Goal: Communication & Community: Share content

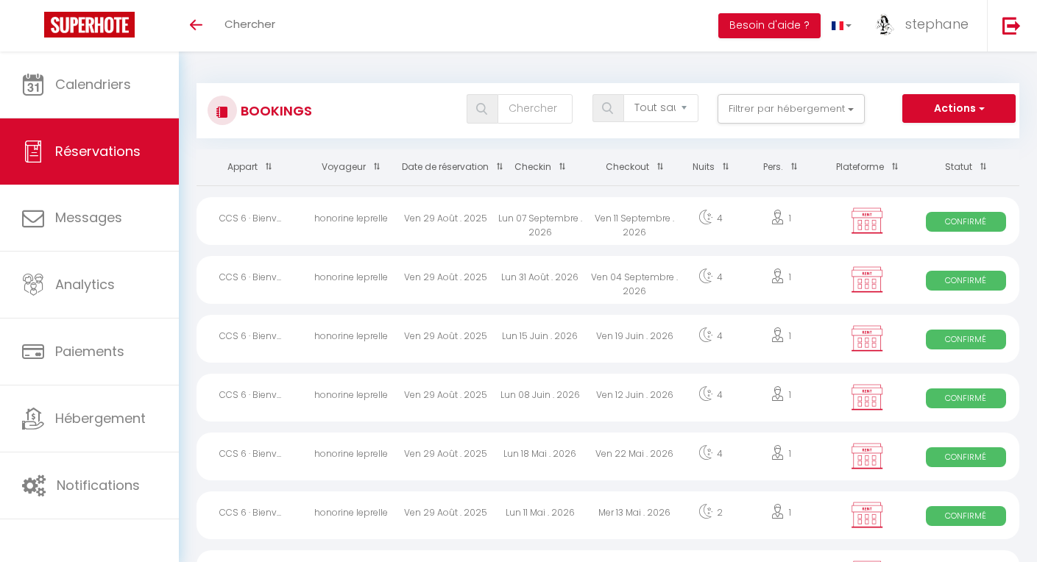
select select "not_cancelled"
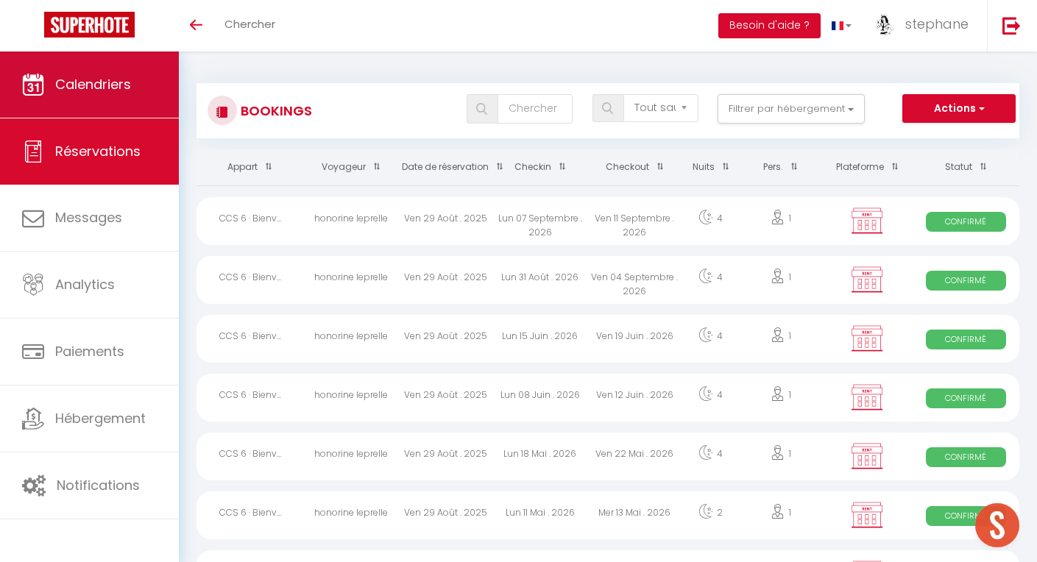
click at [113, 91] on span "Calendriers" at bounding box center [93, 84] width 76 height 18
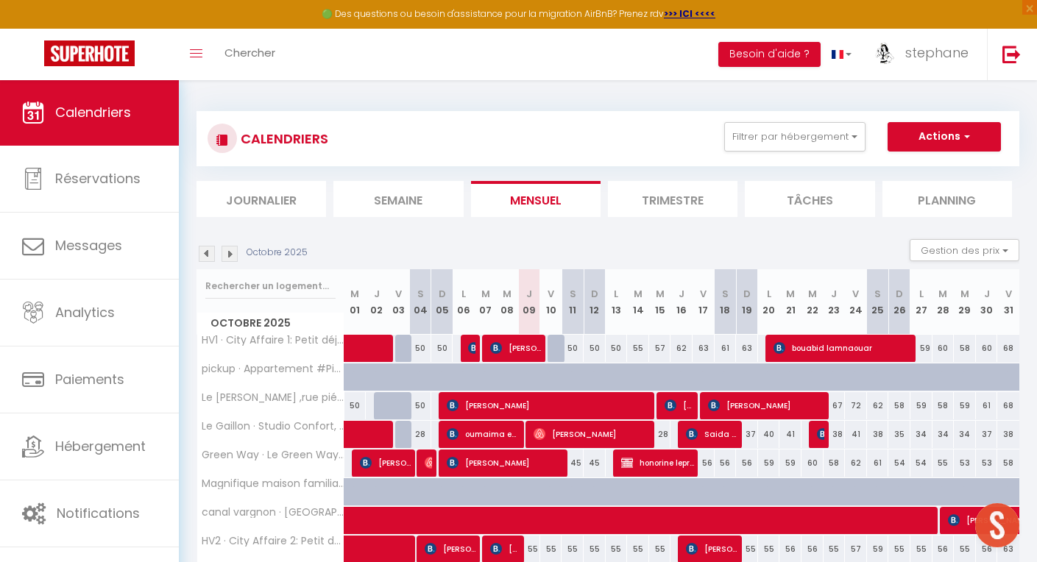
click at [263, 196] on li "Journalier" at bounding box center [262, 199] width 130 height 36
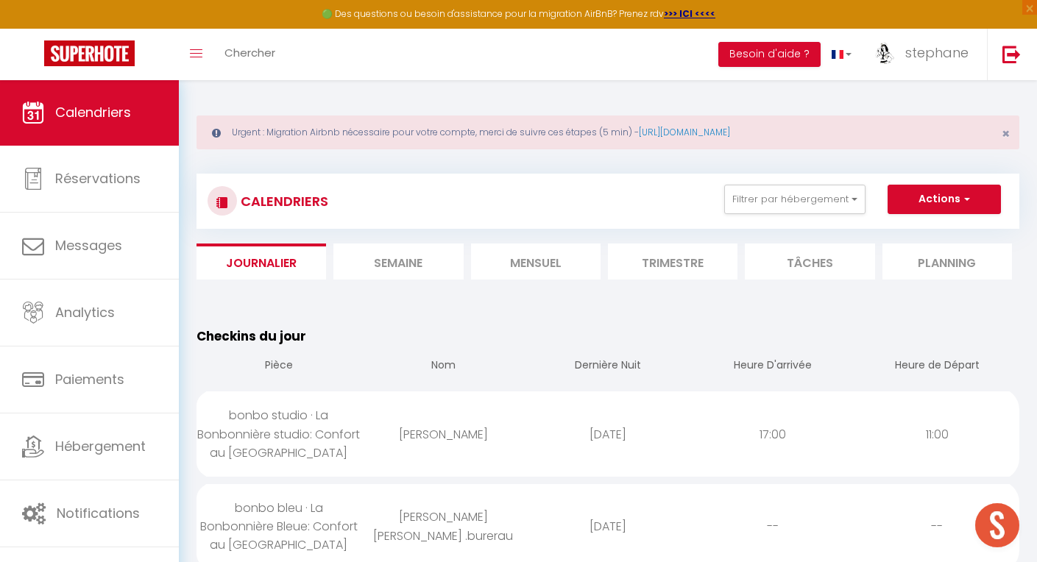
scroll to position [14, 0]
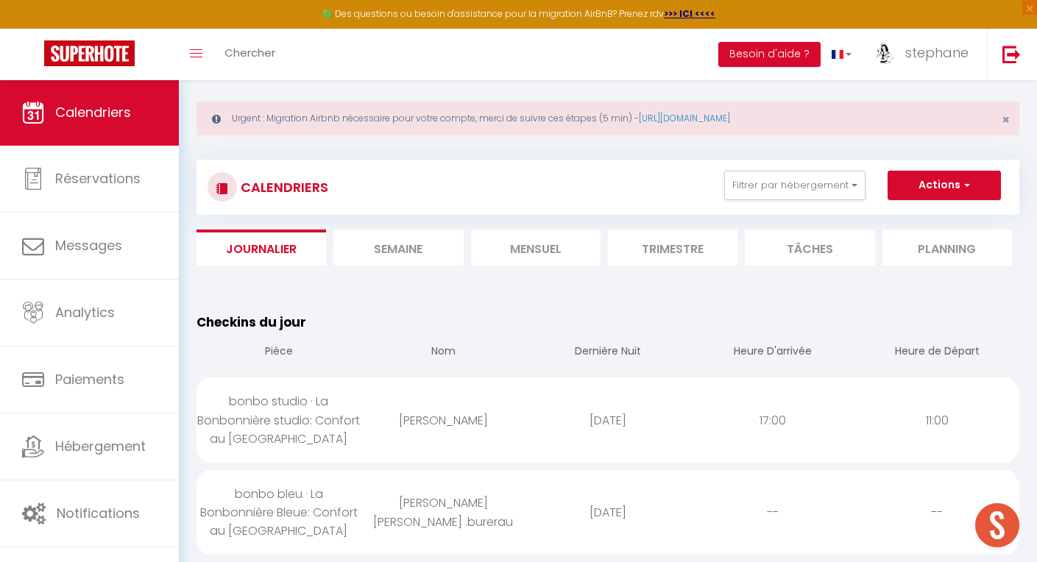
click at [417, 240] on li "Semaine" at bounding box center [398, 248] width 130 height 36
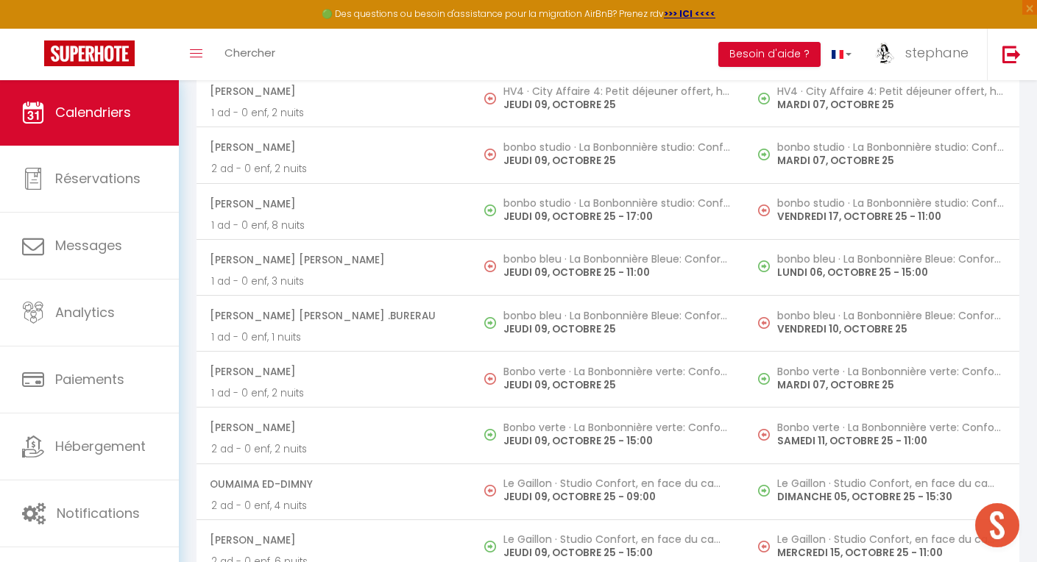
scroll to position [1759, 0]
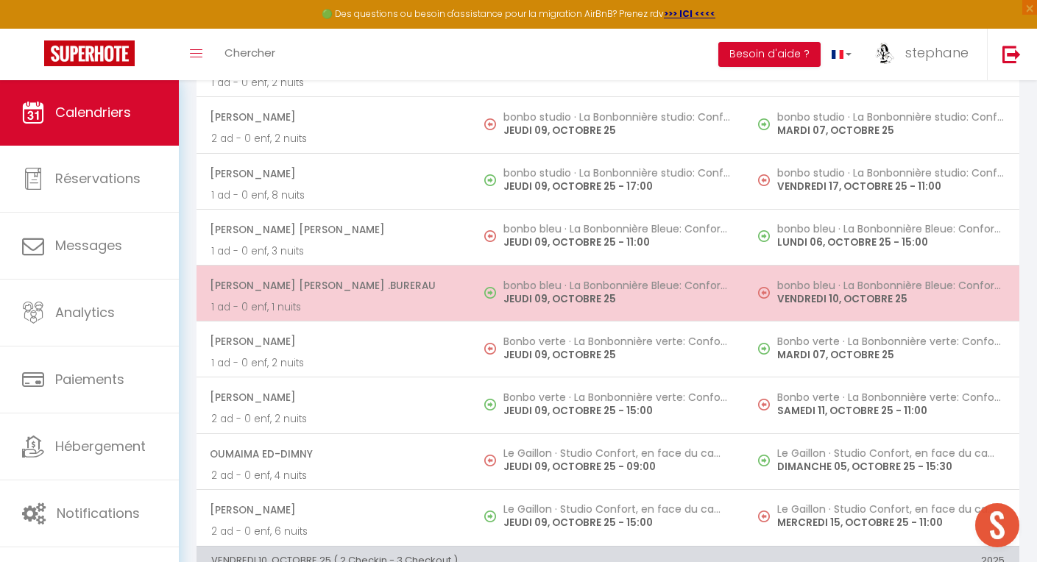
click at [348, 280] on span "Charles Julien Pariente cb .burerau" at bounding box center [333, 286] width 247 height 28
select select "OK"
select select "KO"
select select "0"
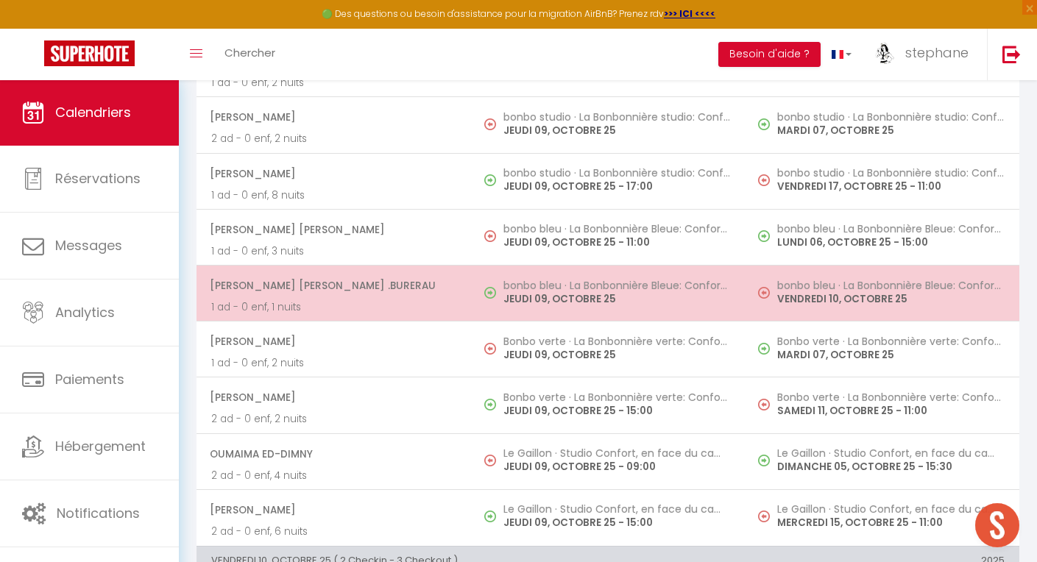
select select "1"
select select
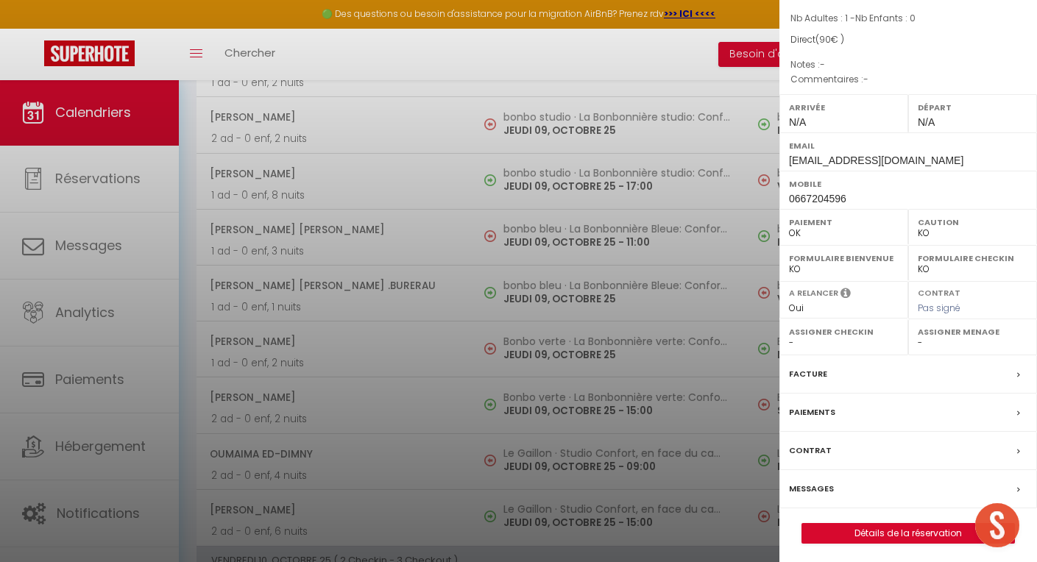
scroll to position [181, 0]
click at [884, 526] on link "Détails de la réservation" at bounding box center [908, 534] width 212 height 19
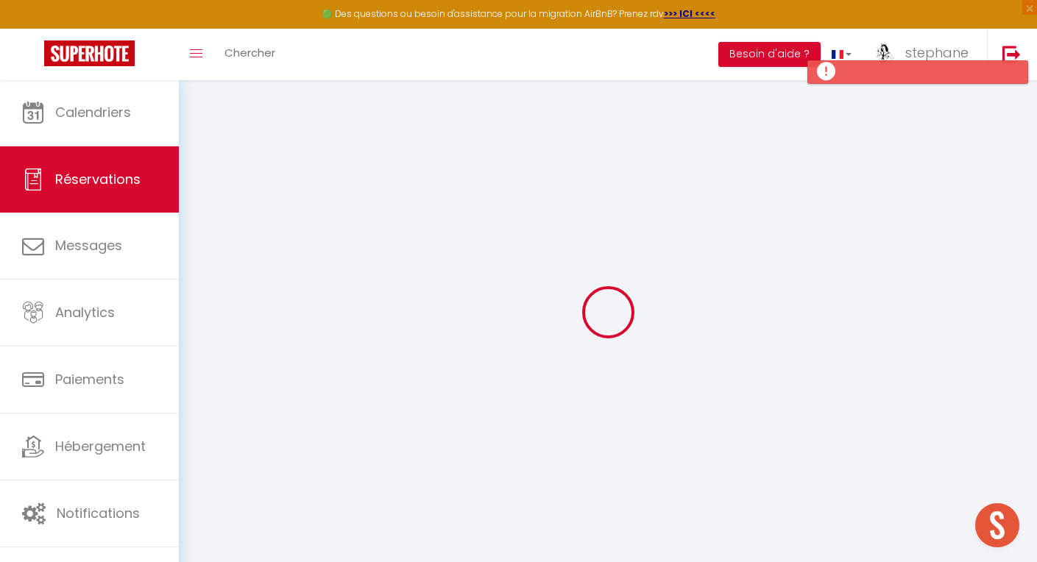
type input "Charles Julien Pariente"
type input "cb .burerau"
type input "lcdclocations@gmail.com"
type input "0667204596"
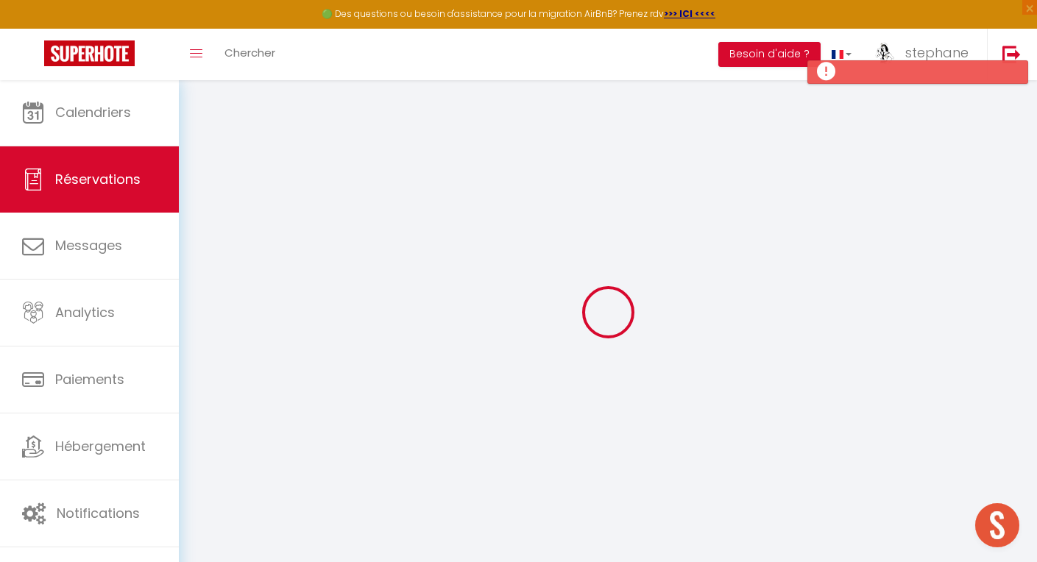
type input "14000"
type input "58 rue du vaugueux"
type input "caen"
select select "FR"
select select "58746"
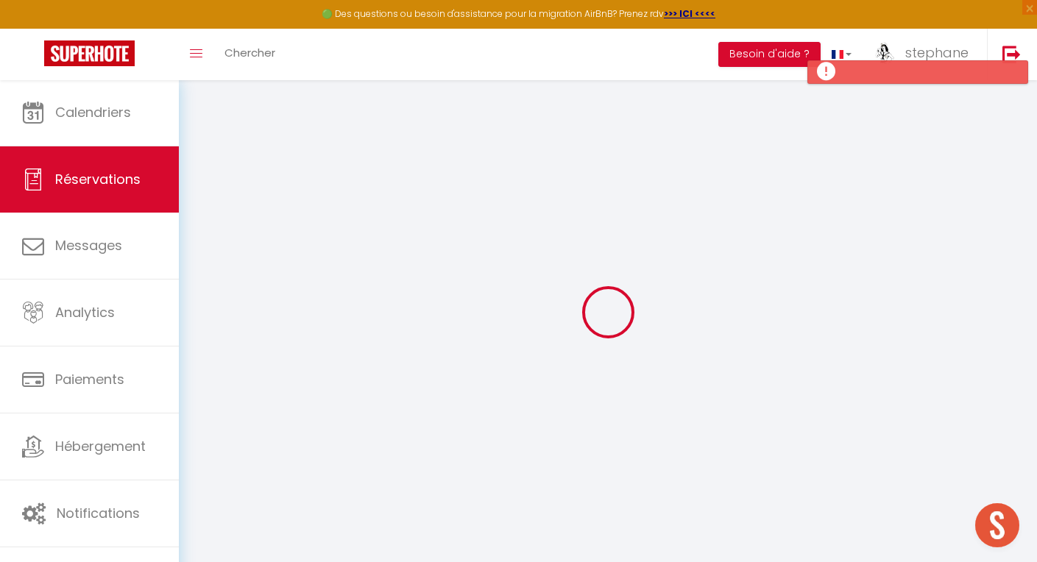
select select "1"
type input "Jeu 09 Octobre 2025"
select select
type input "Ven 10 Octobre 2025"
select select
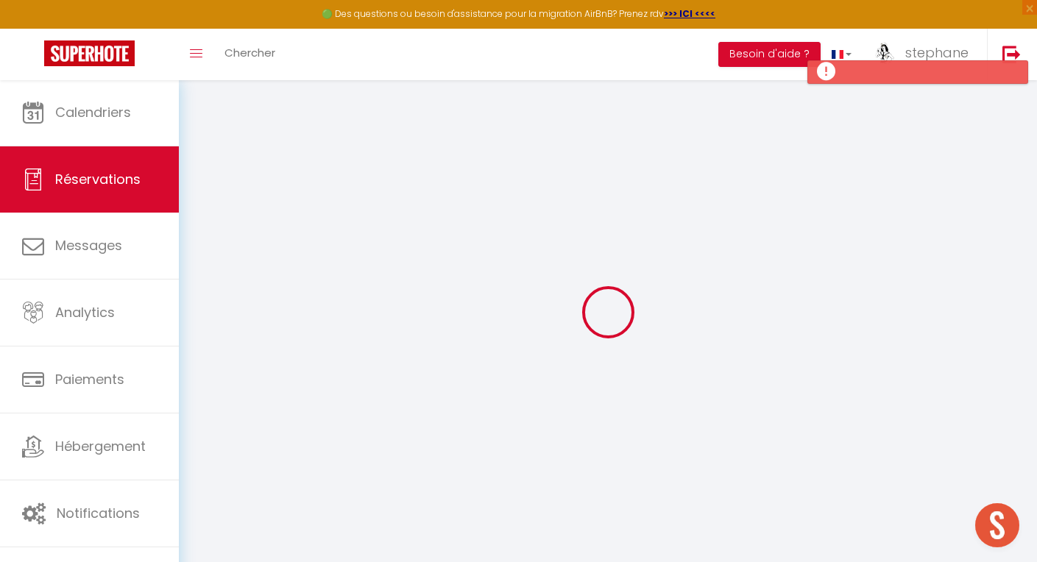
type input "1"
select select "12"
select select
type input "90"
checkbox input "false"
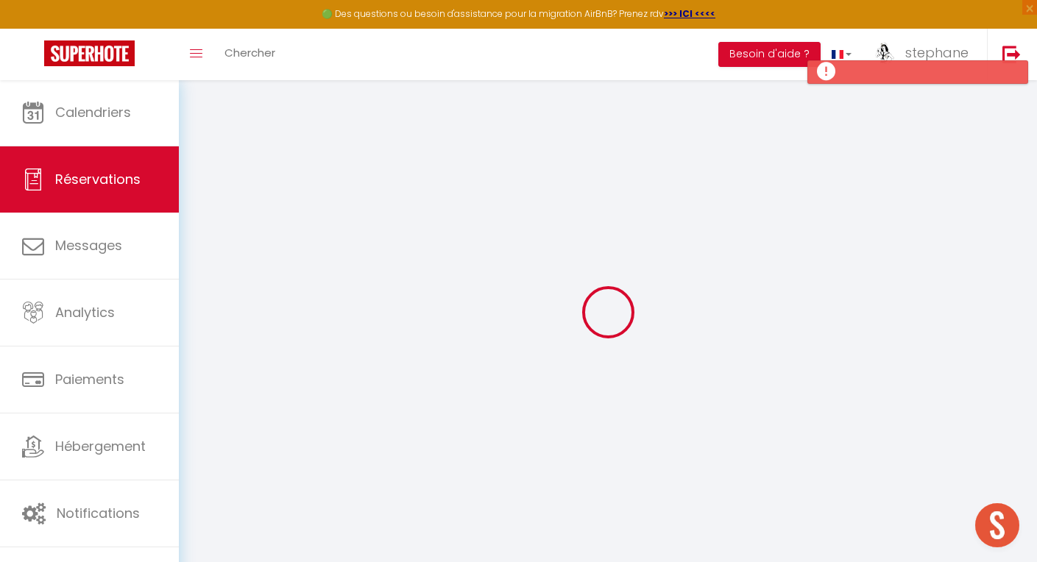
type input "0"
select select
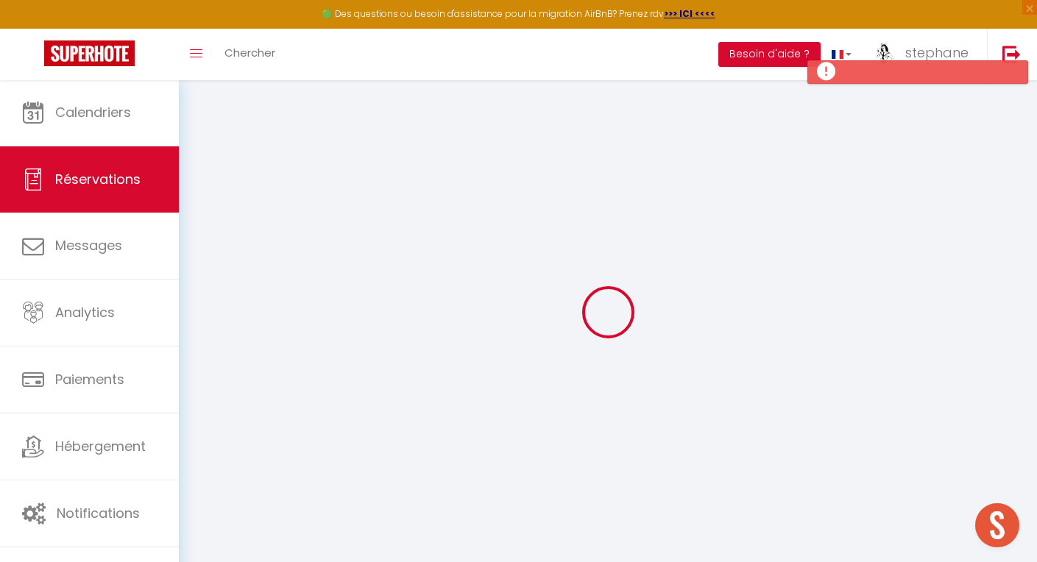
select select
select select "14"
checkbox input "false"
select select
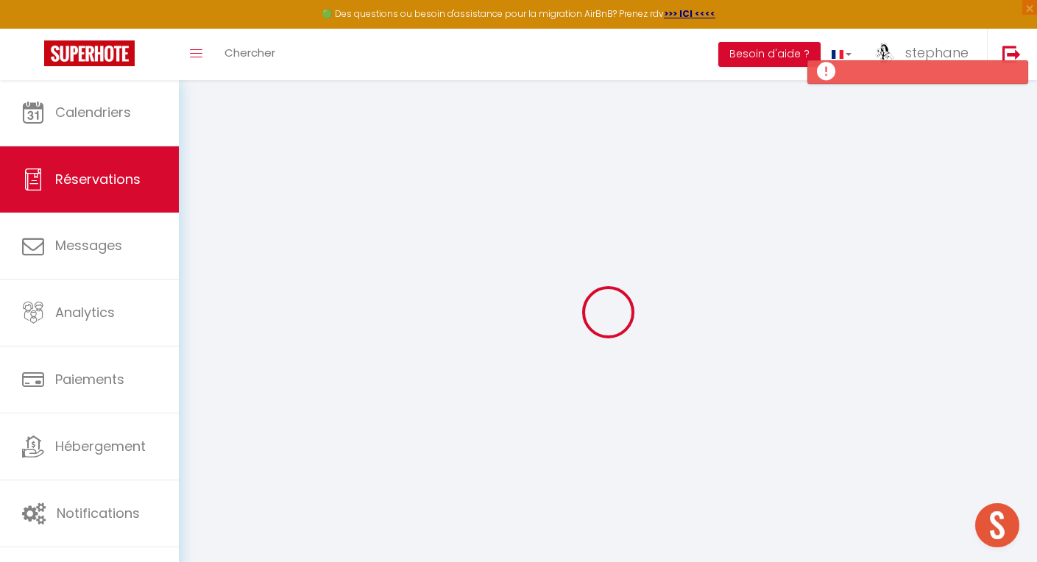
checkbox input "false"
select select
checkbox input "false"
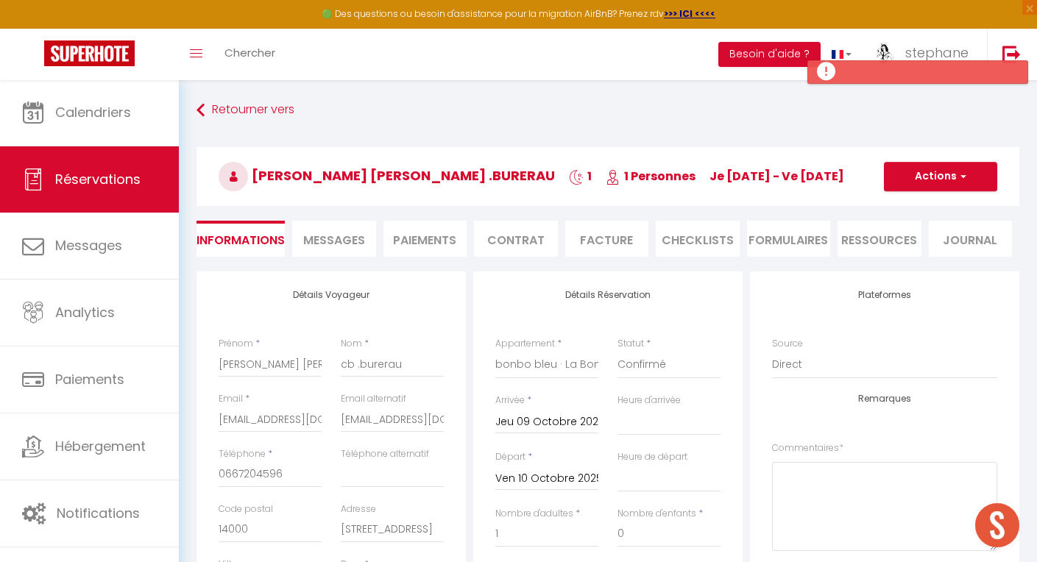
select select
checkbox input "false"
select select
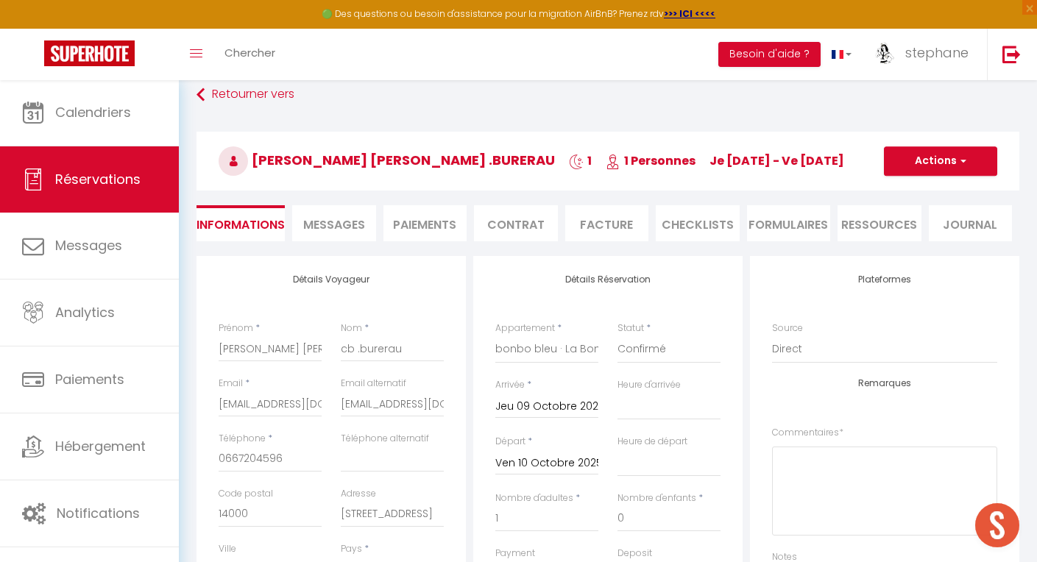
scroll to position [90, 0]
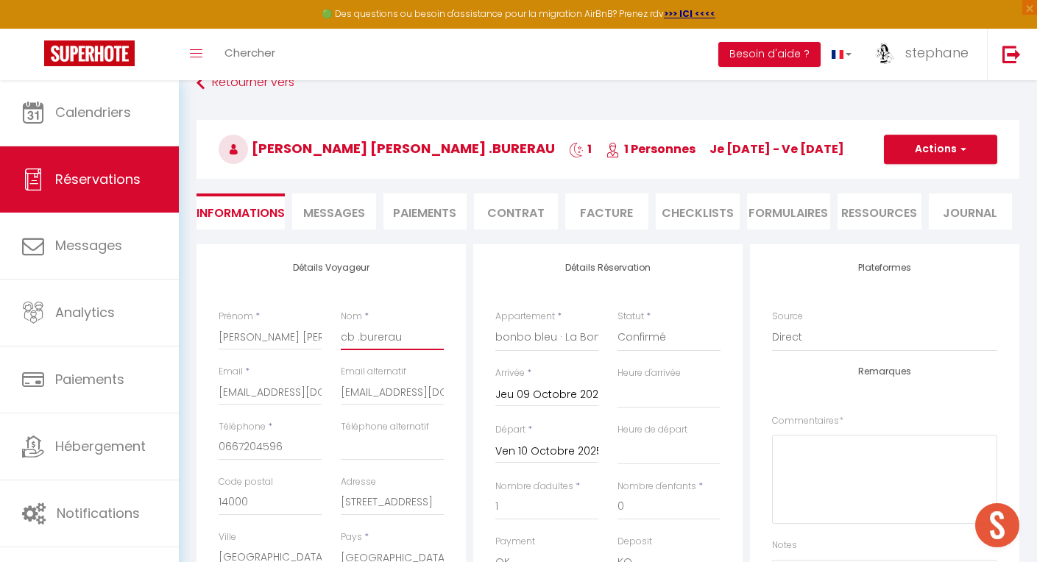
type input "cb .burera"
select select
checkbox input "false"
type input "cb .burer"
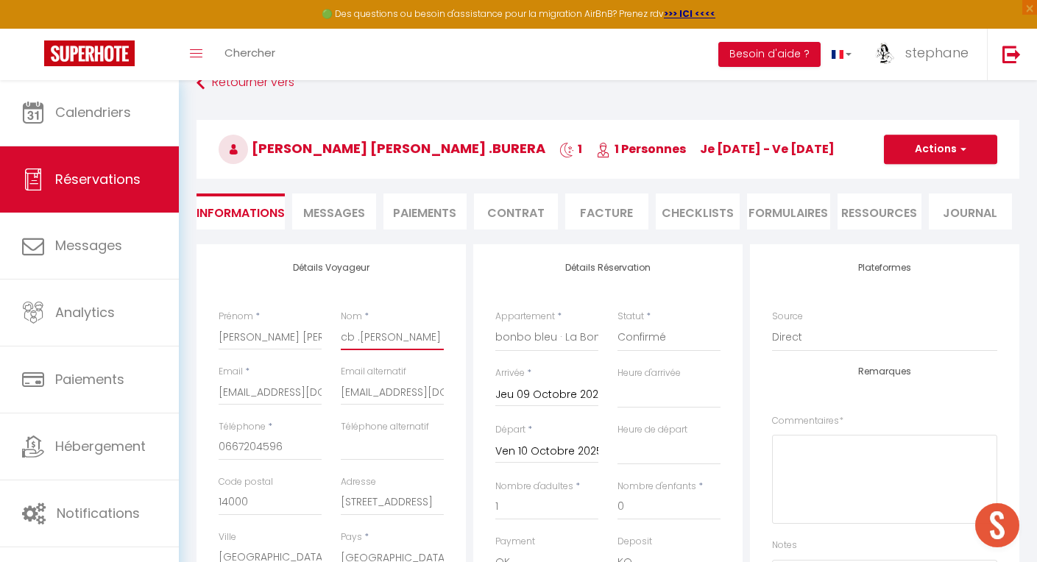
select select
checkbox input "false"
type input "cb .bure"
select select
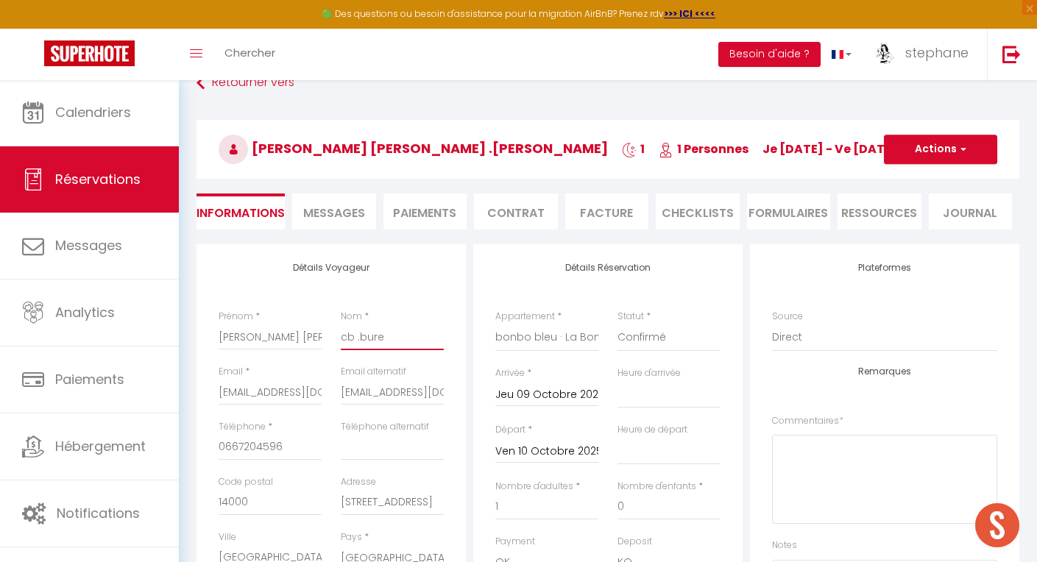
select select
checkbox input "false"
type input "cb .bur"
select select
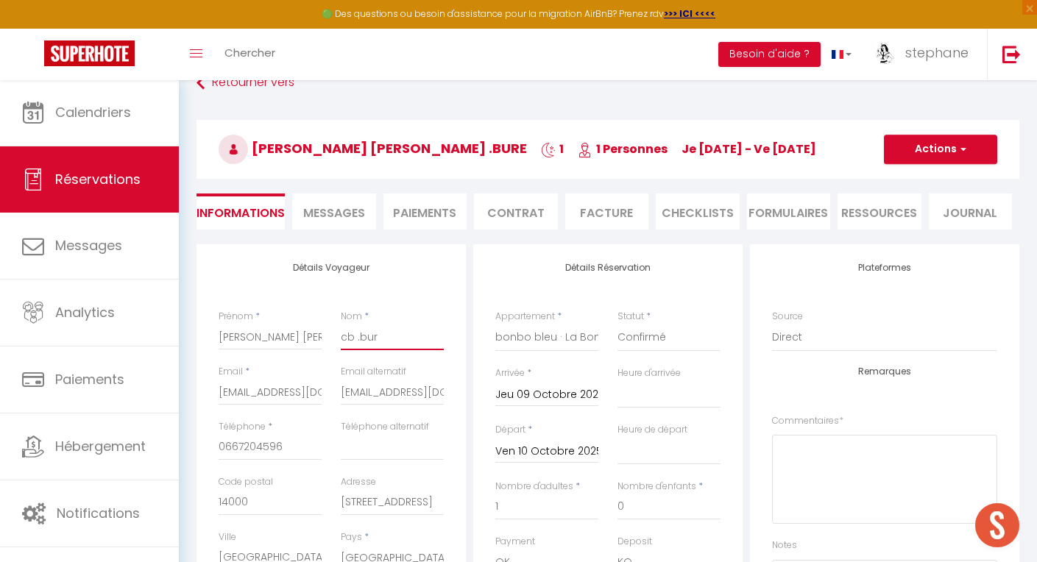
checkbox input "false"
type input "cb .bu"
select select
checkbox input "false"
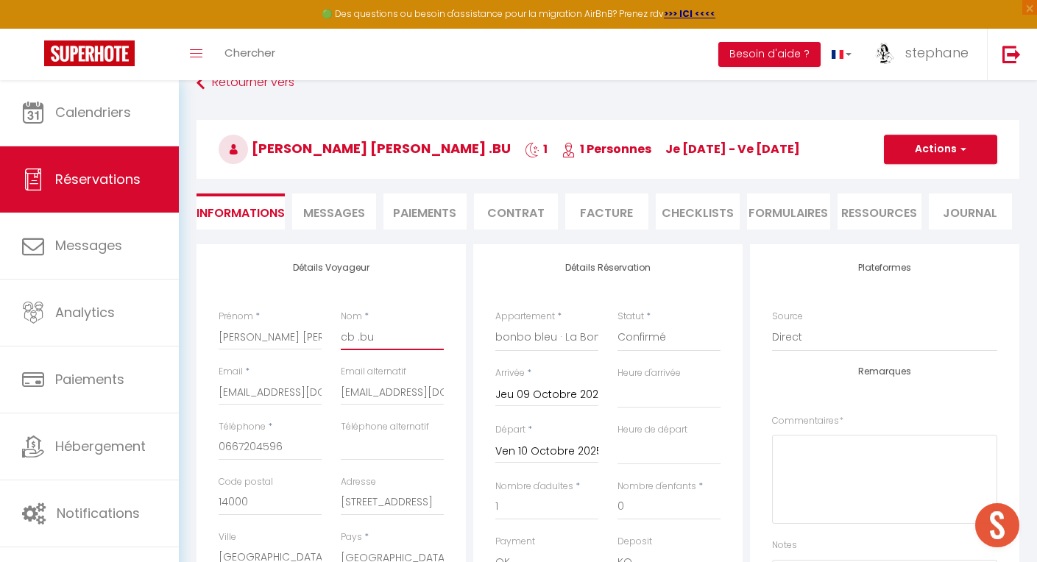
type input "cb .b"
select select
checkbox input "false"
type input "cb ."
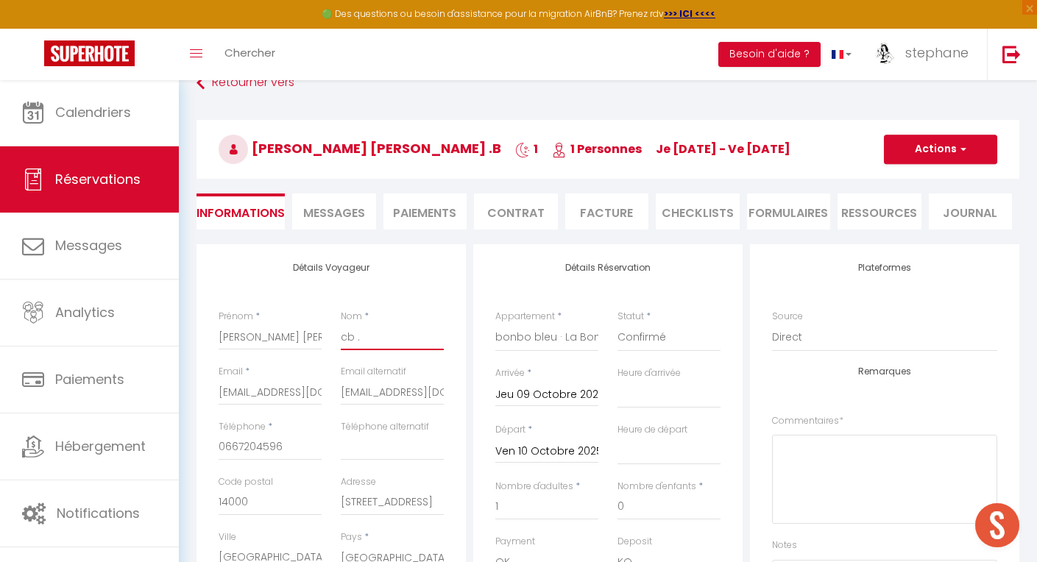
select select
checkbox input "false"
type input "cb"
select select
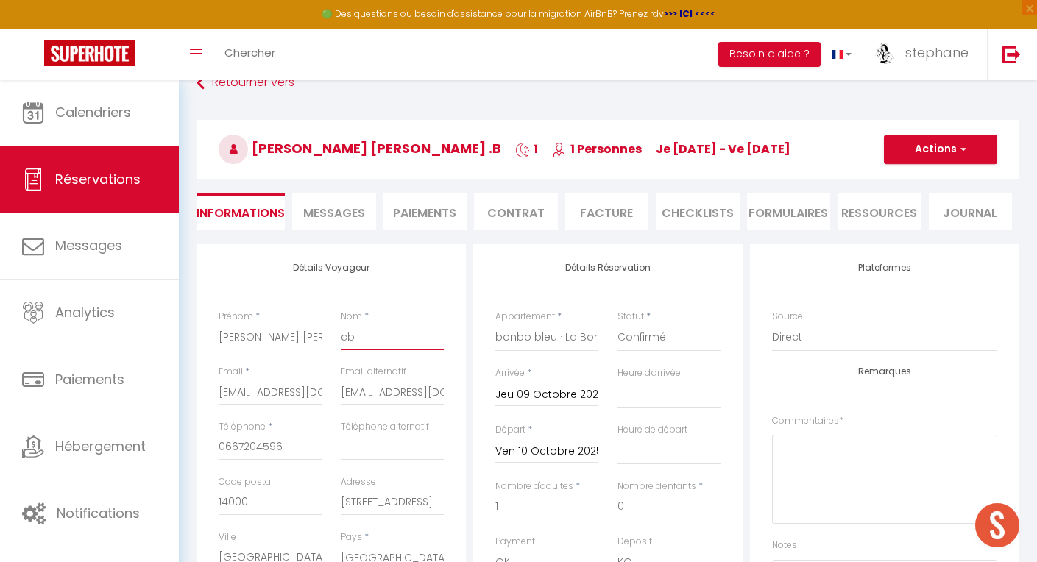
select select
checkbox input "false"
type input "cb"
select select
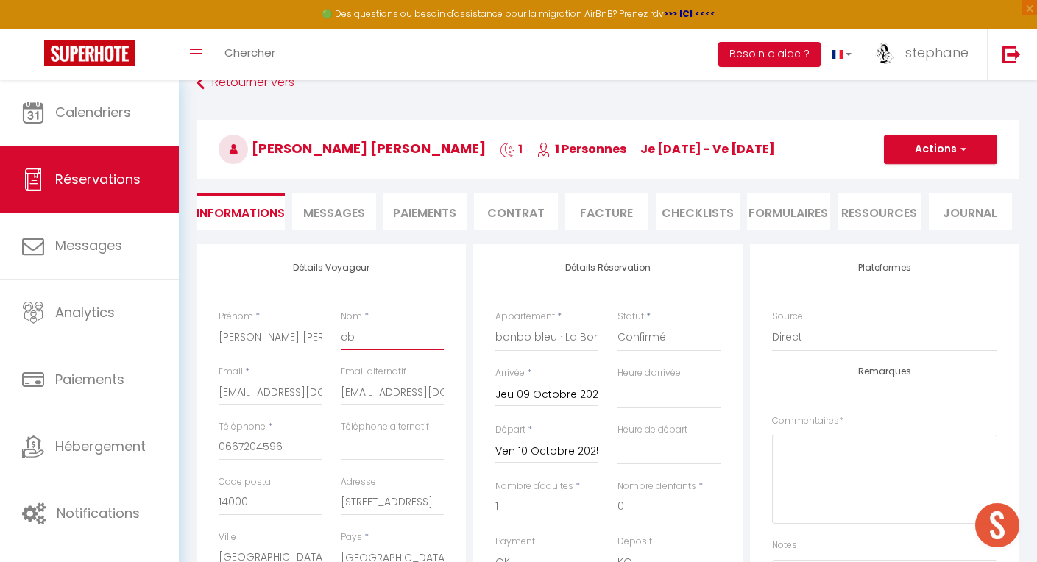
checkbox input "false"
type input "c"
select select
checkbox input "false"
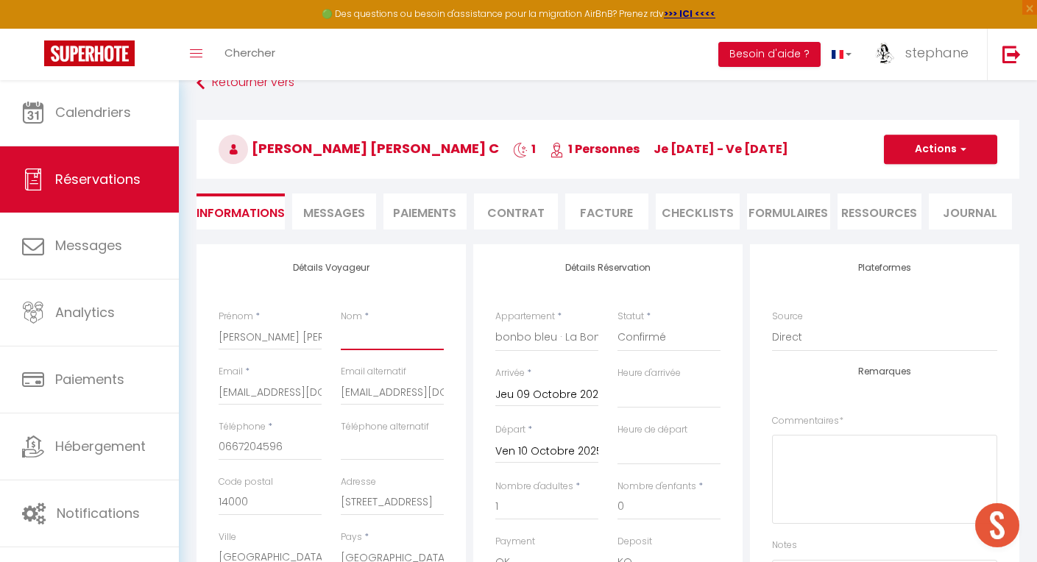
select select
checkbox input "false"
type input "C"
select select
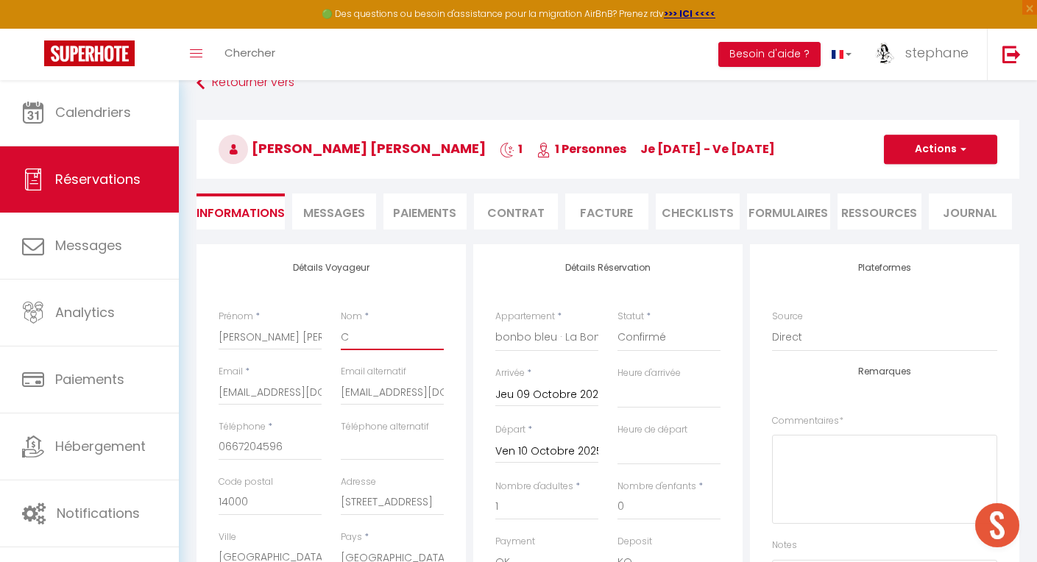
select select
checkbox input "false"
type input "CB"
select select
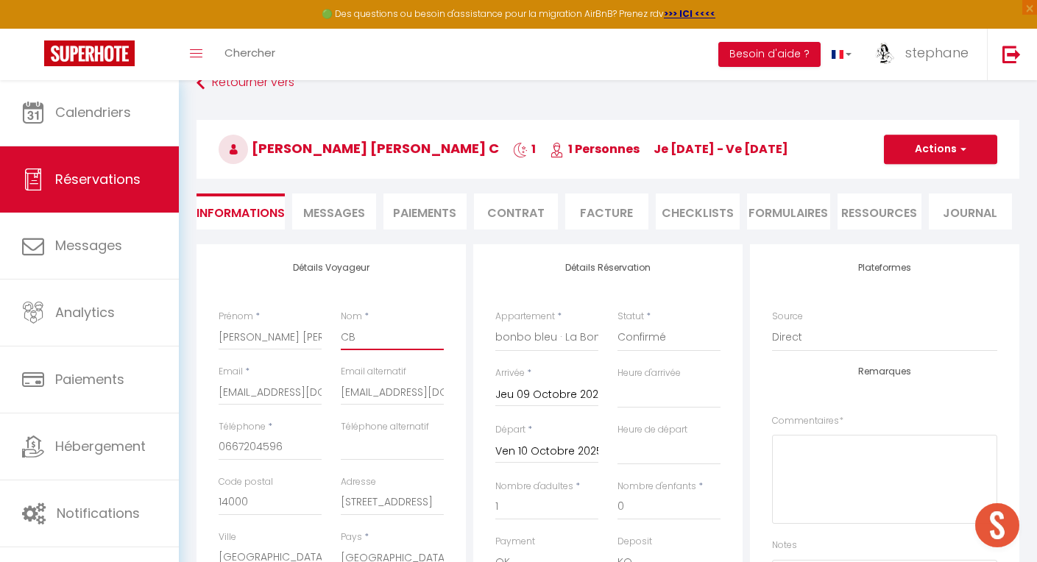
checkbox input "false"
type input "CB"
select select
checkbox input "false"
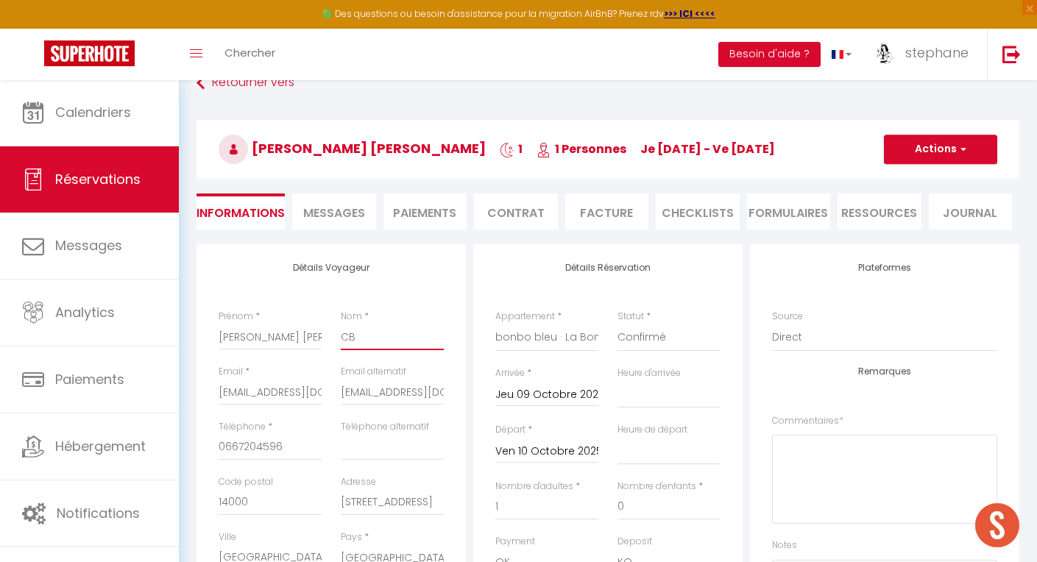
type input "CB ("
select select
checkbox input "false"
type input "CB (b"
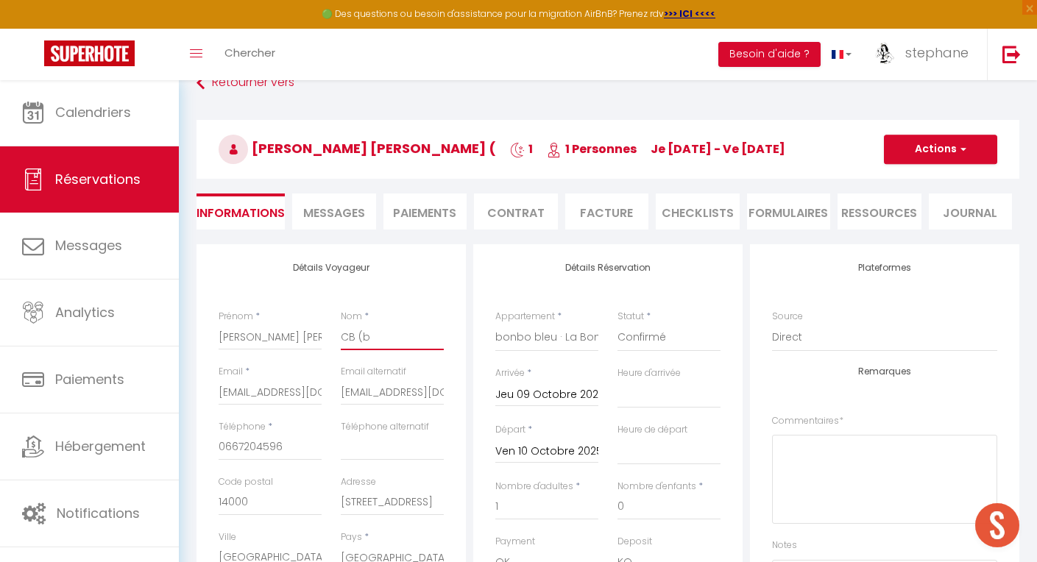
select select
checkbox input "false"
type input "CB (bu"
select select
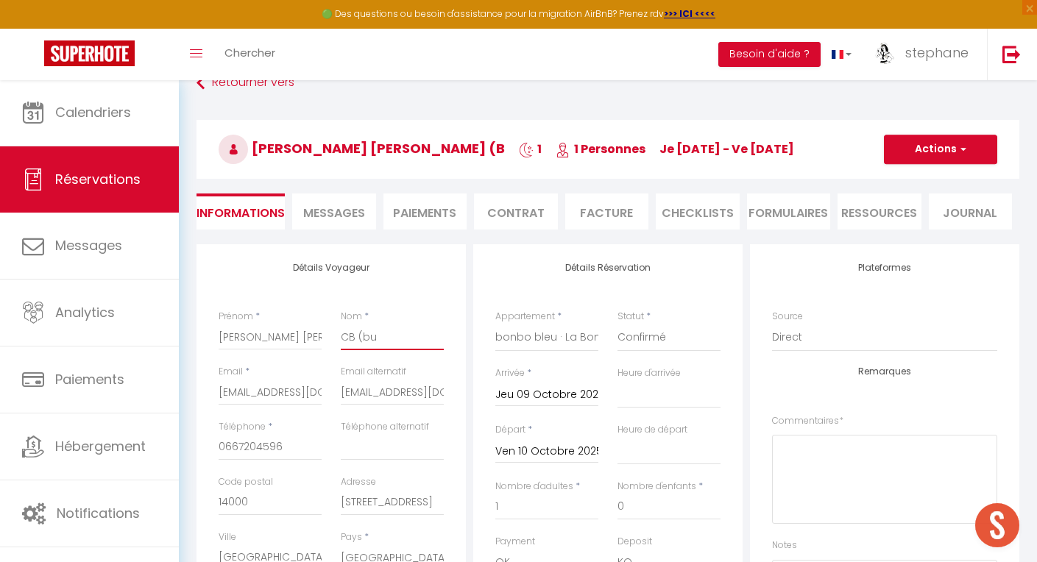
select select
checkbox input "false"
type input "CB (bur"
select select
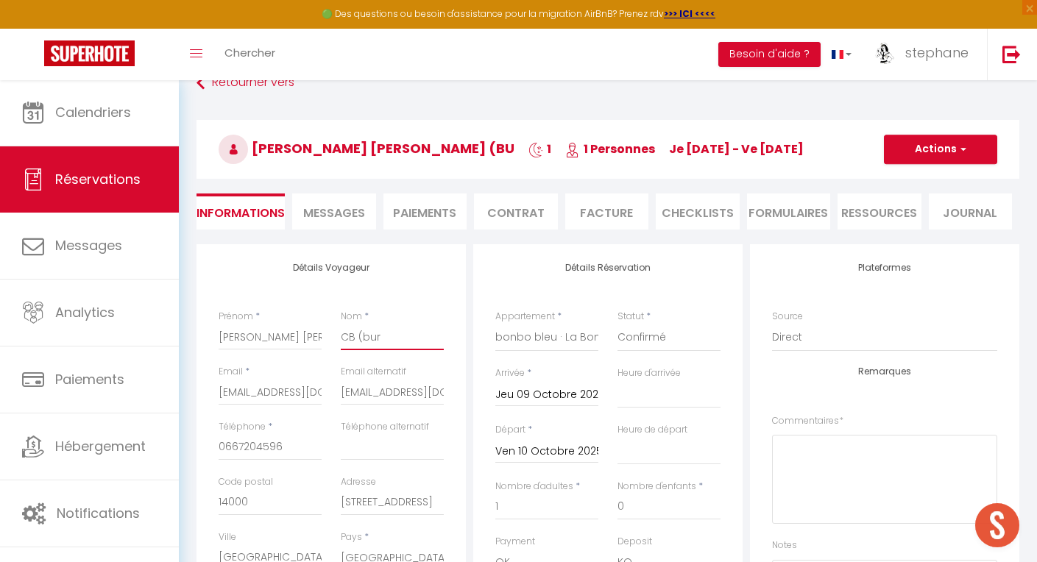
checkbox input "false"
type input "CB (bure"
select select
checkbox input "false"
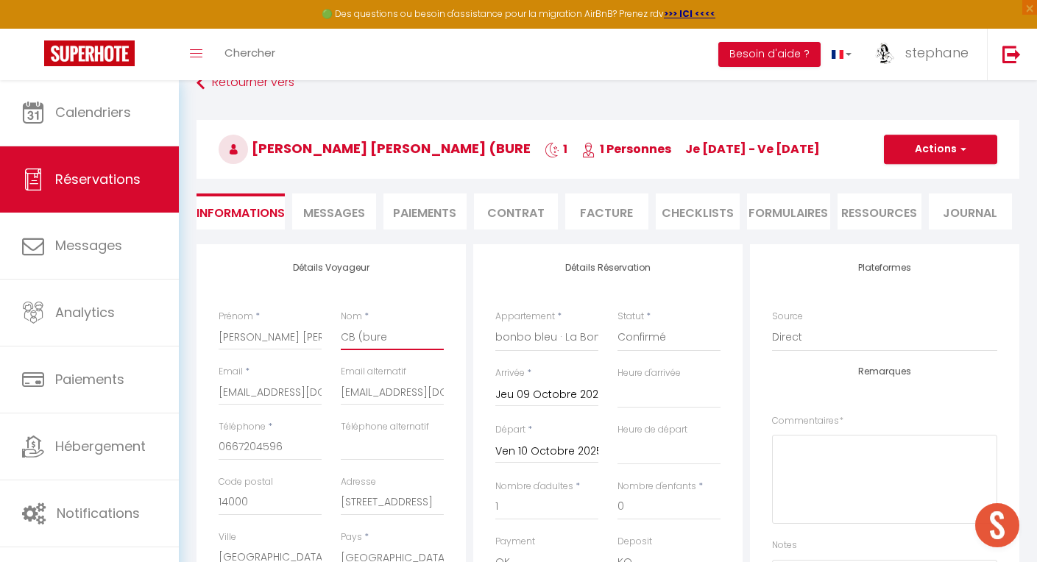
type input "CB (burea"
select select
checkbox input "false"
type input "CB (bureau"
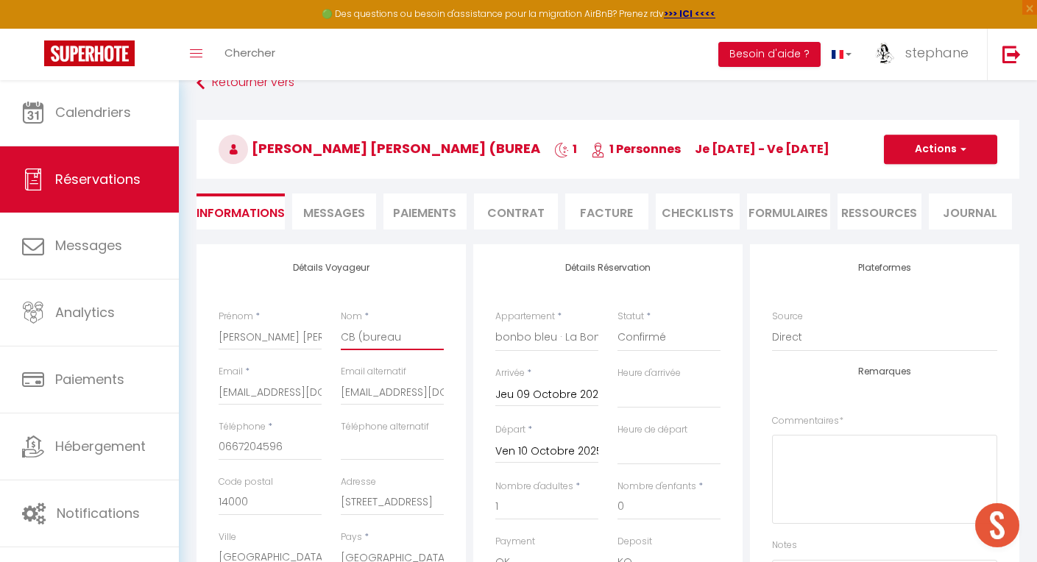
select select
checkbox input "false"
type input "CB (bureau)"
select select
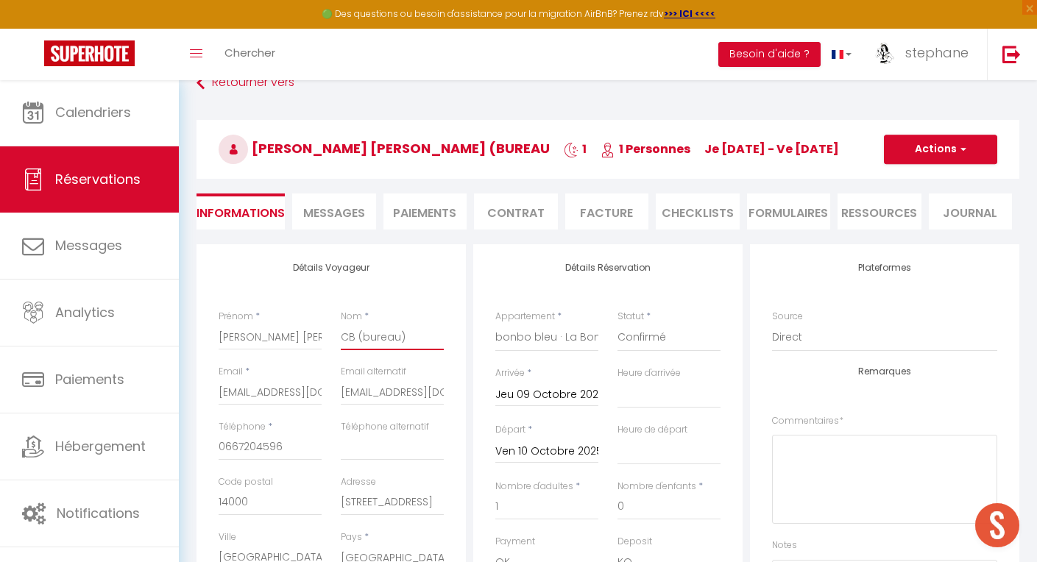
select select
checkbox input "false"
type input "CB (bureau)"
click at [436, 269] on h4 "Détails Voyageur" at bounding box center [331, 268] width 225 height 10
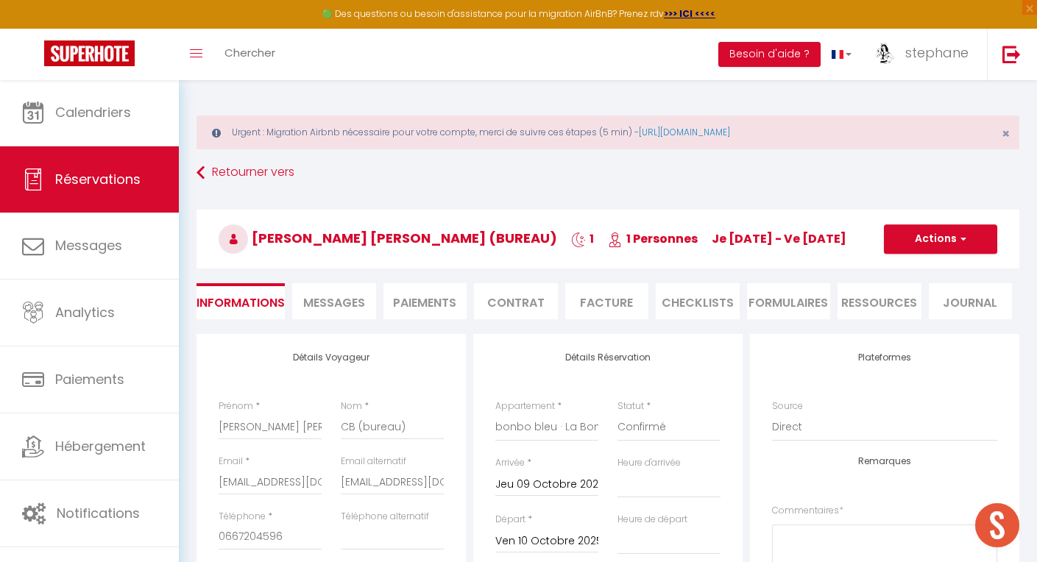
scroll to position [0, 0]
click at [941, 238] on button "Actions" at bounding box center [940, 238] width 113 height 29
click at [917, 276] on link "Enregistrer" at bounding box center [926, 271] width 116 height 19
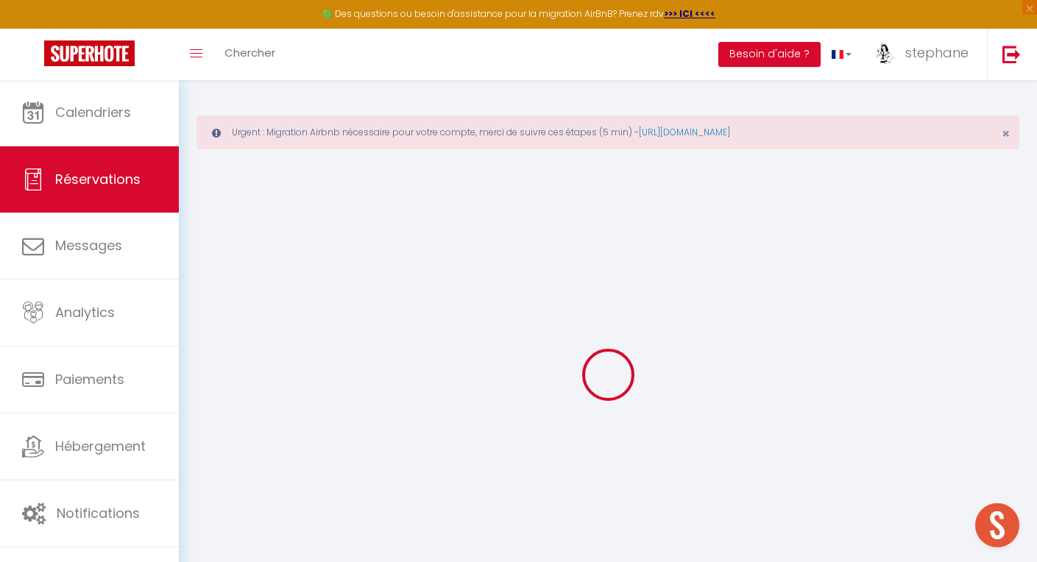
select select "not_cancelled"
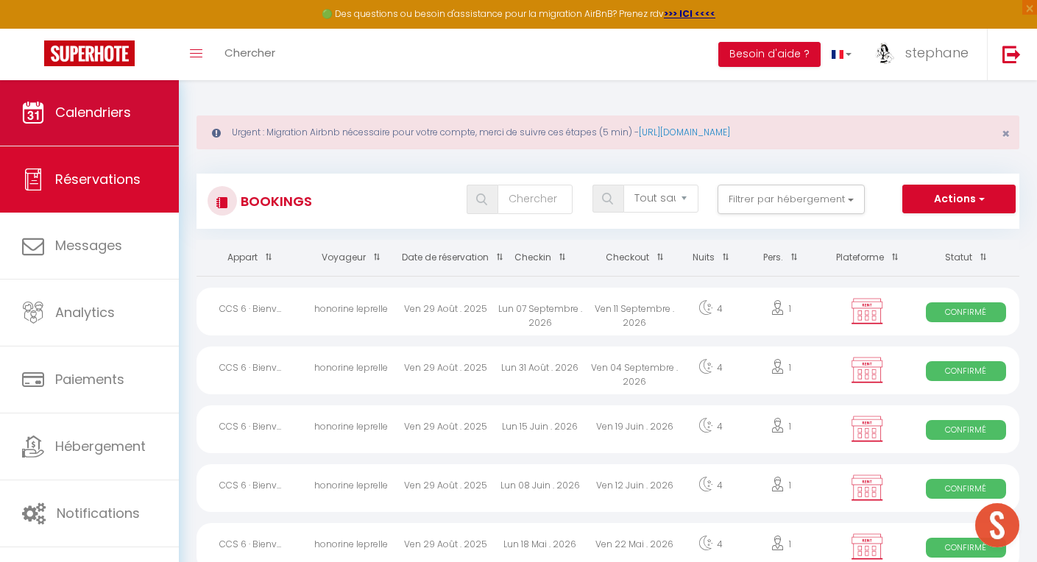
click at [110, 111] on span "Calendriers" at bounding box center [93, 112] width 76 height 18
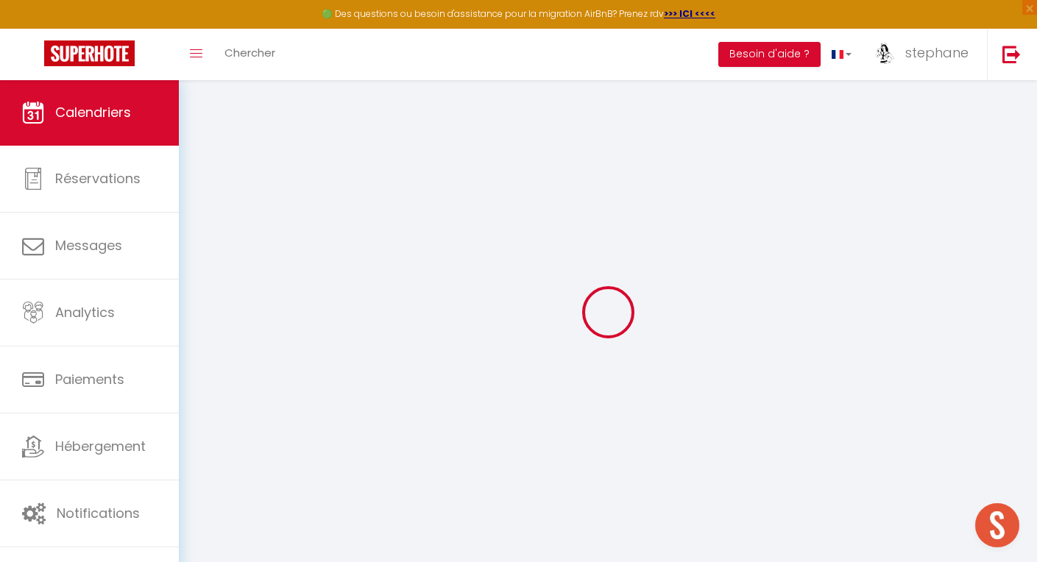
select select
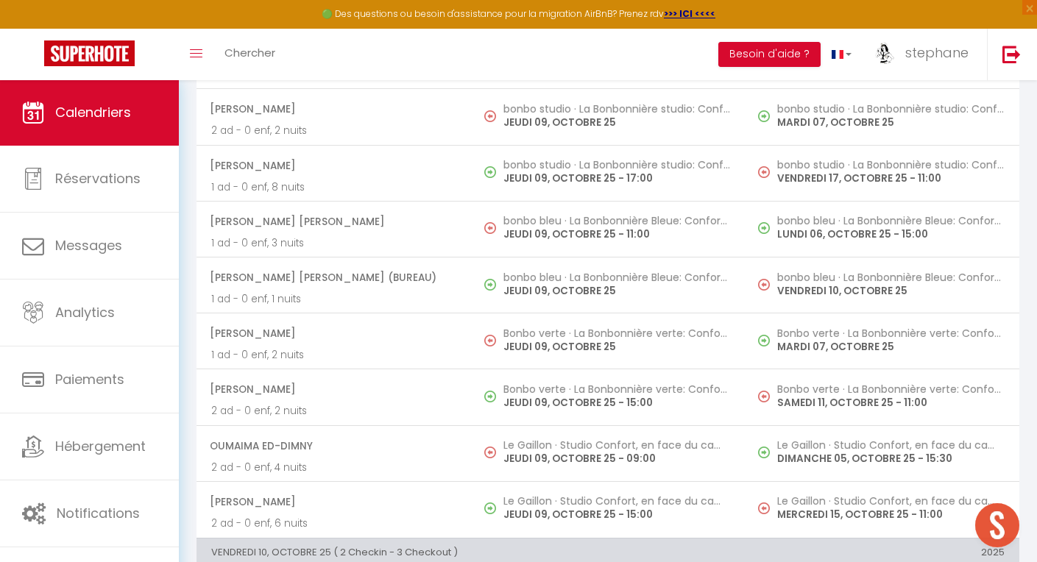
scroll to position [1709, 0]
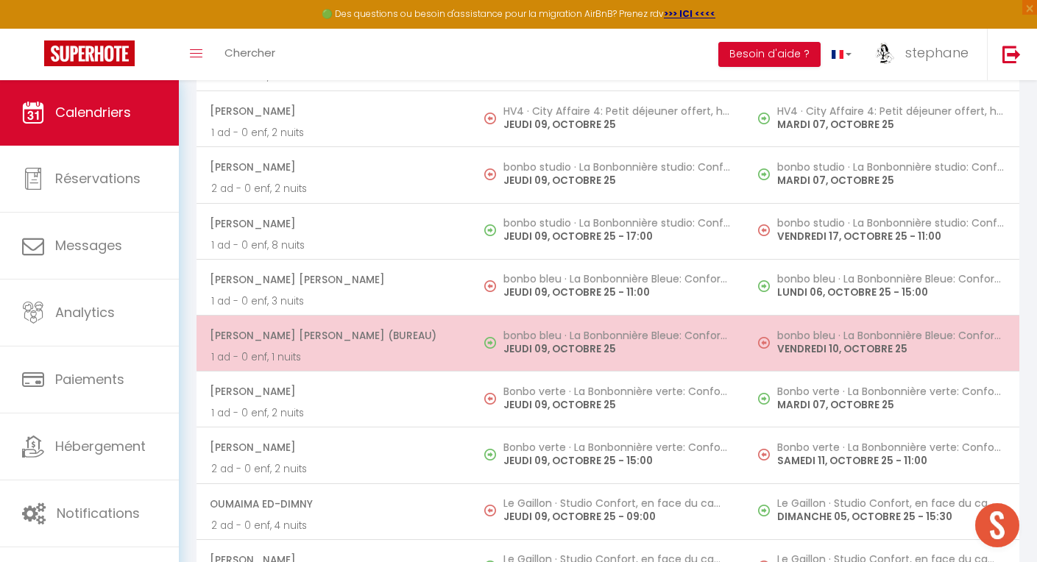
click at [356, 325] on span "Charles Julien Pariente CB (bureau)" at bounding box center [333, 336] width 247 height 28
select select "OK"
select select "KO"
select select "0"
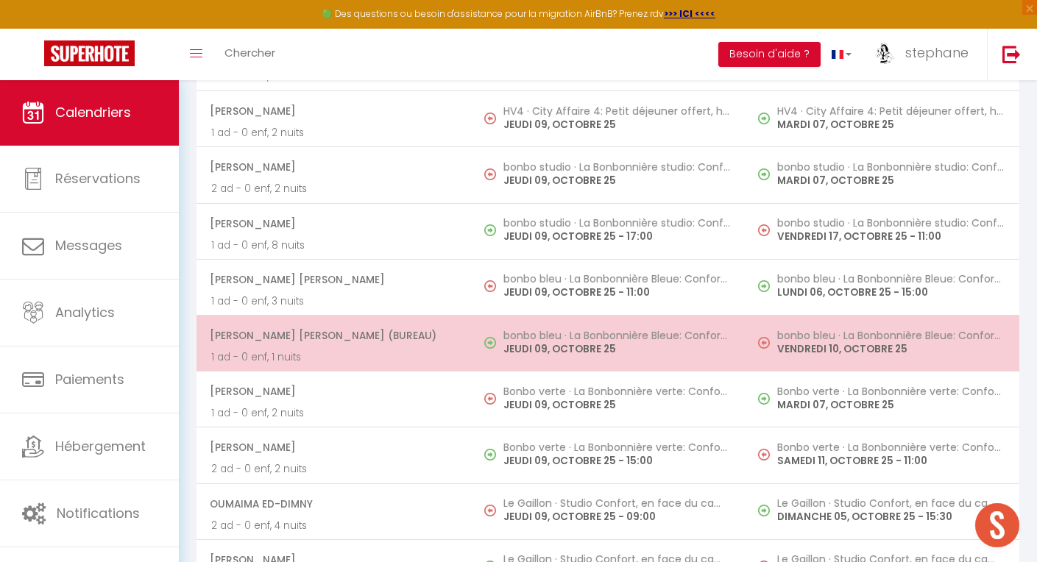
select select "1"
select select
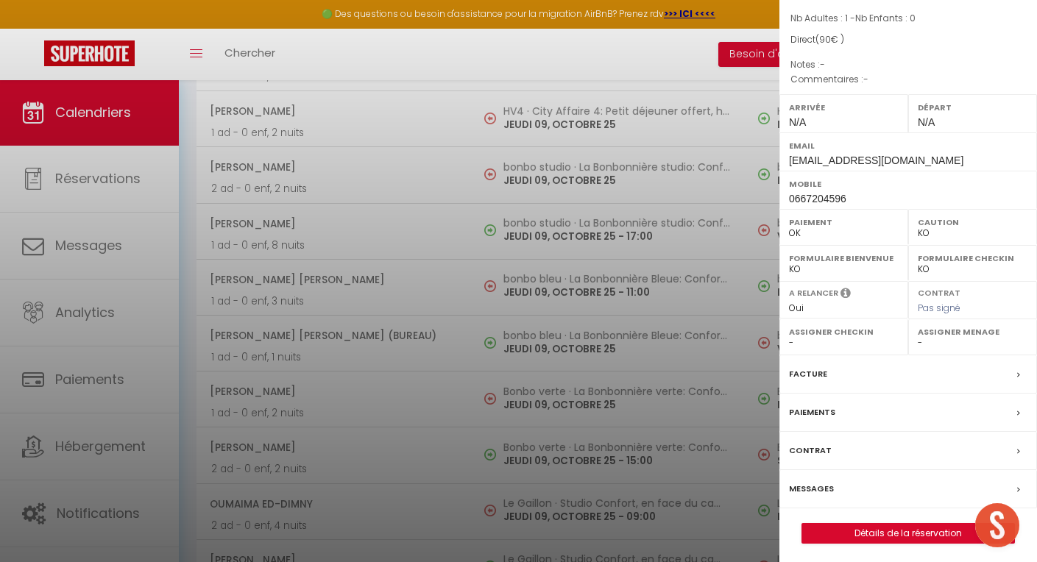
scroll to position [181, 0]
click at [886, 531] on link "Détails de la réservation" at bounding box center [908, 534] width 212 height 19
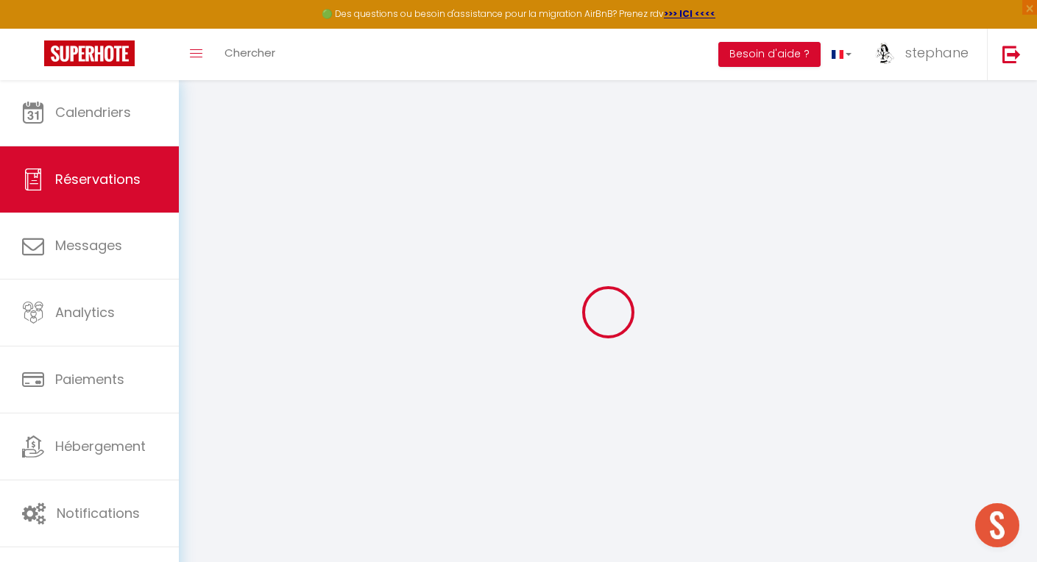
type input "Charles Julien Pariente"
type input "CB (bureau)"
type input "lcdclocations@gmail.com"
type input "0667204596"
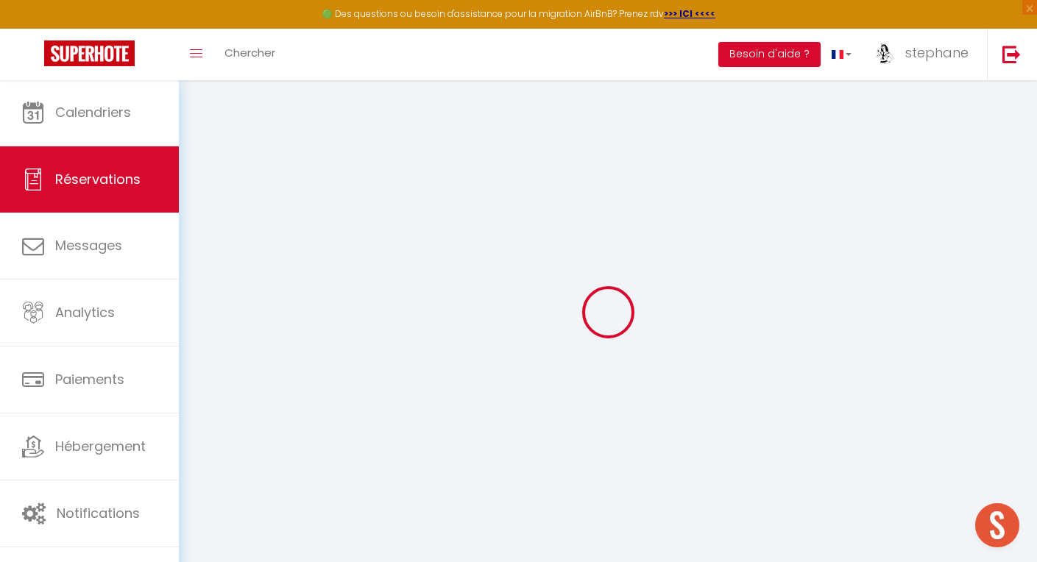
type input "14000"
type input "58 rue du vaugueux"
type input "caen"
select select "FR"
select select "58746"
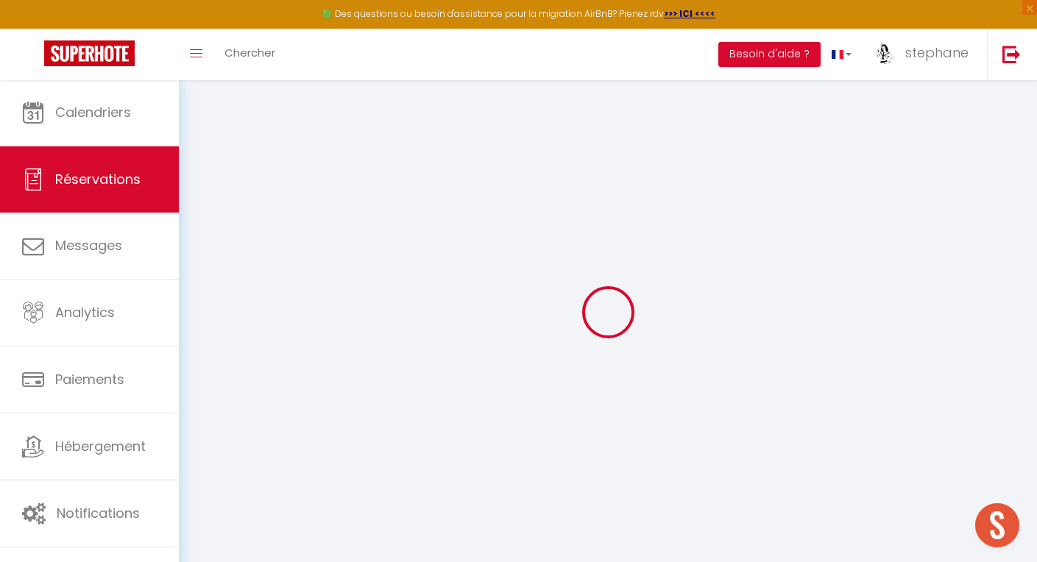
select select "1"
type input "Jeu 09 Octobre 2025"
select select
type input "Ven 10 Octobre 2025"
select select
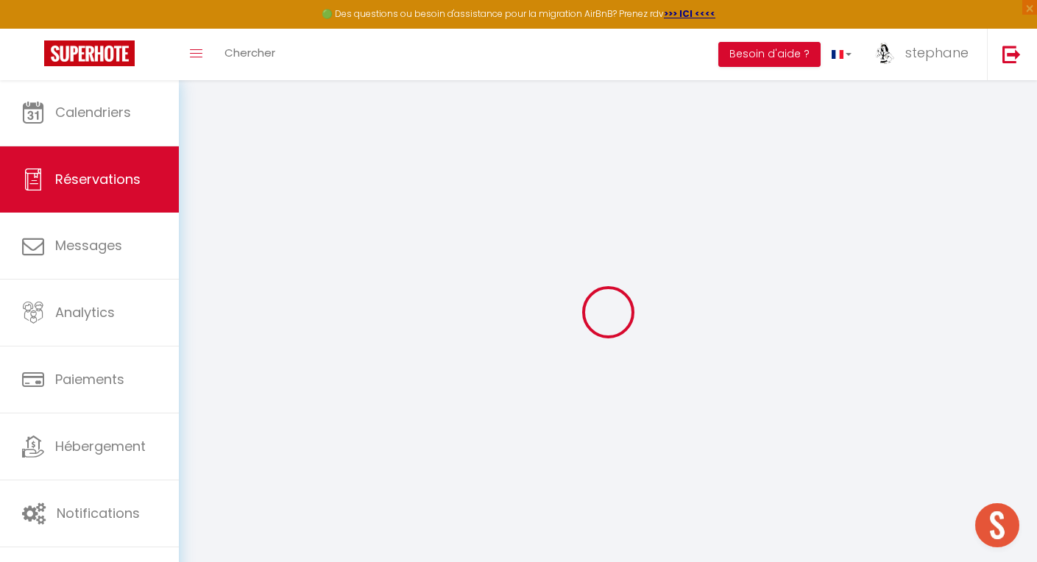
type input "1"
select select "12"
select select
type input "90"
checkbox input "false"
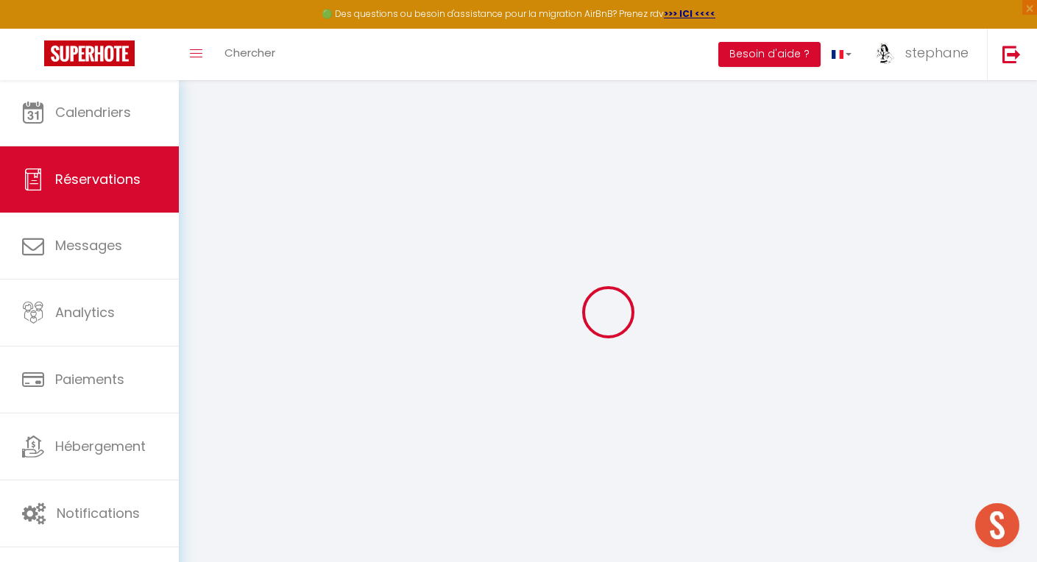
type input "0"
select select
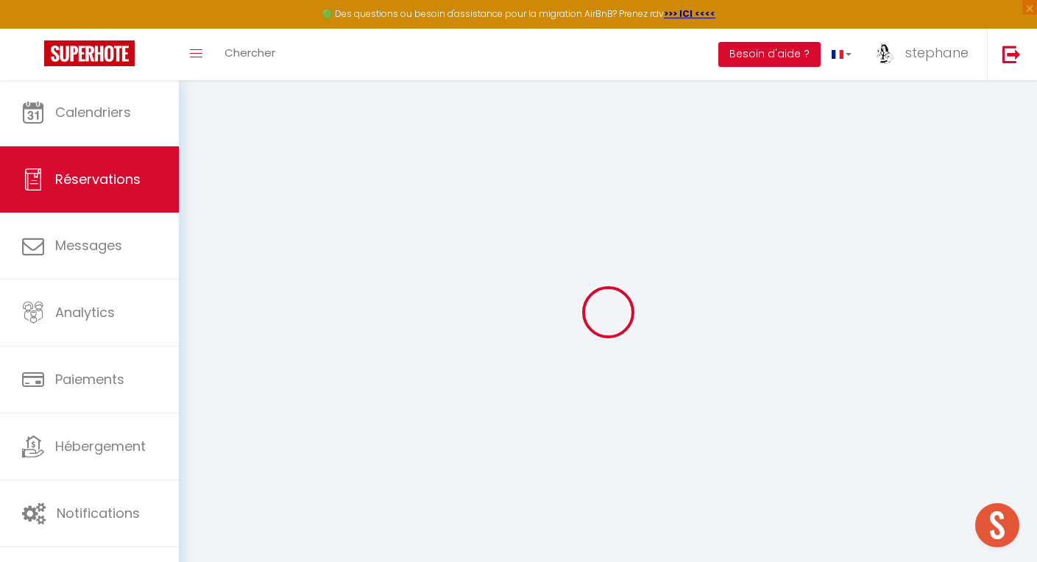
select select
select select "14"
checkbox input "false"
select select
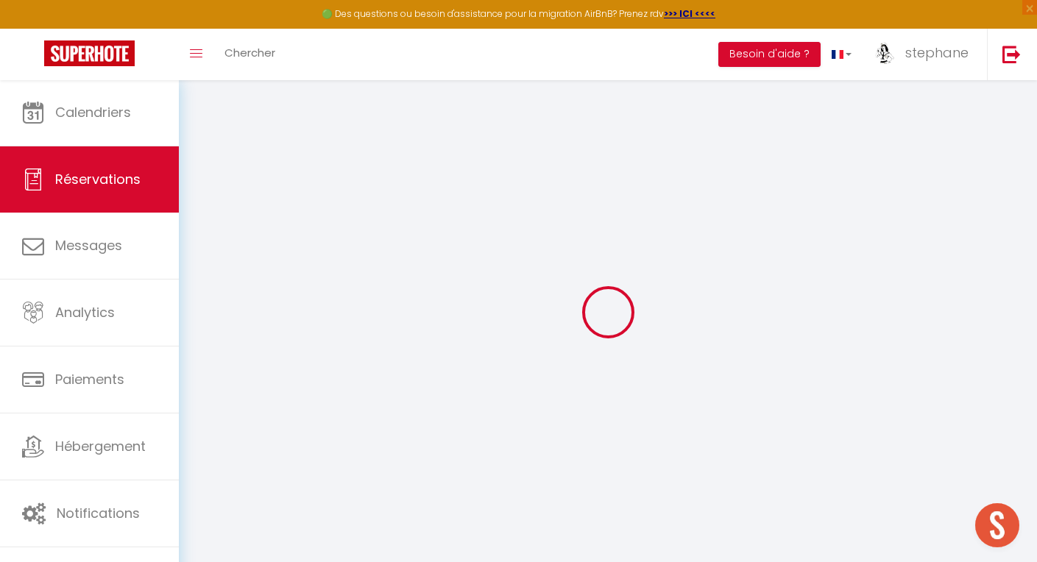
checkbox input "false"
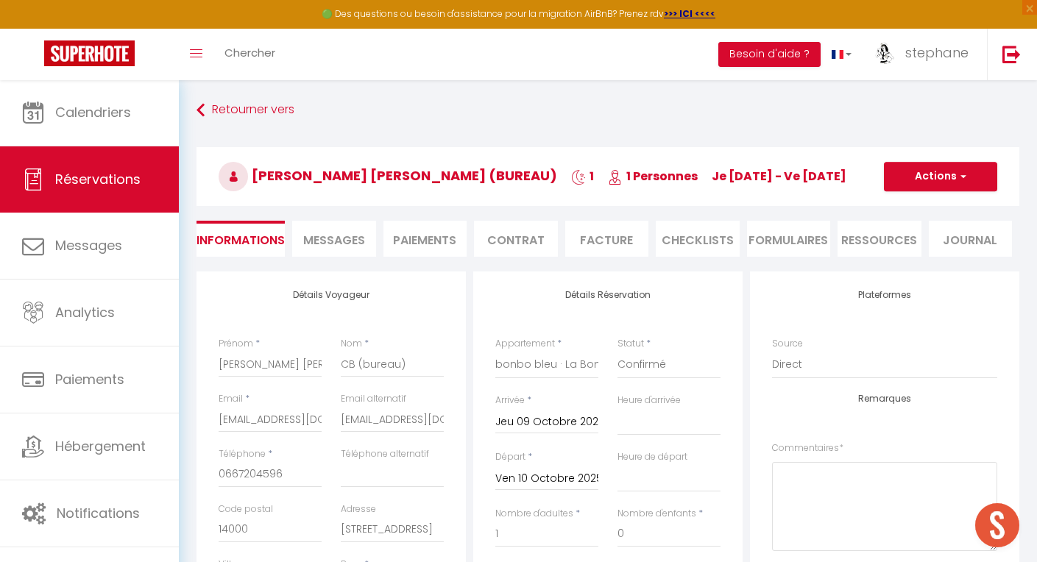
select select
checkbox input "false"
select select
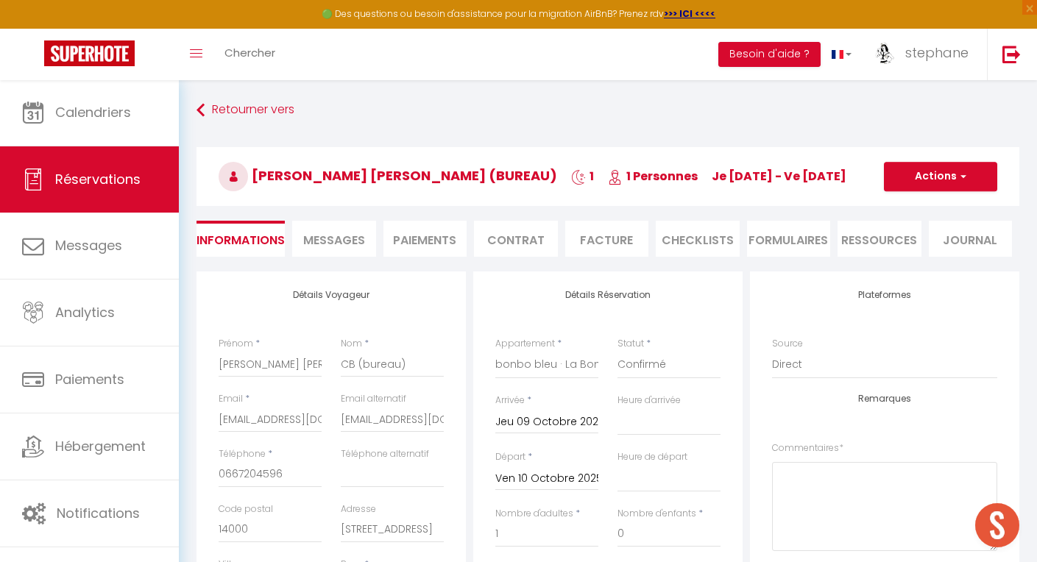
checkbox input "false"
select select
checkbox input "false"
select select
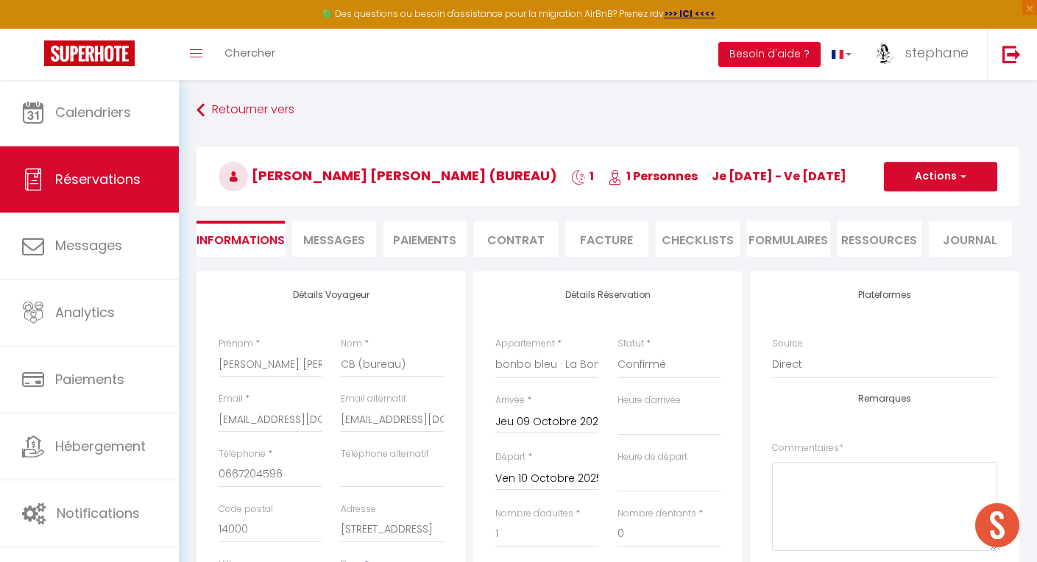
select select
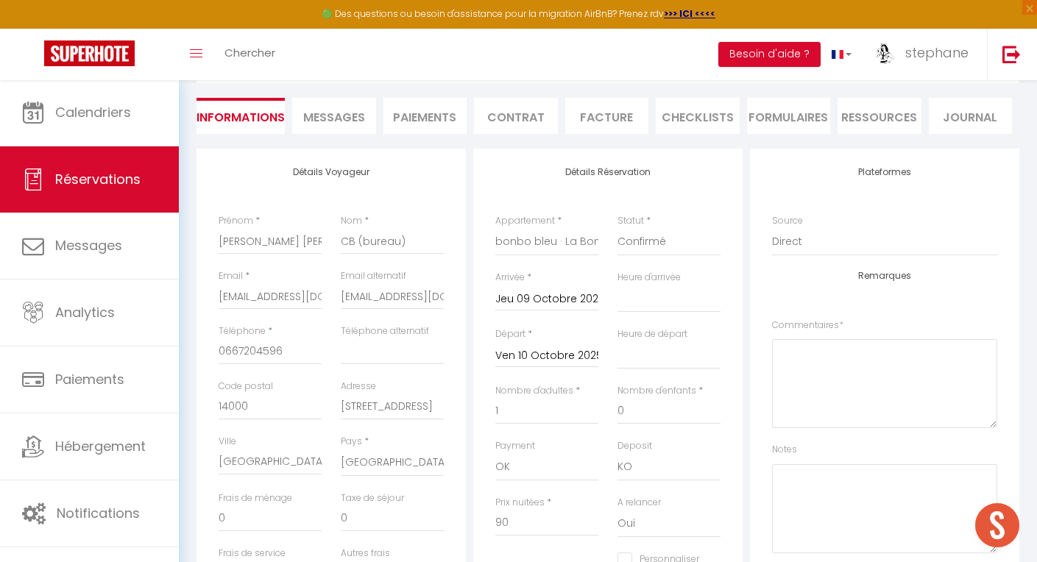
scroll to position [193, 0]
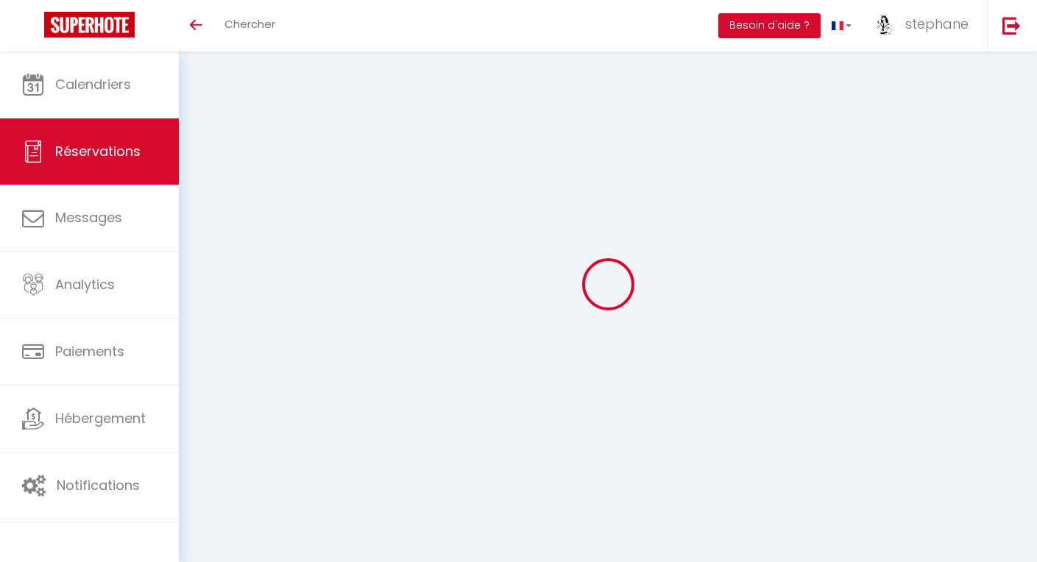
select select "not_cancelled"
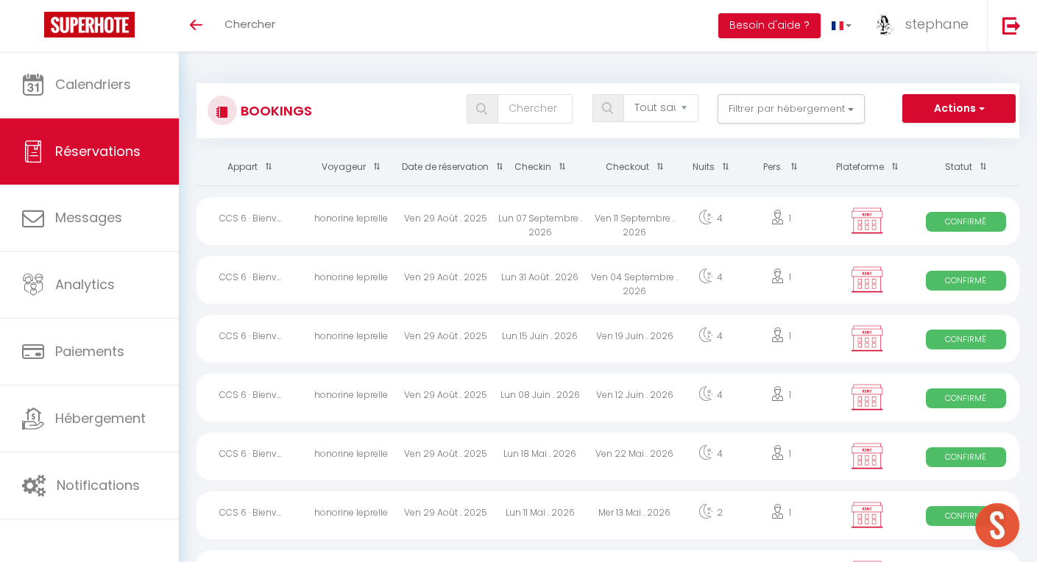
scroll to position [1, 1]
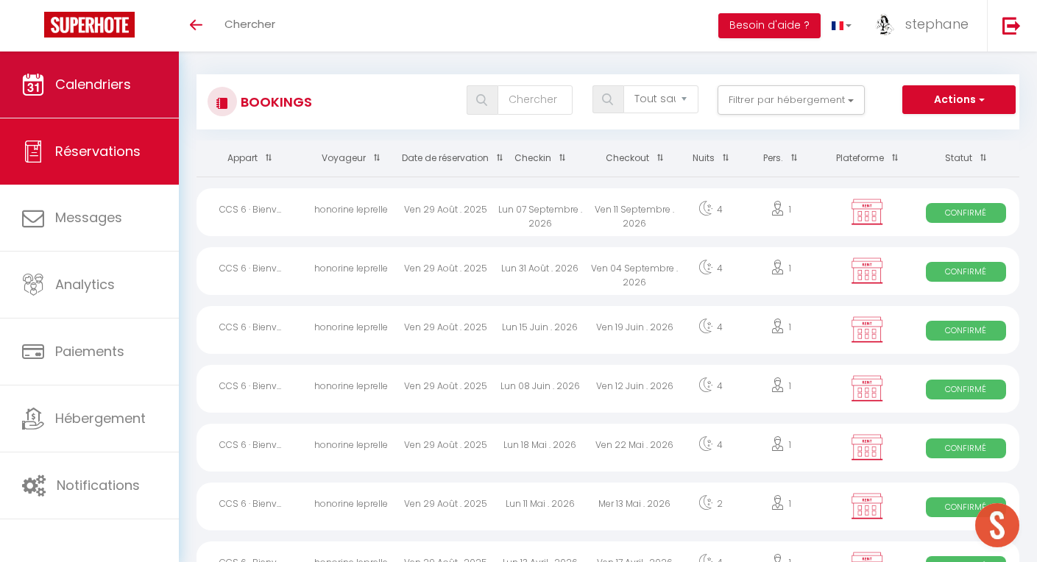
click at [118, 85] on span "Calendriers" at bounding box center [93, 84] width 76 height 18
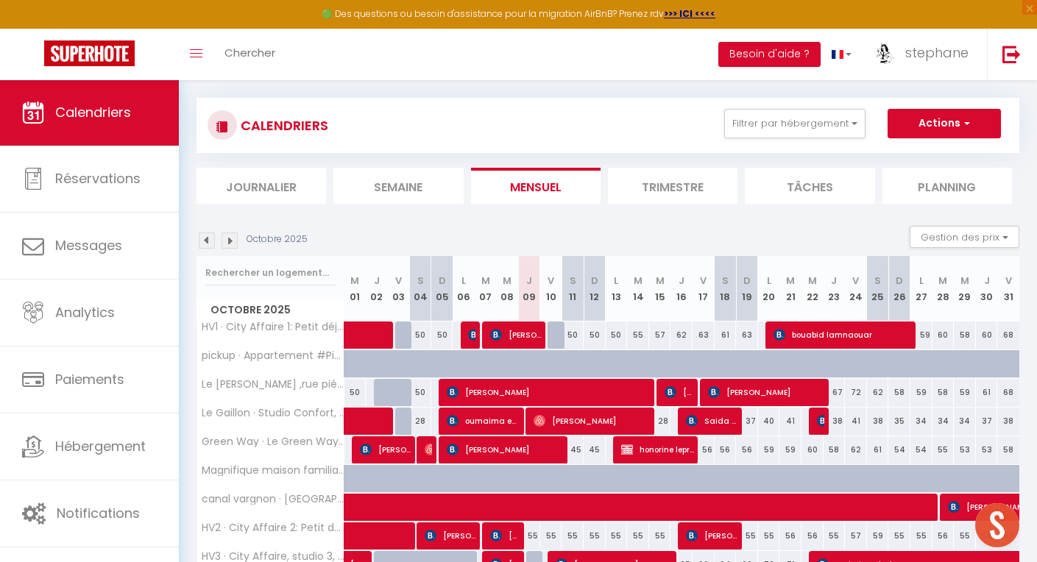
scroll to position [13, 0]
click at [406, 188] on li "Semaine" at bounding box center [398, 186] width 130 height 36
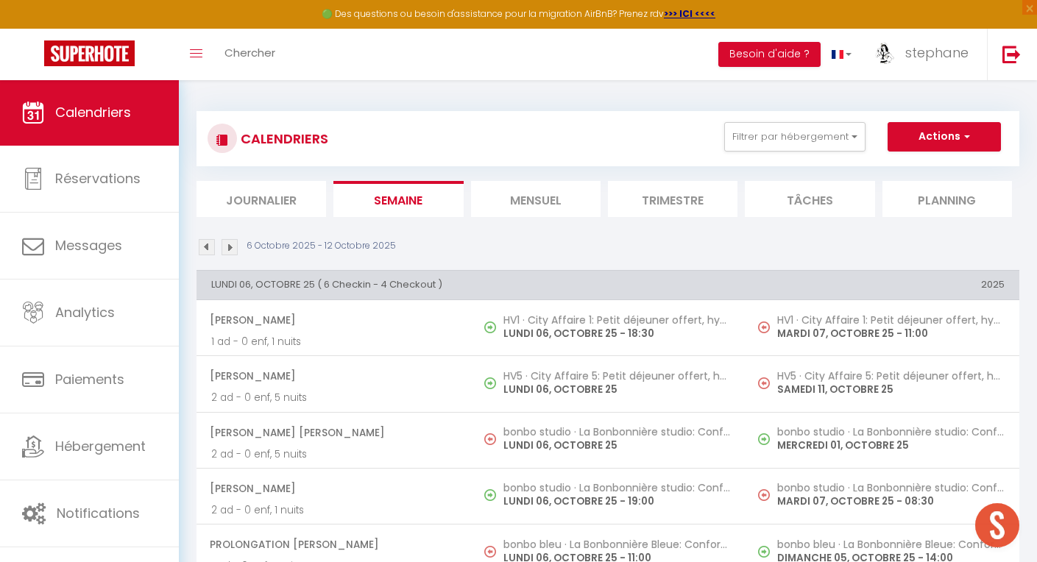
click at [110, 110] on span "Calendriers" at bounding box center [93, 112] width 76 height 18
click at [262, 199] on li "Journalier" at bounding box center [262, 199] width 130 height 36
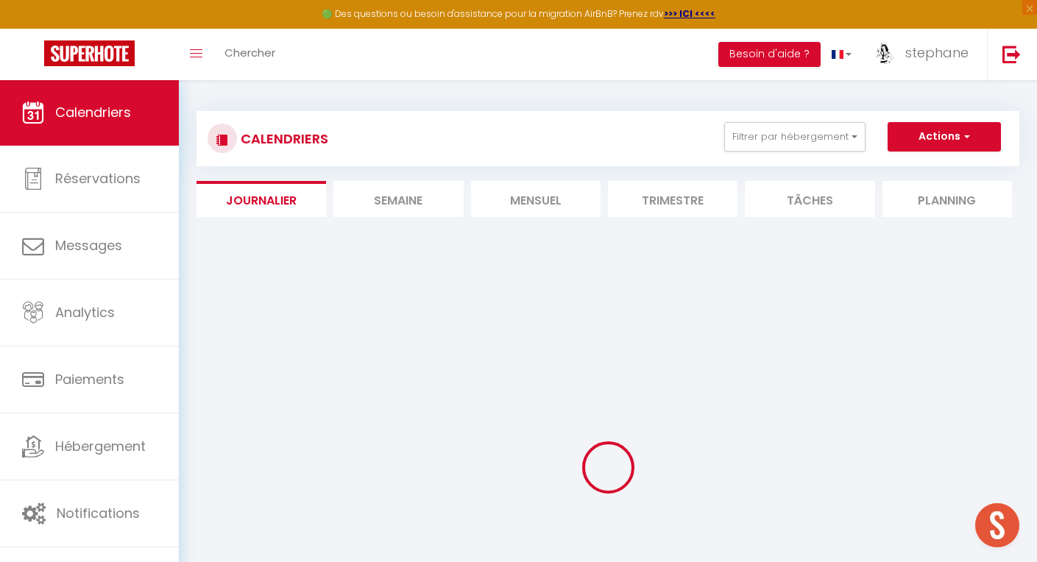
click at [402, 191] on li "Semaine" at bounding box center [398, 199] width 130 height 36
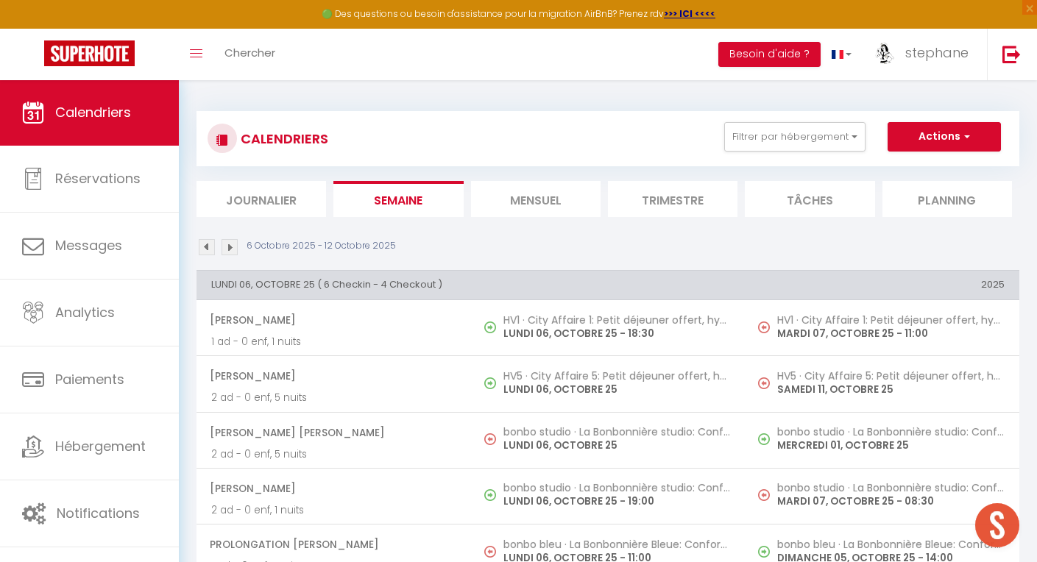
click at [520, 195] on li "Mensuel" at bounding box center [536, 199] width 130 height 36
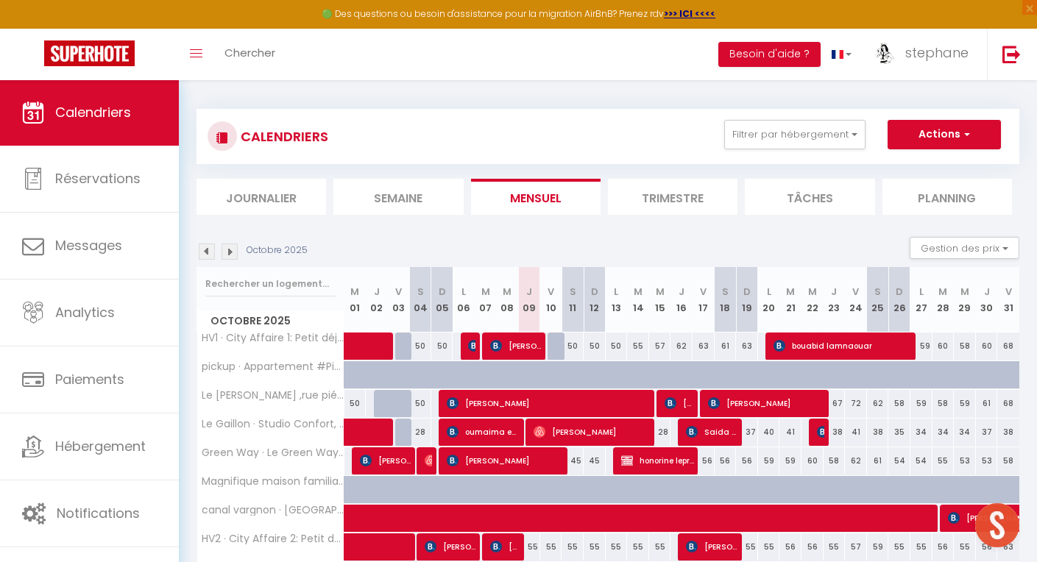
scroll to position [4, 1]
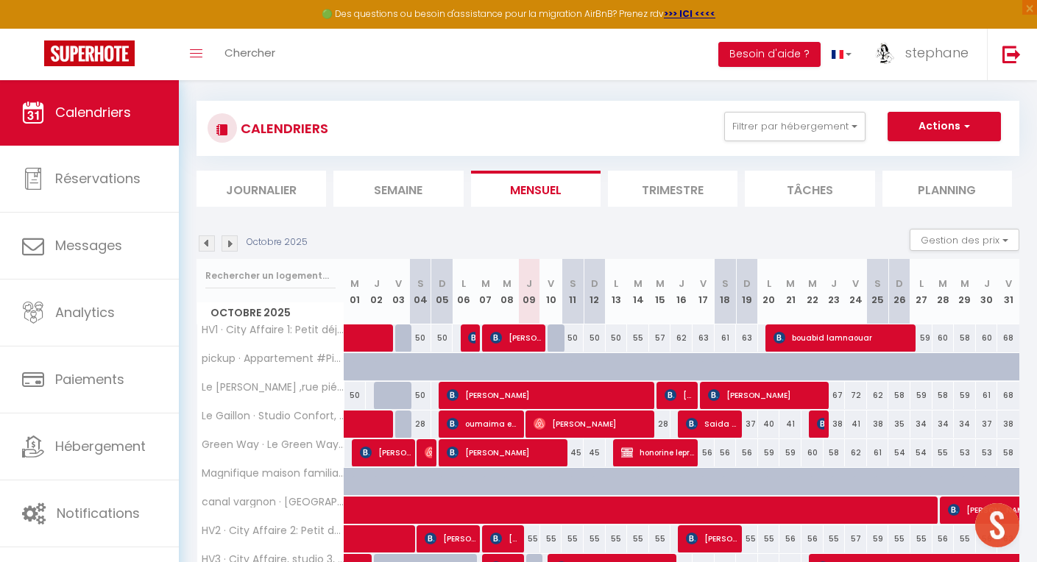
click at [204, 246] on img at bounding box center [207, 244] width 16 height 16
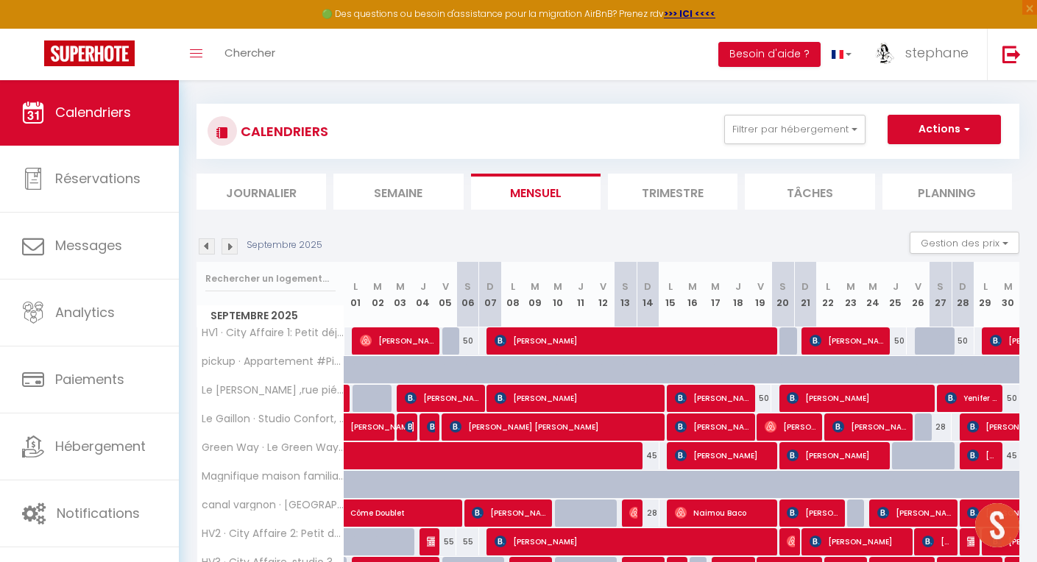
scroll to position [10, 0]
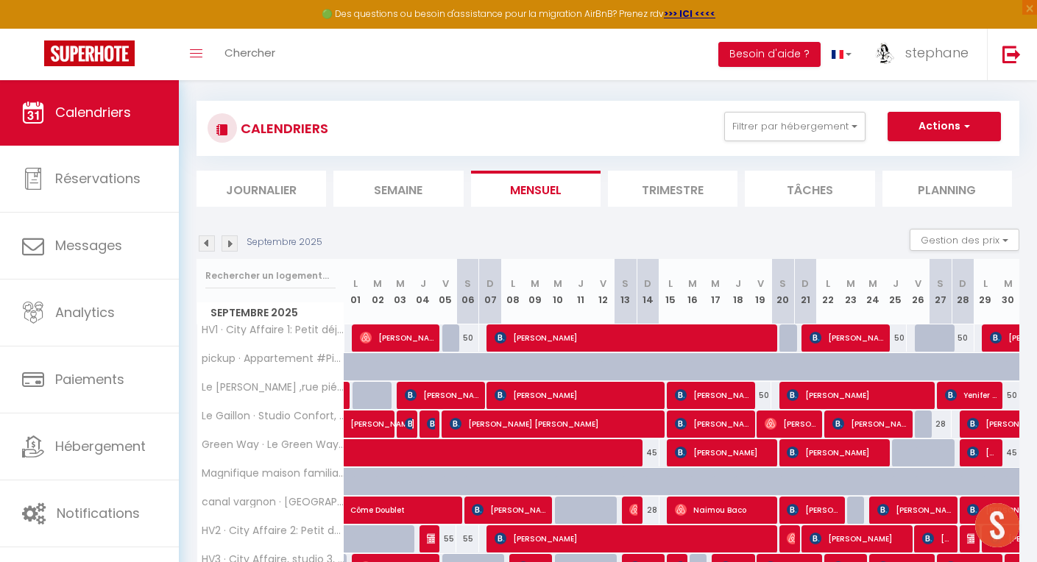
click at [205, 242] on img at bounding box center [207, 244] width 16 height 16
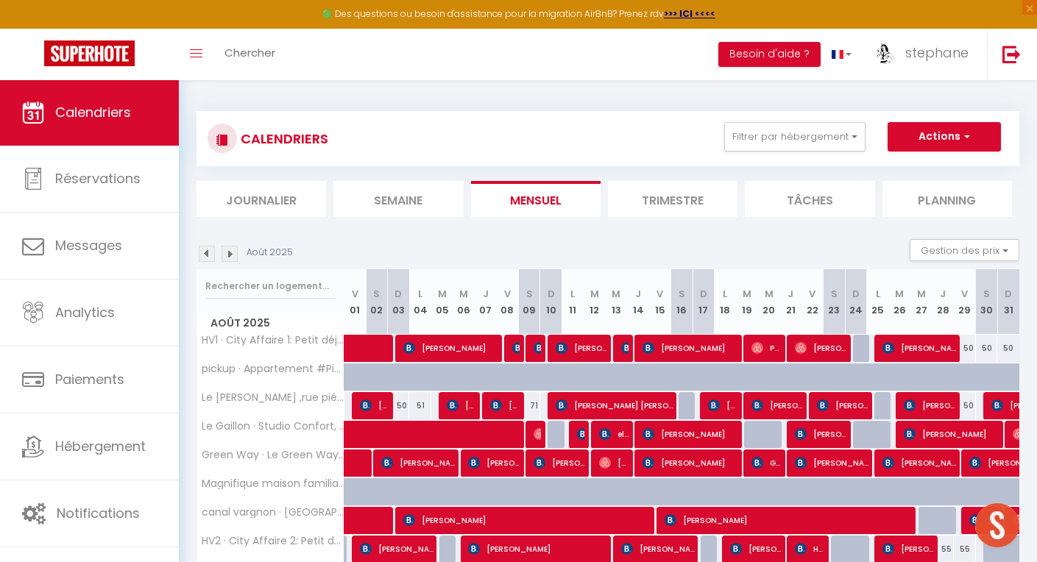
scroll to position [0, 0]
click at [230, 252] on img at bounding box center [230, 254] width 16 height 16
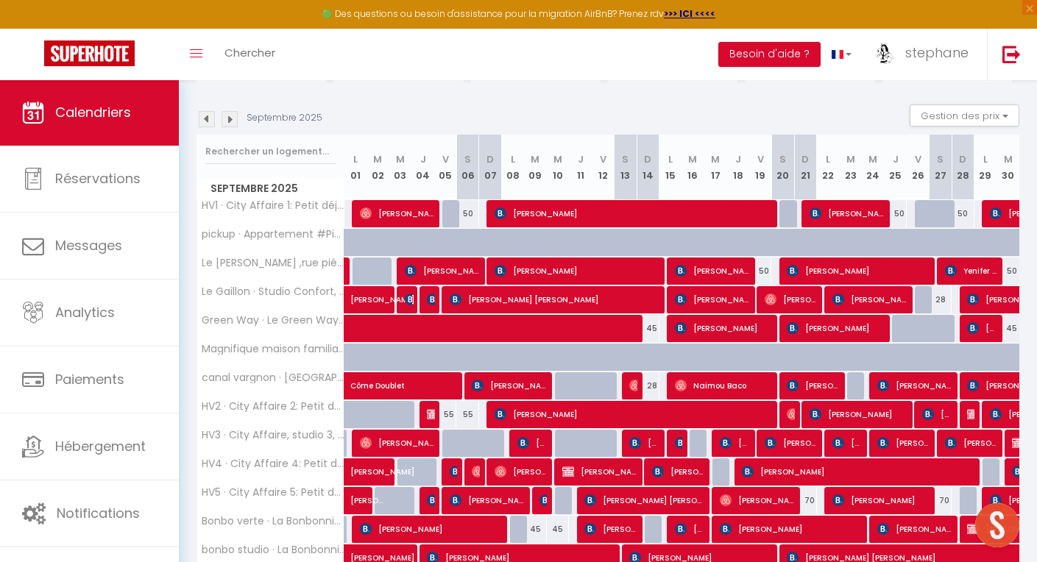
scroll to position [146, 0]
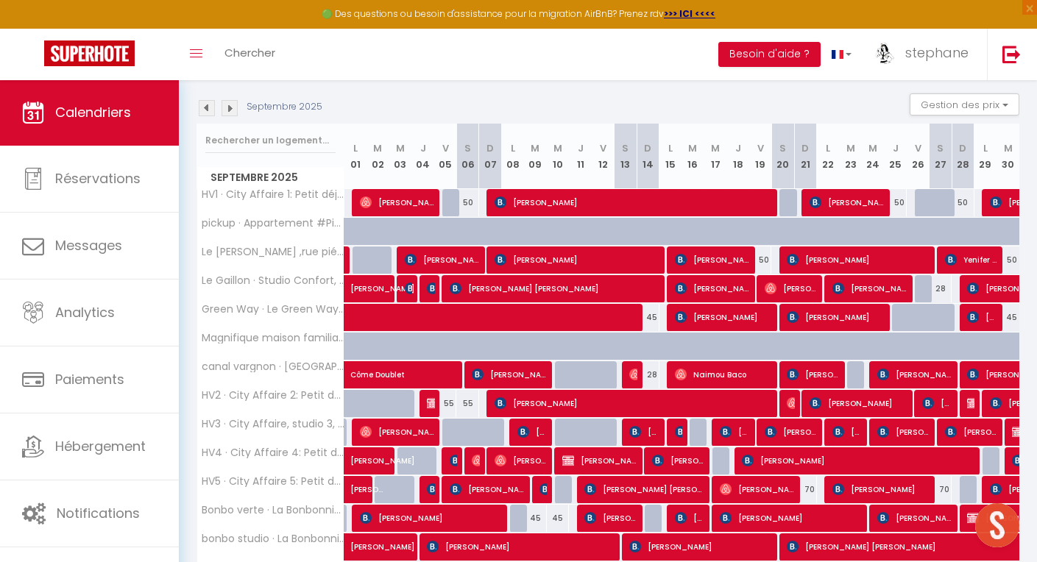
click at [429, 288] on img at bounding box center [433, 289] width 12 height 12
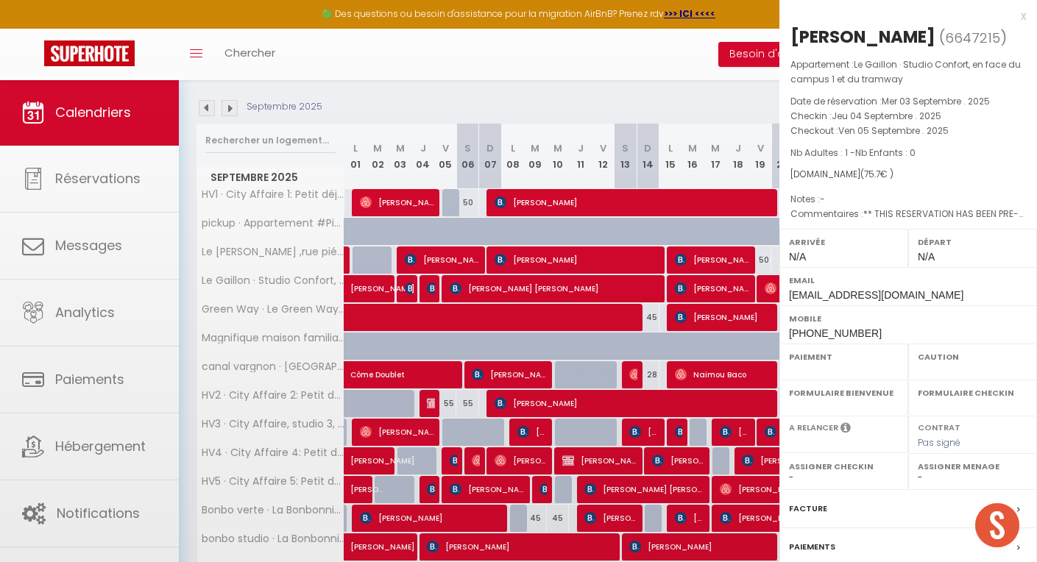
select select "OK"
select select "0"
select select "1"
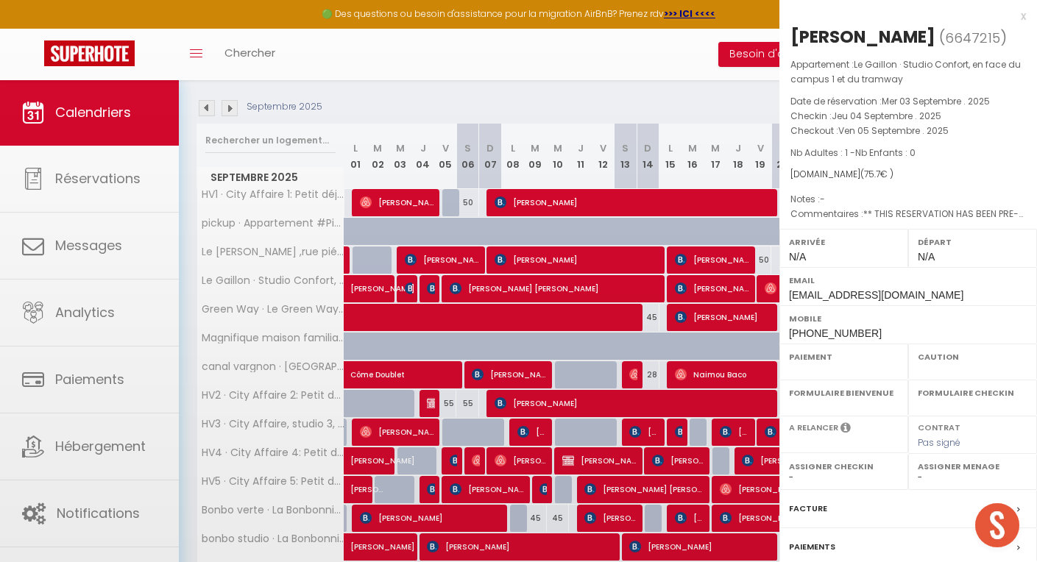
select select
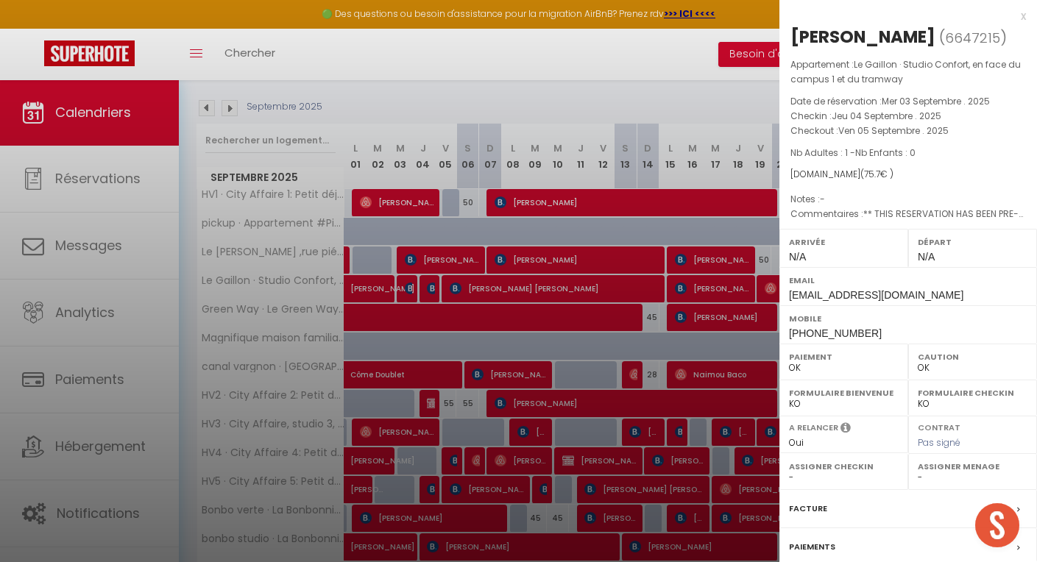
click at [406, 290] on div at bounding box center [518, 281] width 1037 height 562
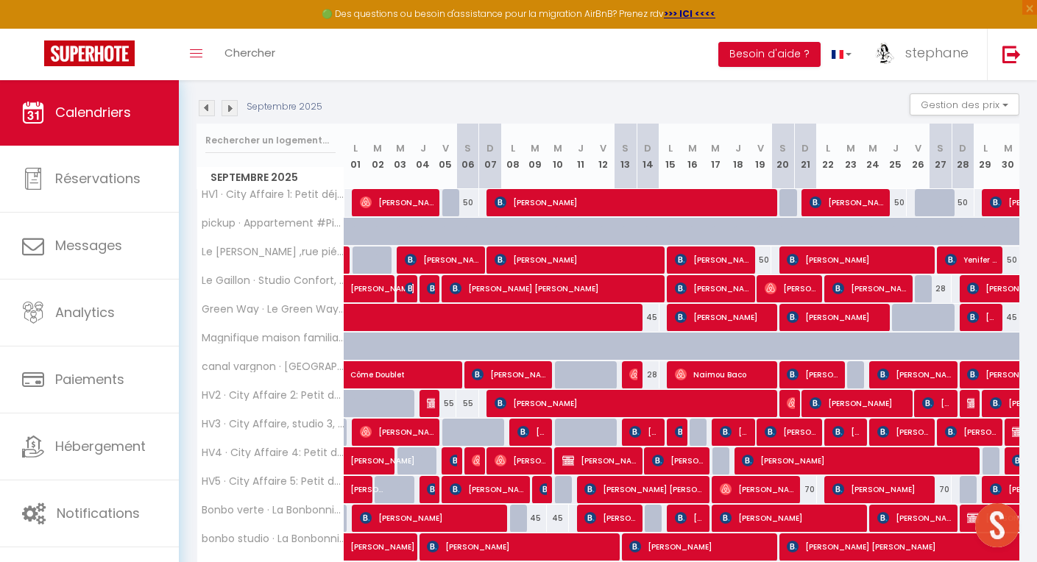
click at [406, 290] on img at bounding box center [411, 289] width 12 height 12
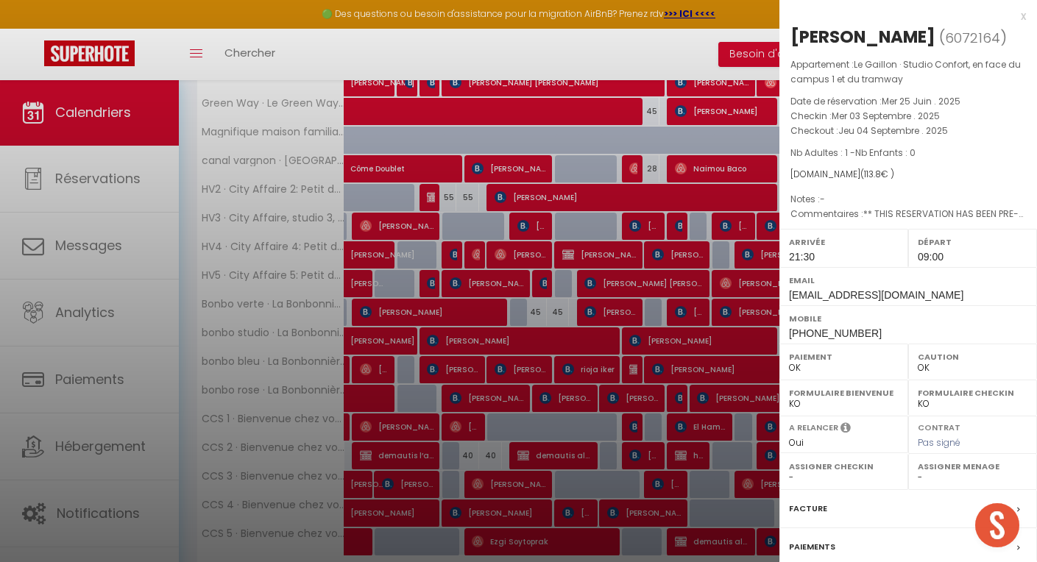
scroll to position [351, 0]
click at [431, 280] on div at bounding box center [518, 281] width 1037 height 562
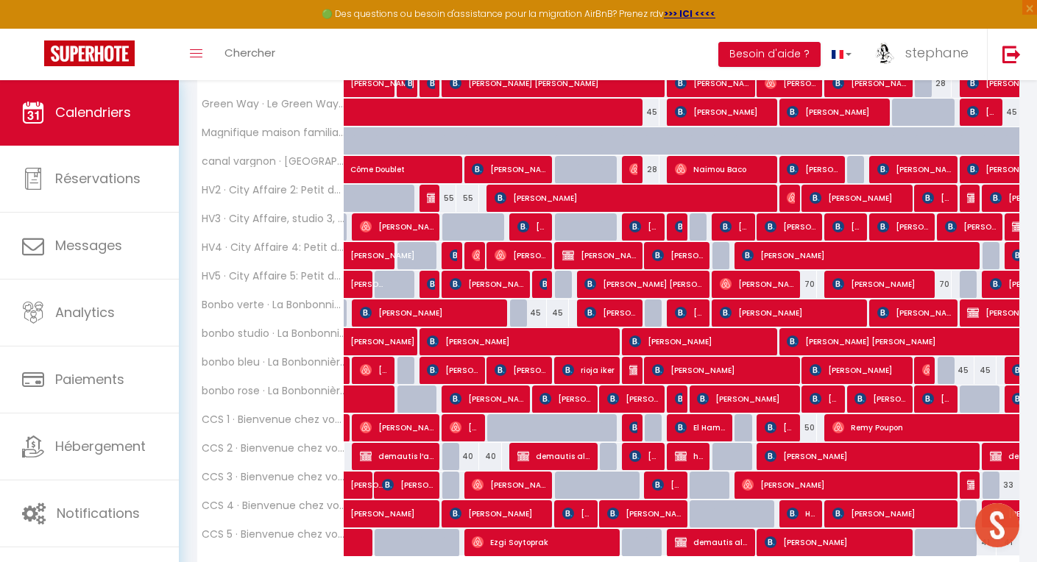
click at [429, 194] on img at bounding box center [433, 198] width 12 height 12
select select "KO"
select select "0"
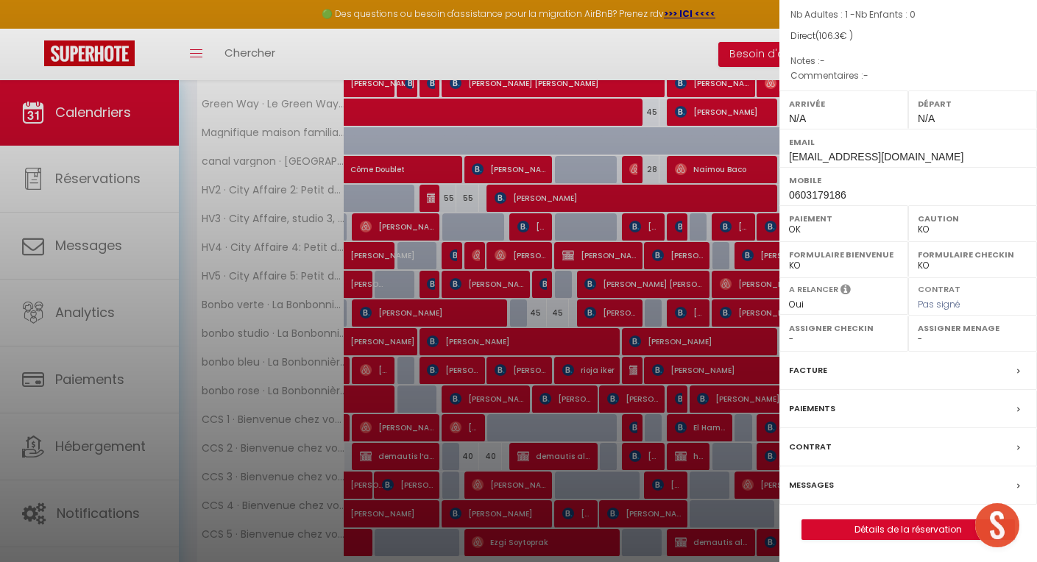
scroll to position [157, 0]
click at [898, 530] on link "Détails de la réservation" at bounding box center [908, 529] width 212 height 19
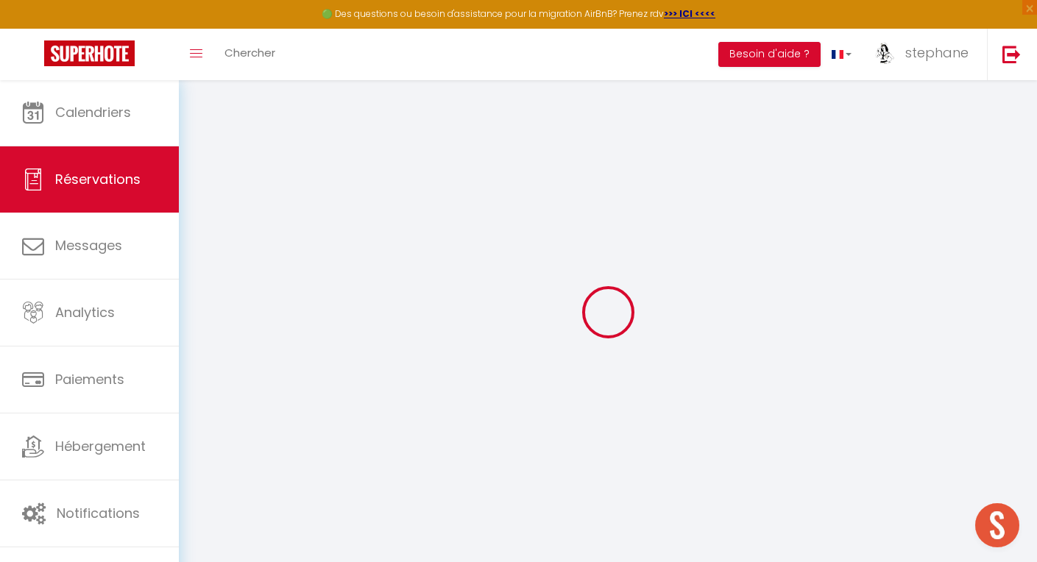
select select
checkbox input "false"
select select
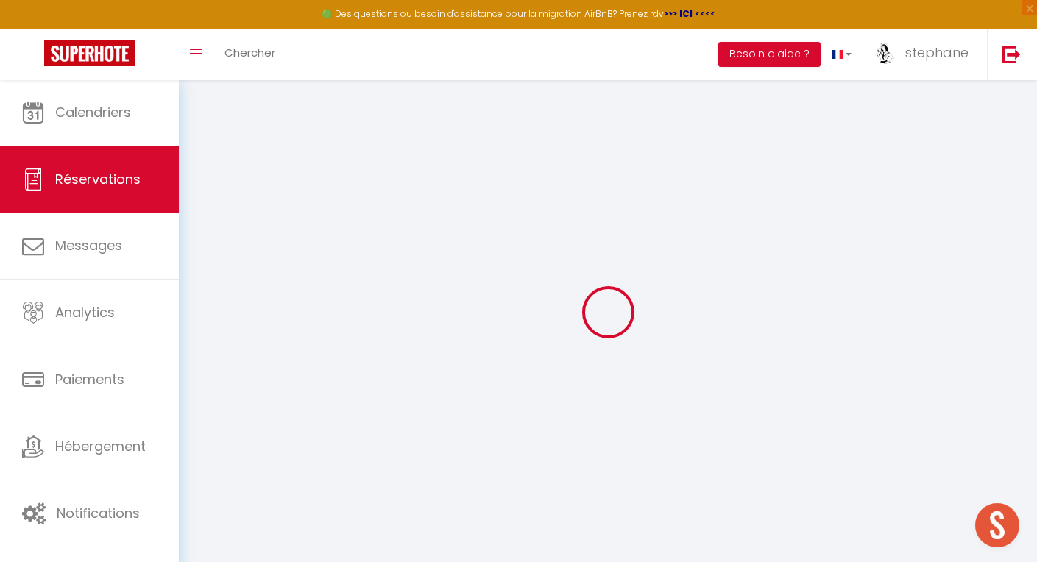
checkbox input "false"
select select
checkbox input "false"
type input "49"
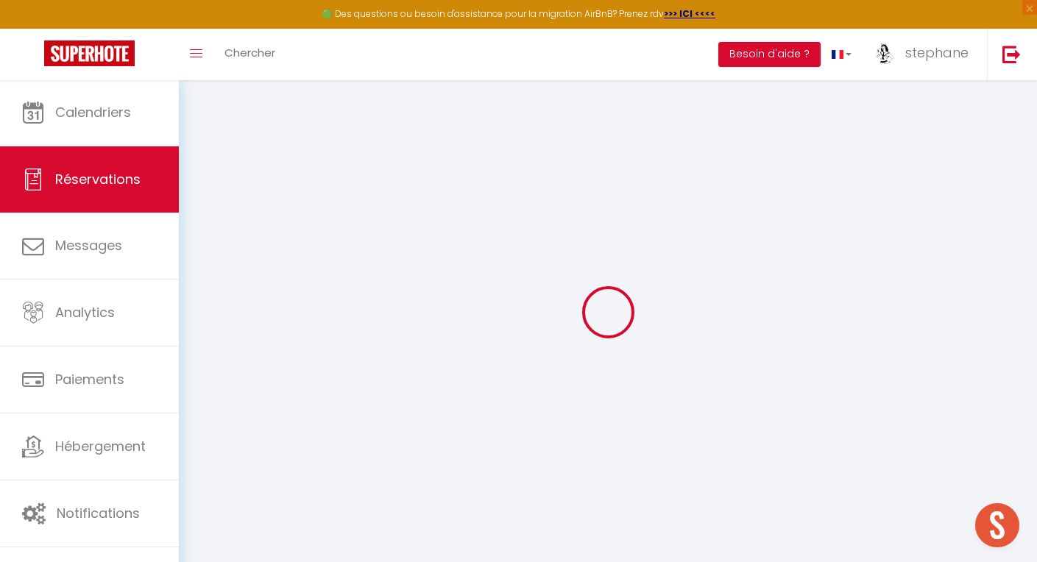
type input "2.3"
select select
checkbox input "false"
select select
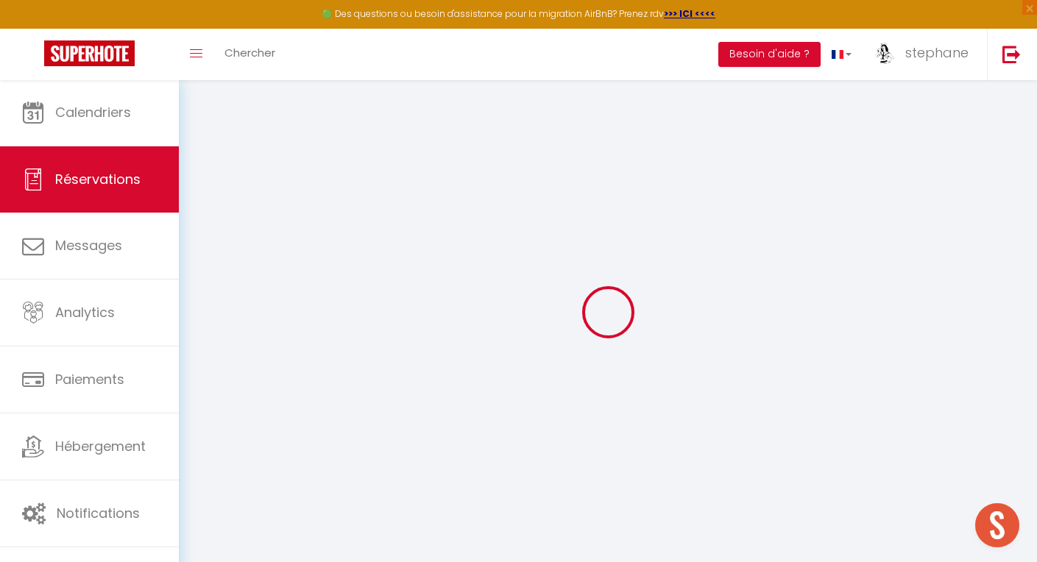
select select
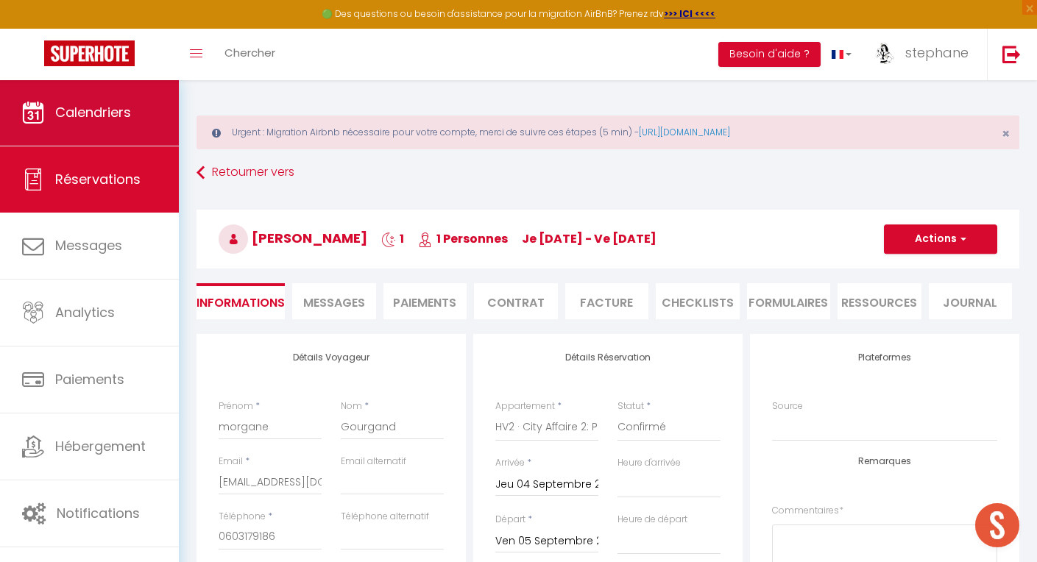
click at [85, 123] on link "Calendriers" at bounding box center [89, 112] width 179 height 66
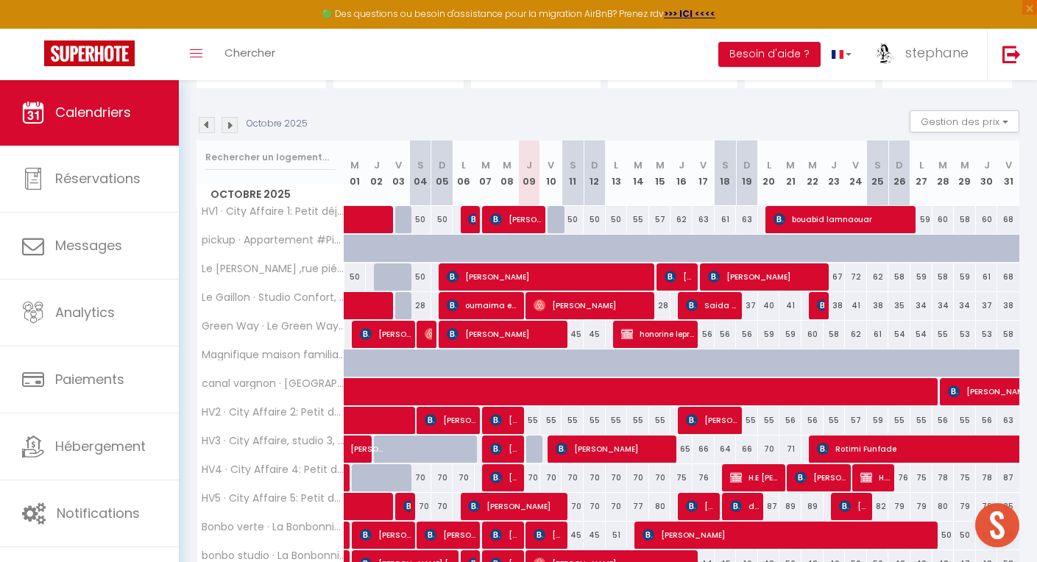
scroll to position [136, 0]
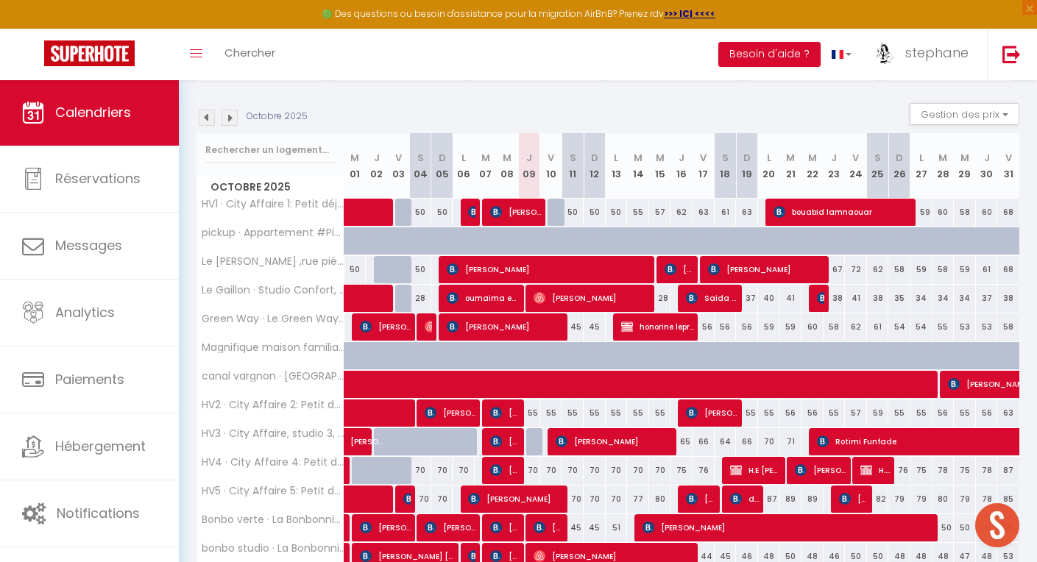
click at [206, 114] on img at bounding box center [207, 118] width 16 height 16
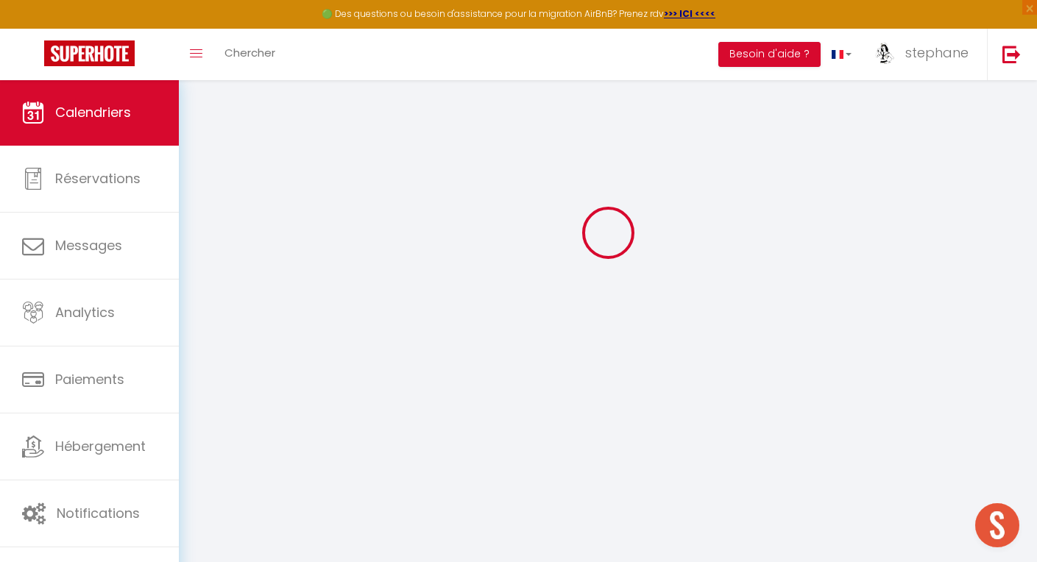
scroll to position [79, 0]
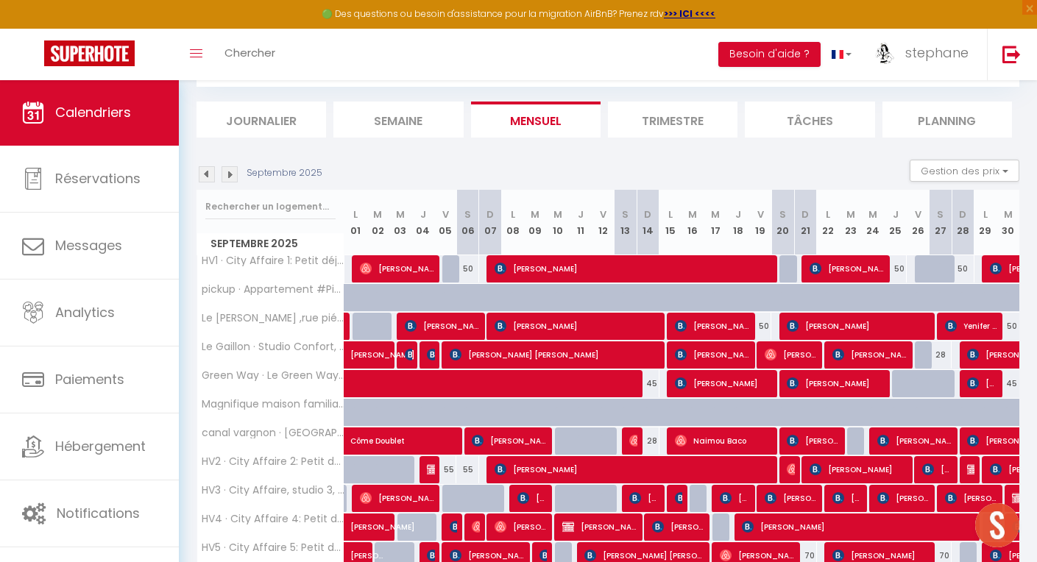
click at [411, 355] on img at bounding box center [411, 355] width 12 height 12
select select "OK"
select select "1"
select select "0"
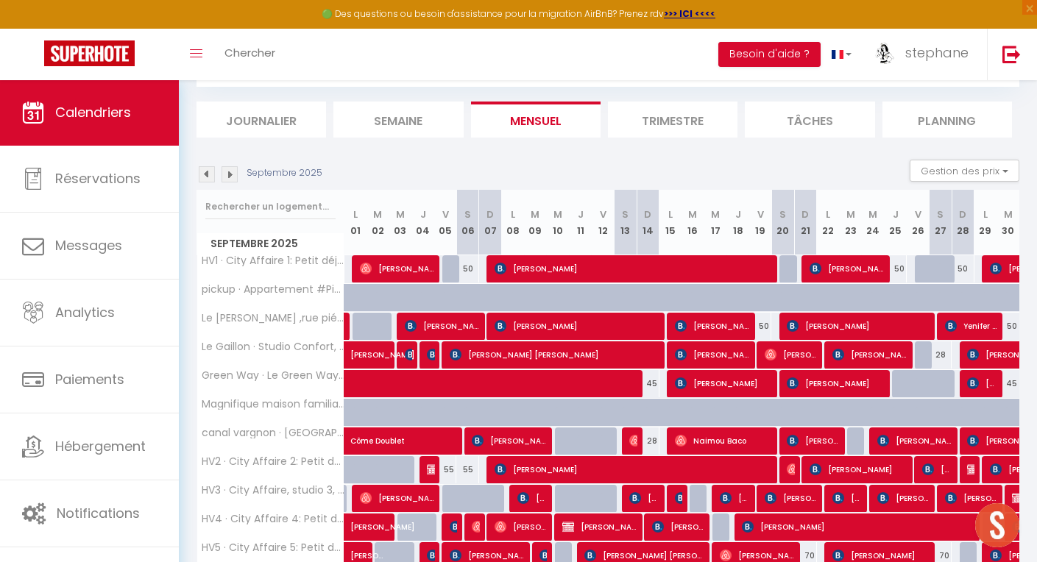
select select "1"
select select
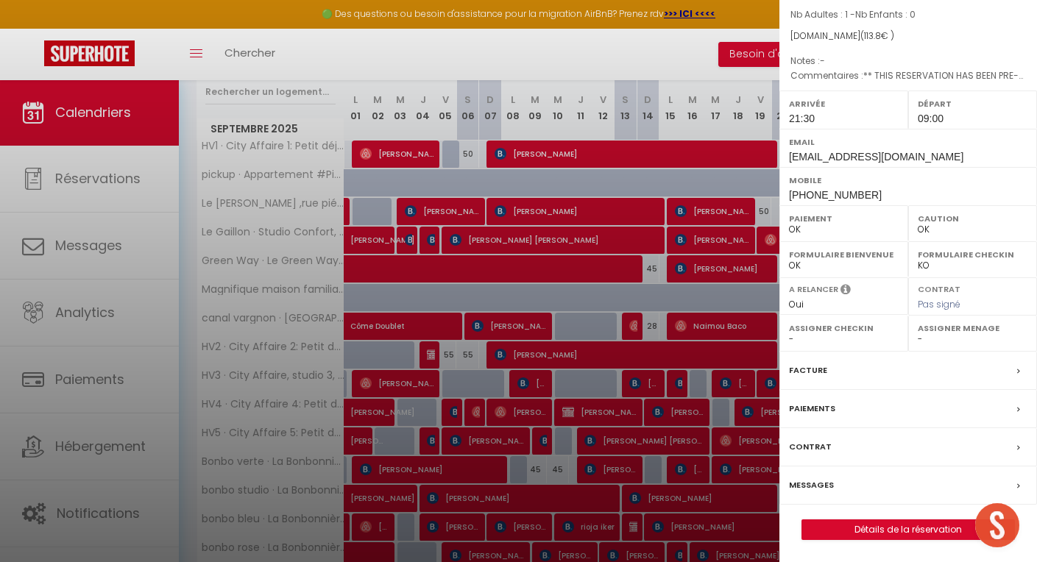
scroll to position [197, 0]
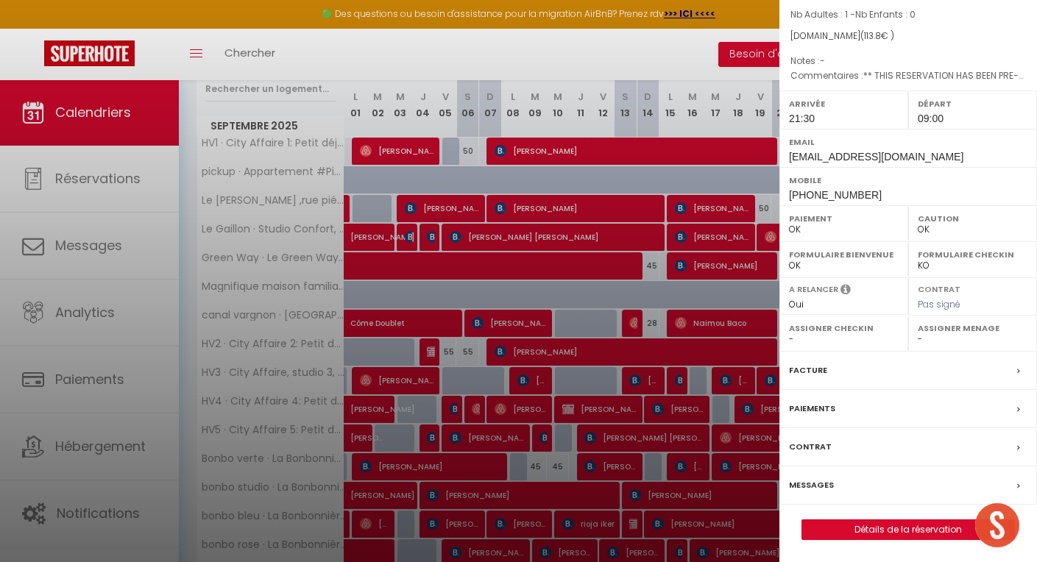
click at [888, 528] on link "Détails de la réservation" at bounding box center [908, 529] width 212 height 19
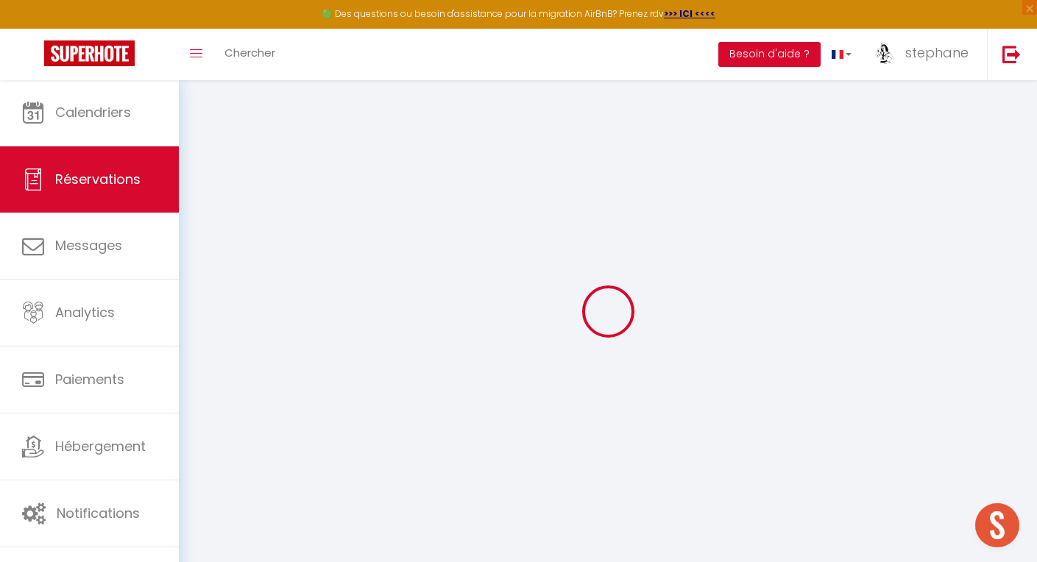
scroll to position [1, 0]
type input "Morgane"
type input "Gourgand"
type input "mgourg.396109@guest.booking.com"
type input "gourgand@msn.com"
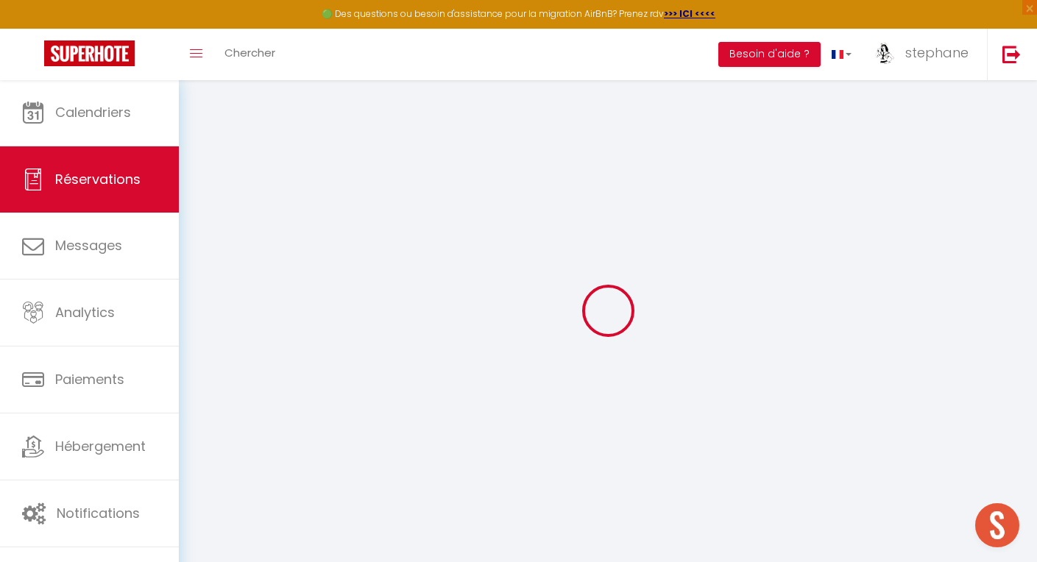
type input "+33603179186"
type input "35000"
type input "[STREET_ADDRESS]"
type input "[GEOGRAPHIC_DATA]"
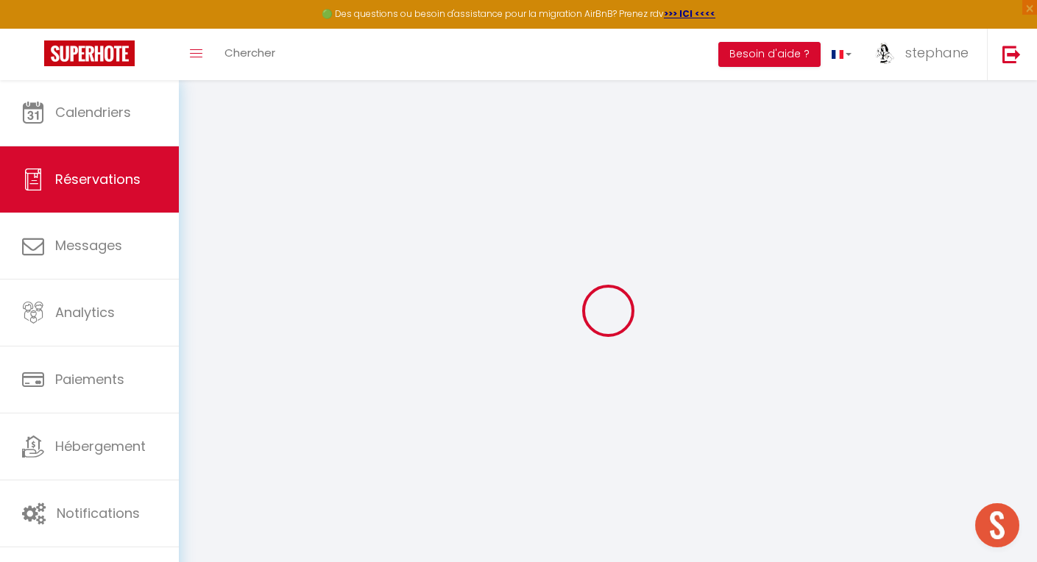
select select "FR"
type input "2.7"
type input "18.89"
type input "1.5899999999999999"
select select "58893"
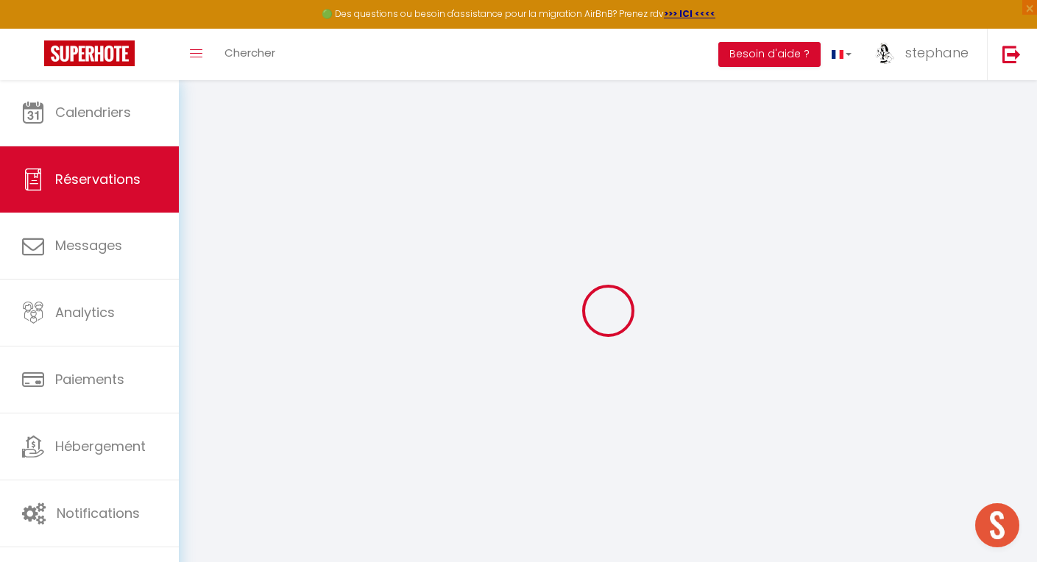
select select "1"
select select
type input "1"
select select "12"
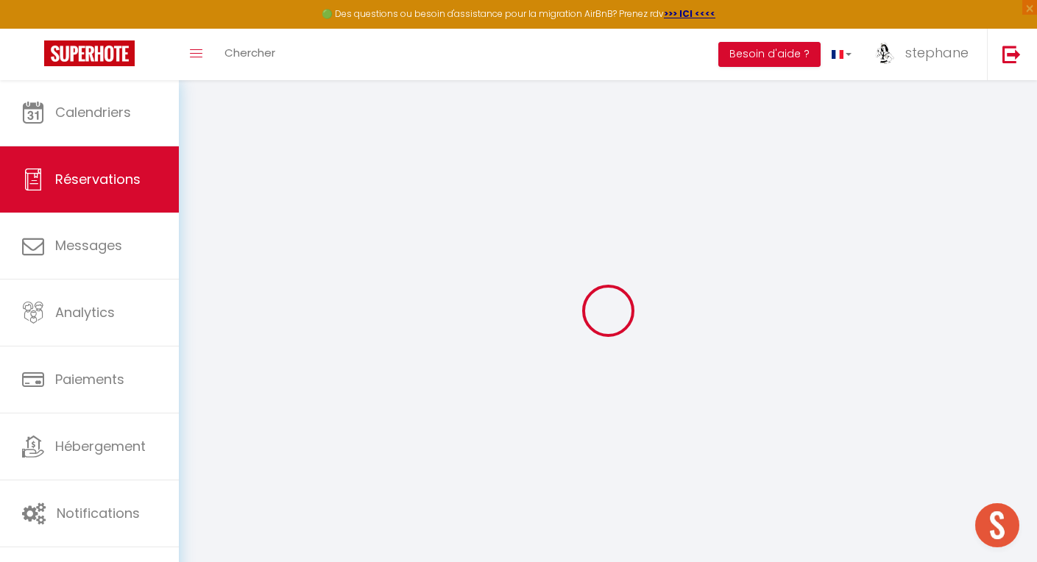
select select "15"
type input "59.4"
checkbox input "false"
type input "0"
select select "2"
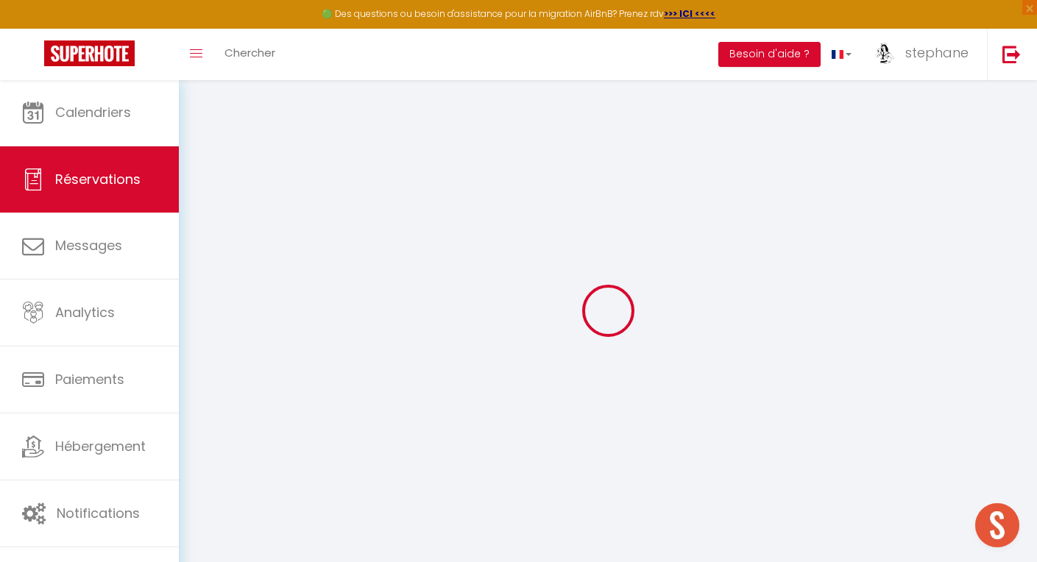
type input "0"
select select
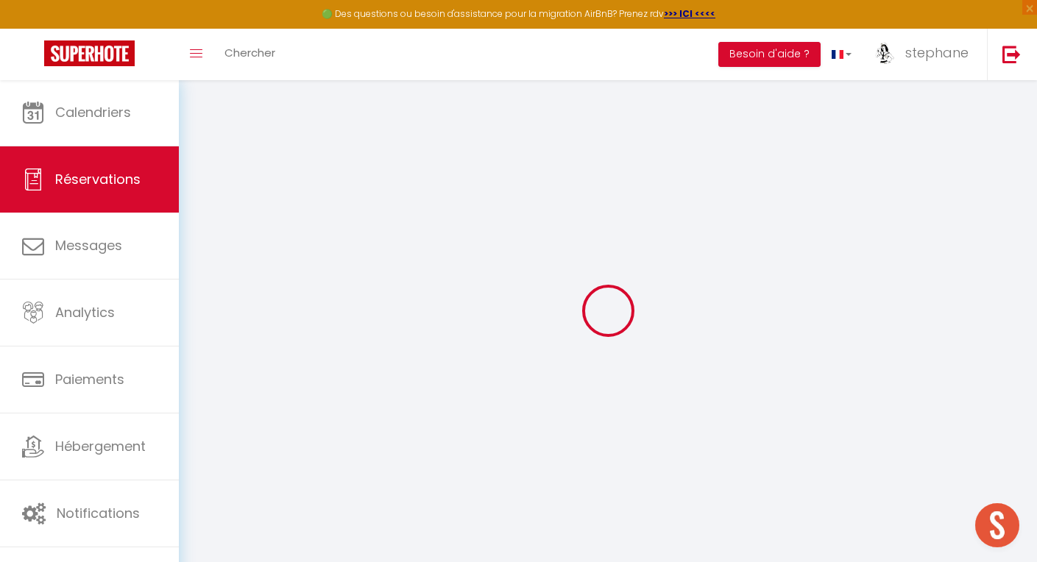
checkbox input "false"
select select
checkbox input "false"
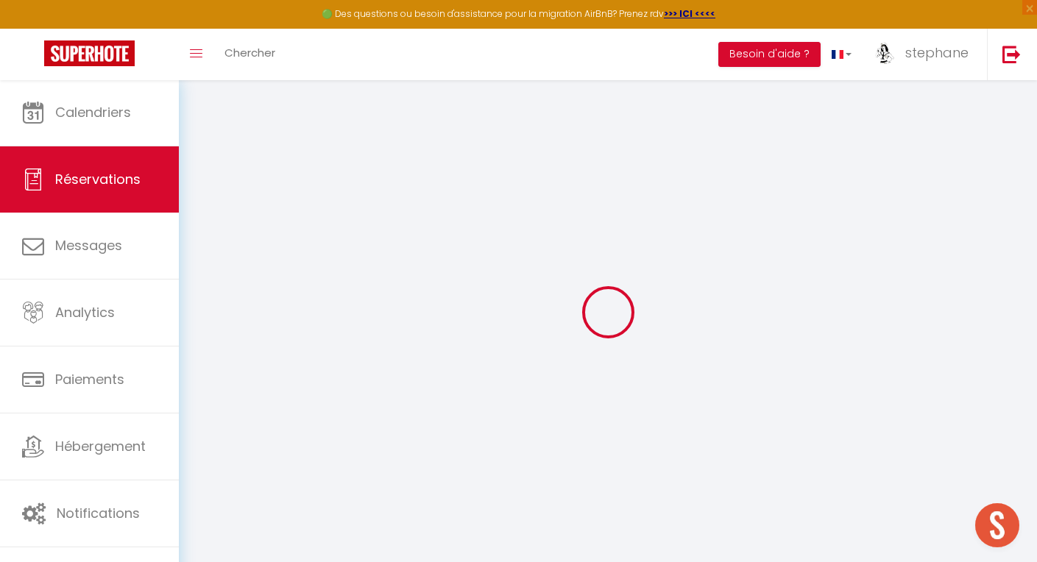
scroll to position [0, 0]
select select
checkbox input "false"
type textarea "** THIS RESERVATION HAS BEEN PRE-PAID ** BOOKING NOTE : Payment charge is EUR 1…"
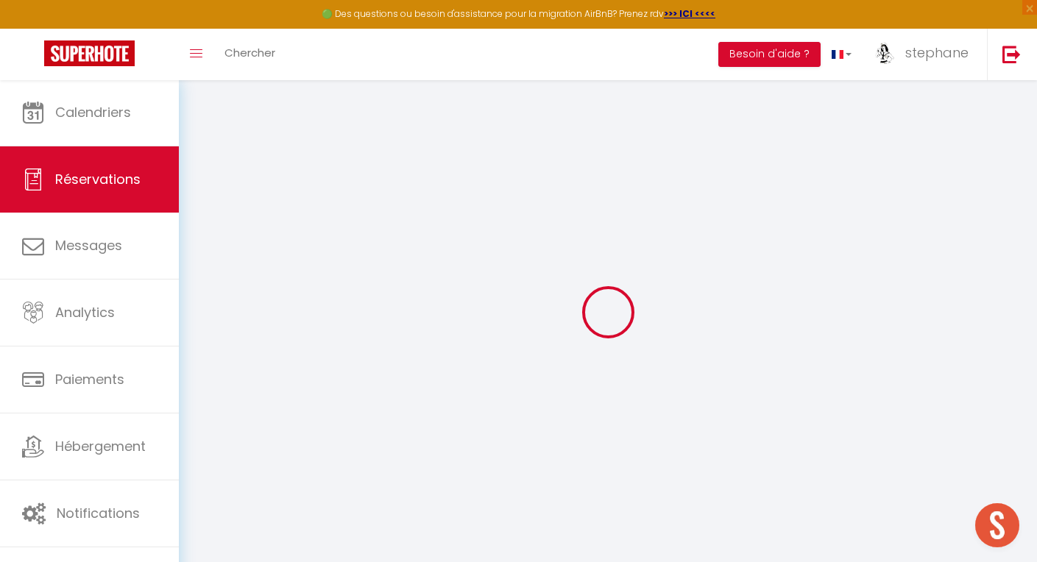
select select
checkbox input "false"
type input "49"
type input "2.7"
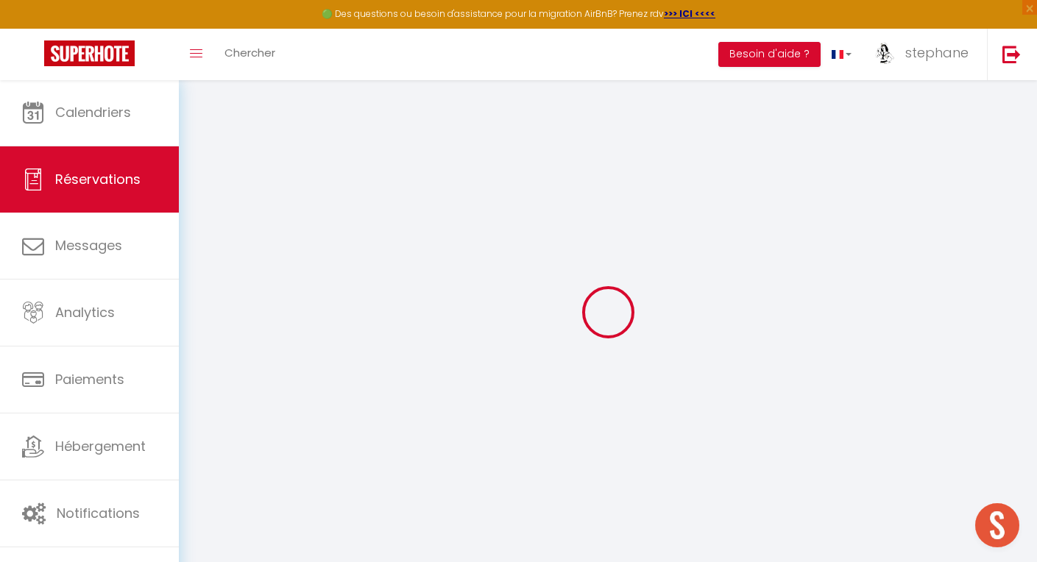
select select
checkbox input "false"
select select "21:30"
select select "09:00"
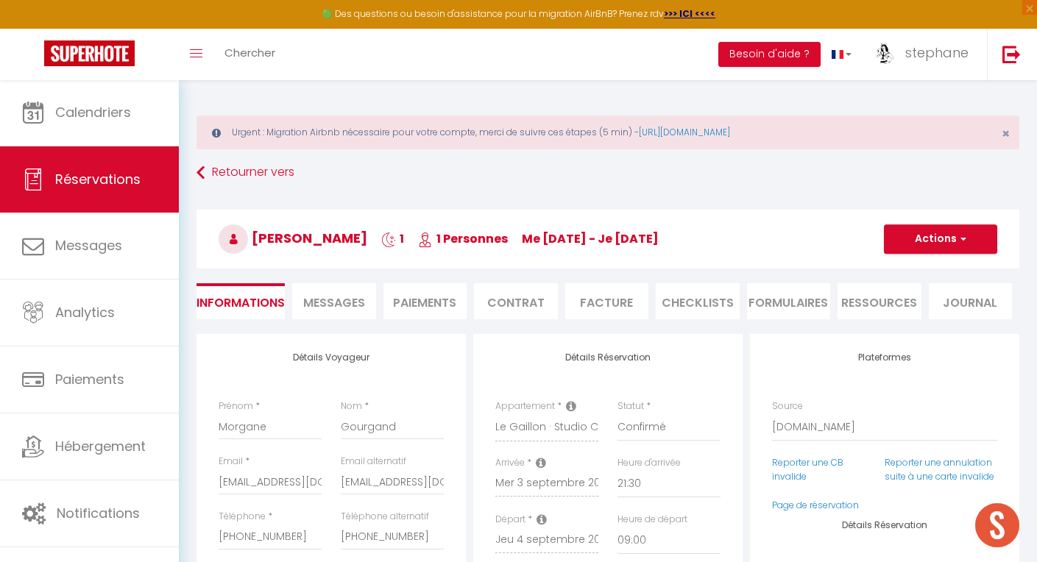
click at [611, 302] on li "Facture" at bounding box center [607, 301] width 84 height 36
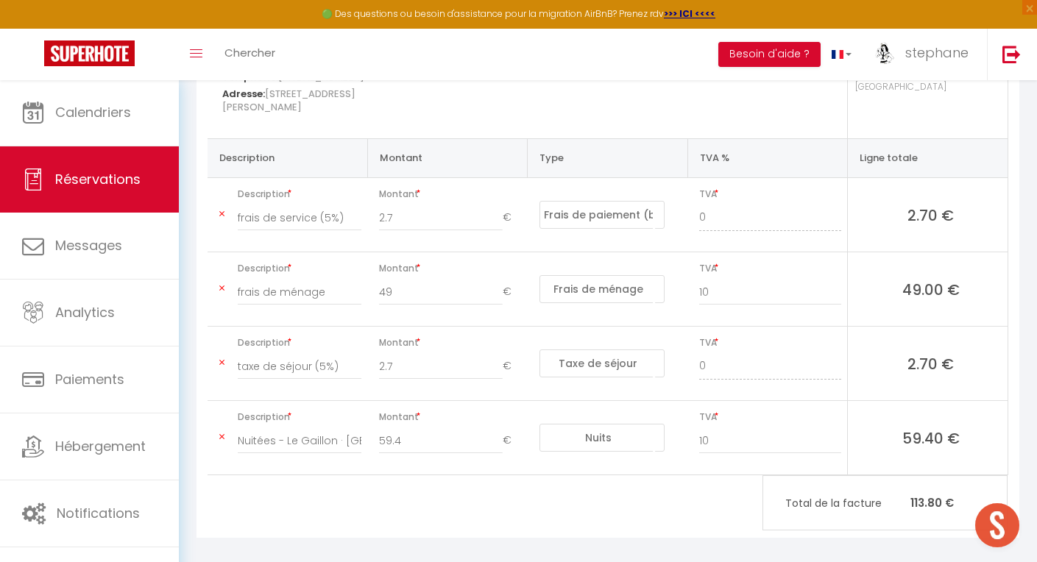
scroll to position [327, 0]
click at [434, 428] on input "59.4" at bounding box center [440, 441] width 123 height 26
type input "114.4"
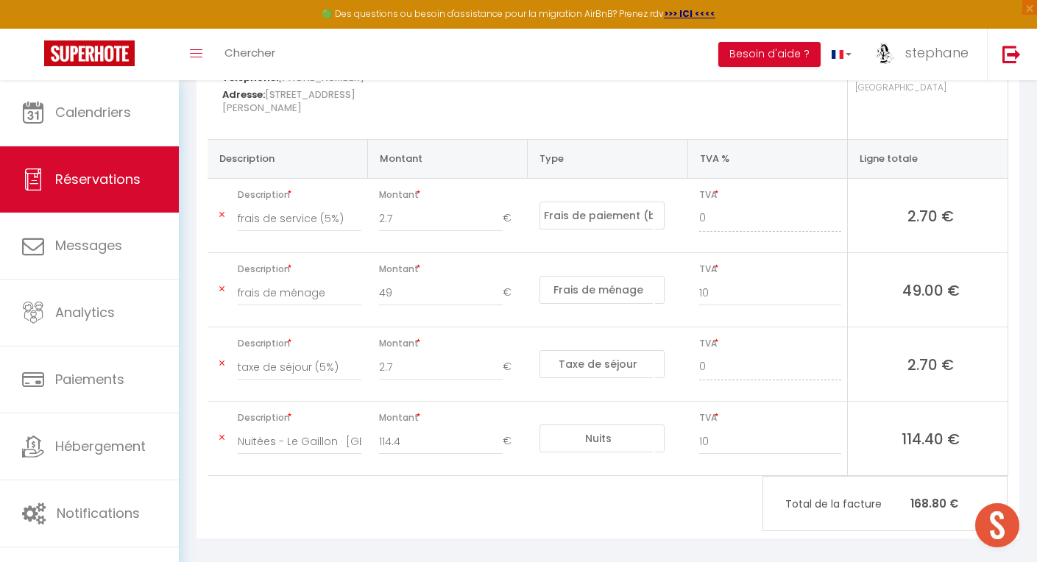
click at [413, 475] on div "Morgane Gourgand Email: mgourg.396109@guest.booking.com Téléphone: +33603179186…" at bounding box center [608, 272] width 823 height 531
click at [405, 355] on input "2.7" at bounding box center [440, 367] width 123 height 26
click at [410, 355] on input "2.7" at bounding box center [440, 367] width 123 height 26
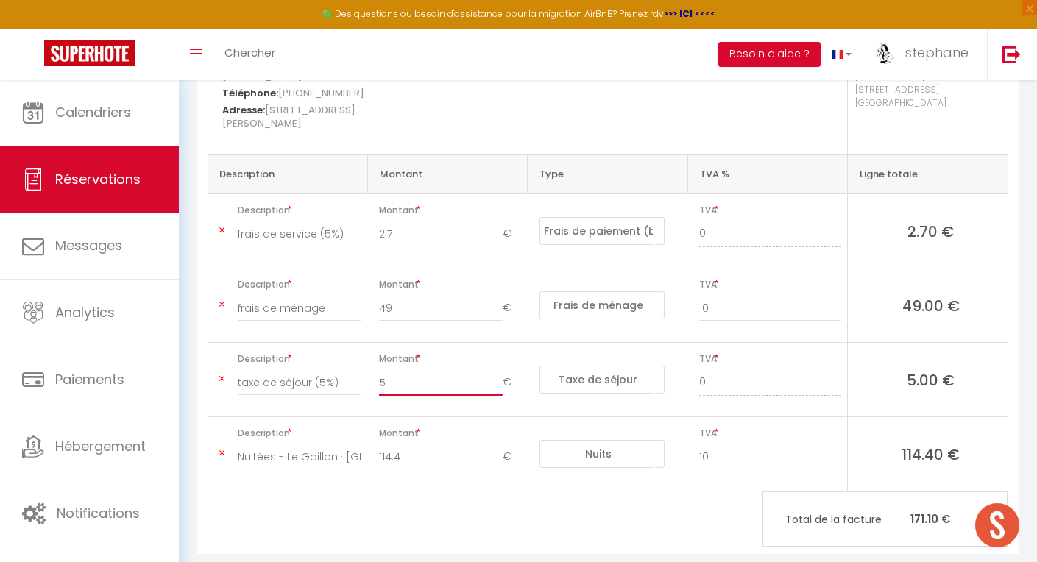
type input "5"
click at [400, 294] on input "49" at bounding box center [440, 307] width 123 height 26
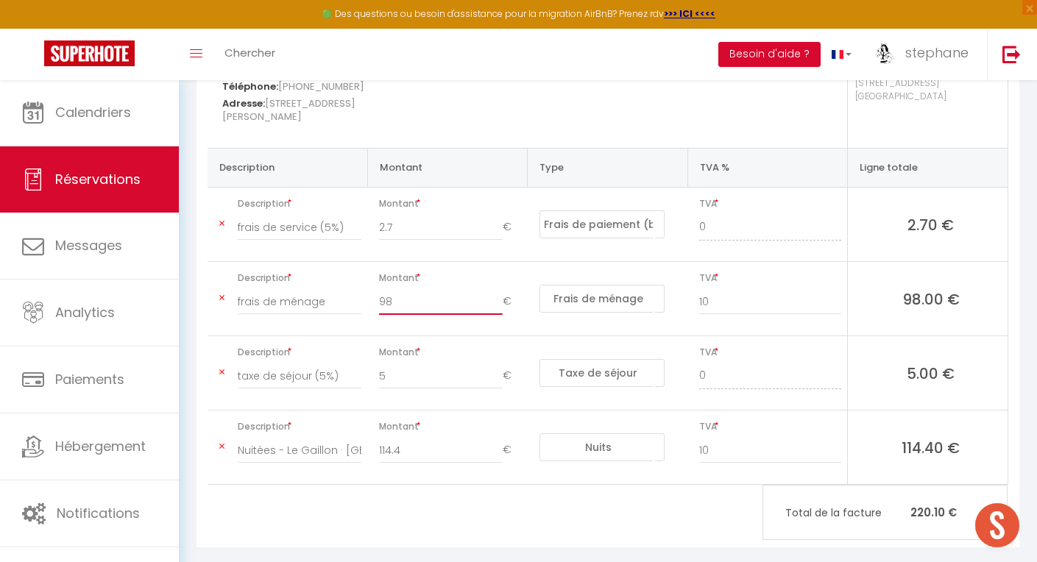
scroll to position [318, 0]
type input "98"
click at [540, 105] on div "Check in: Mer 03 Septembre 2025 Check out: Jeu 04 Septembre 2025" at bounding box center [508, 82] width 197 height 132
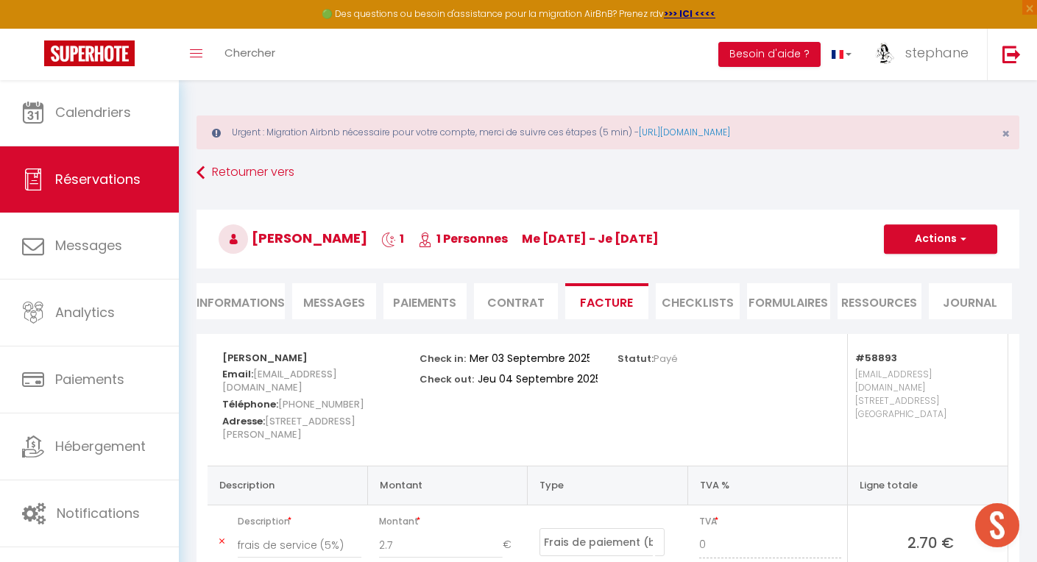
scroll to position [4, 0]
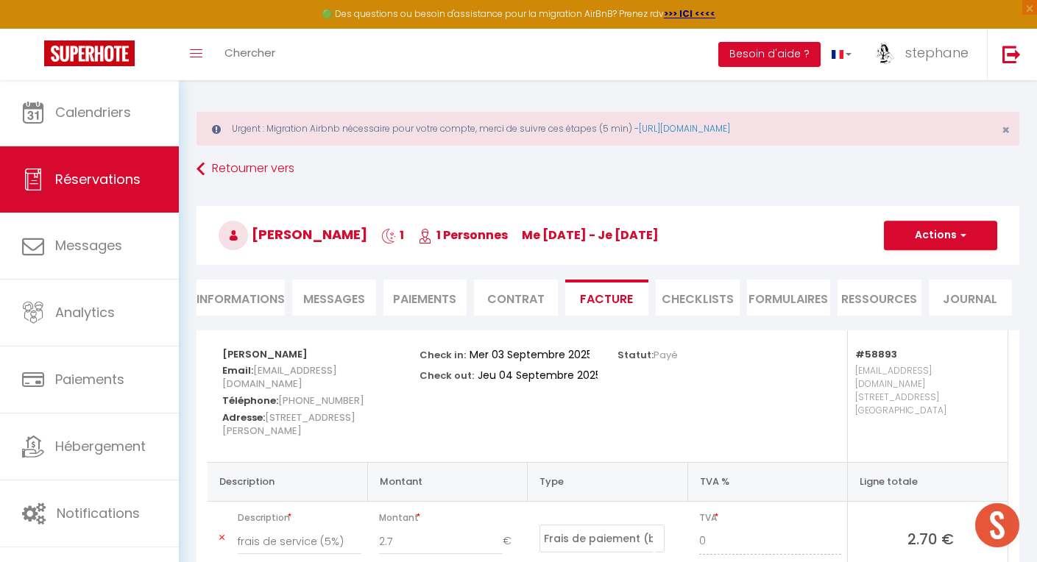
click at [921, 236] on button "Actions" at bounding box center [940, 235] width 113 height 29
click at [907, 266] on link "Enregistrer" at bounding box center [930, 267] width 124 height 19
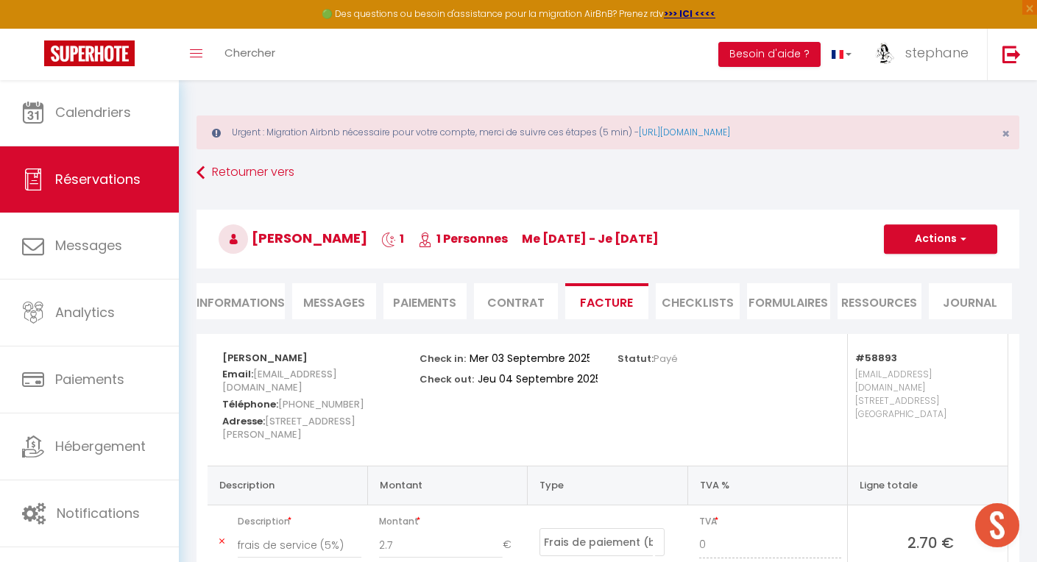
scroll to position [0, 0]
click at [276, 383] on span "mgourg.396109@guest.booking.com" at bounding box center [279, 381] width 115 height 35
click at [402, 384] on div "Morgane Gourgand Email: mgourg.396109@guest.booking.com Téléphone: +33603179186…" at bounding box center [311, 400] width 197 height 132
click at [282, 167] on link "Retourner vers" at bounding box center [608, 173] width 823 height 26
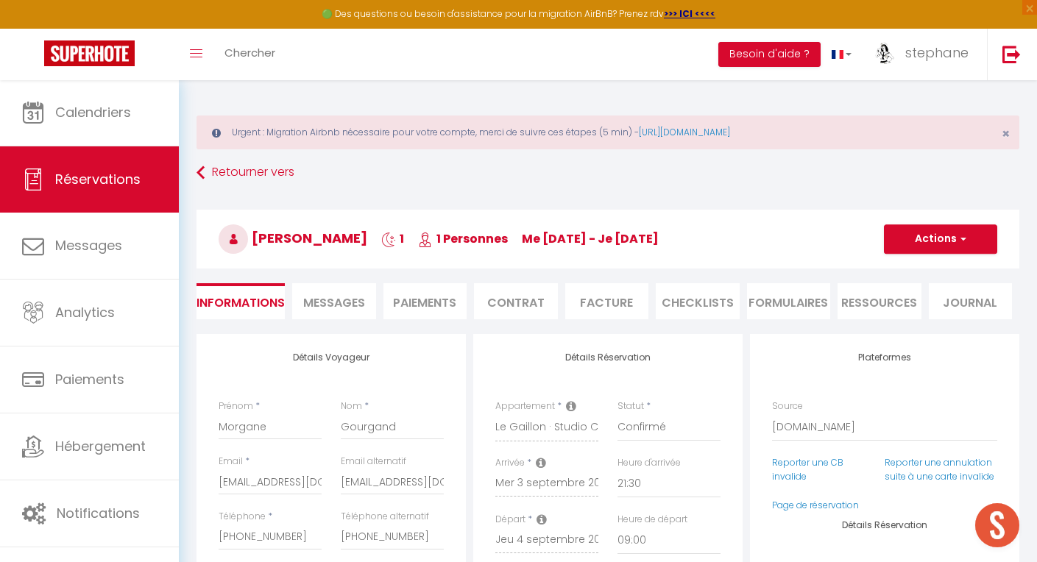
click at [612, 292] on li "Facture" at bounding box center [607, 301] width 84 height 36
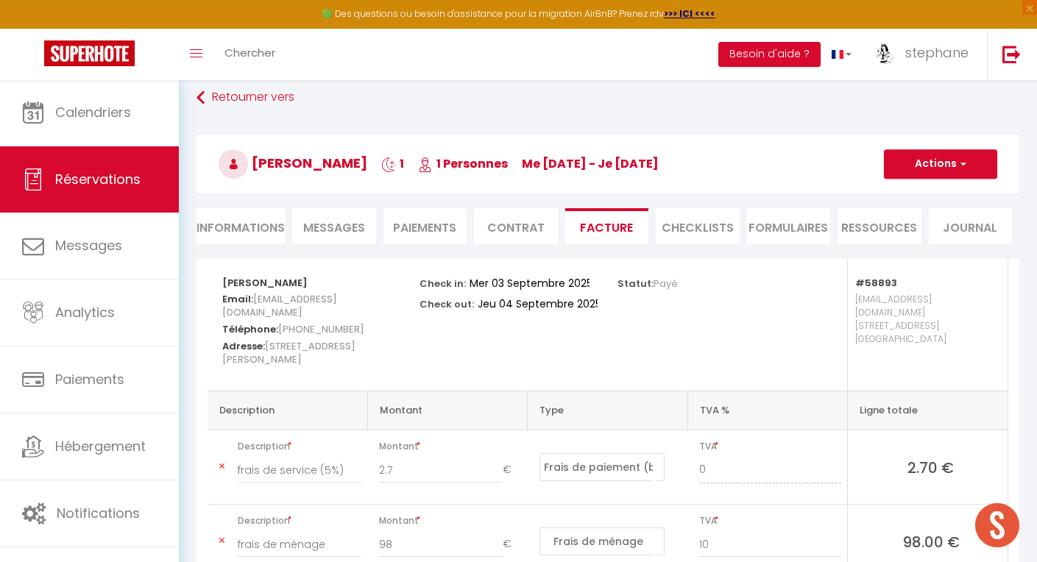
scroll to position [25, 0]
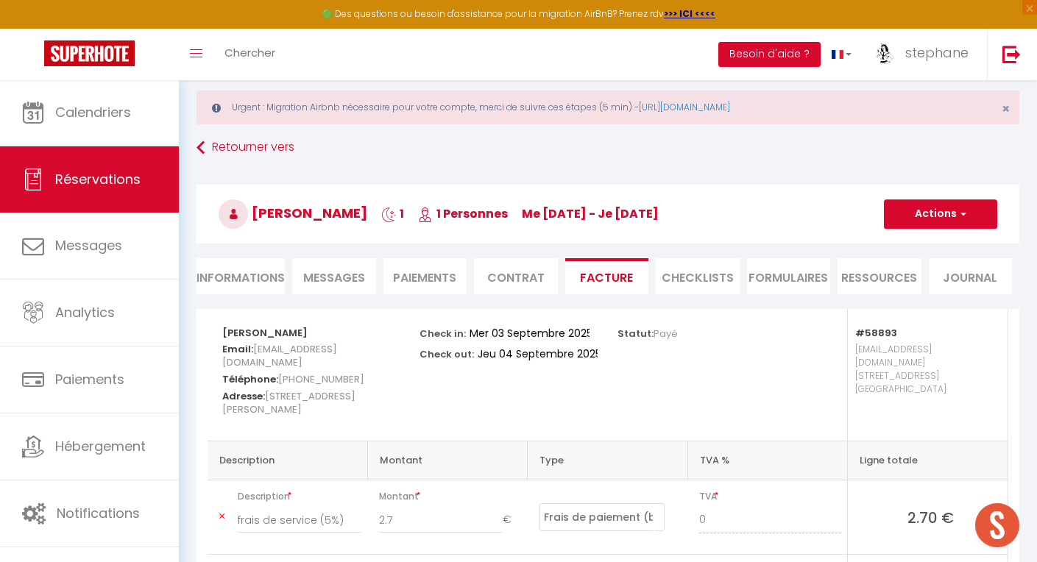
click at [931, 208] on button "Actions" at bounding box center [940, 213] width 113 height 29
click at [921, 263] on link "Aperçu et éditer" at bounding box center [930, 265] width 124 height 19
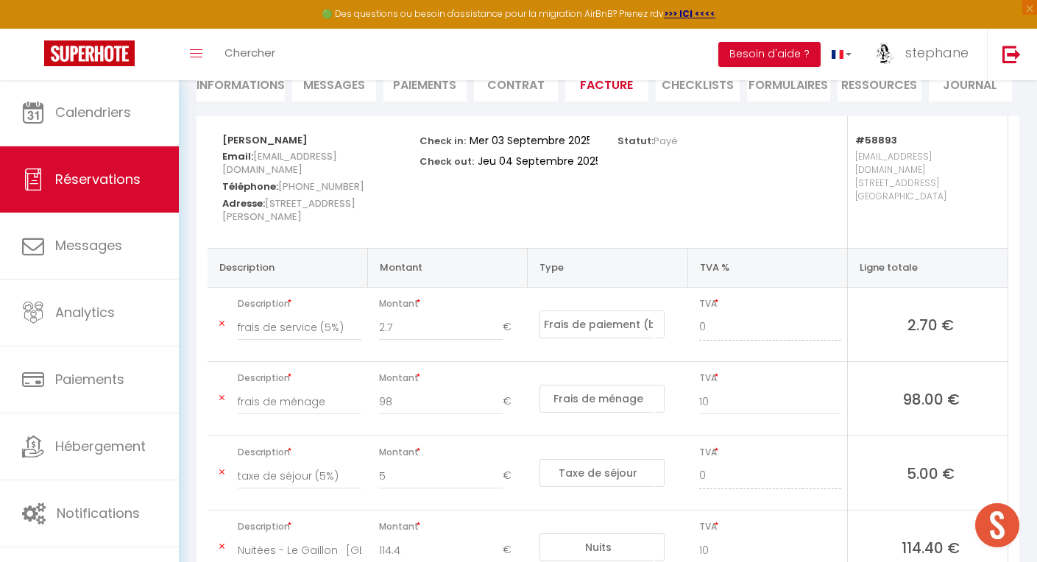
scroll to position [246, 0]
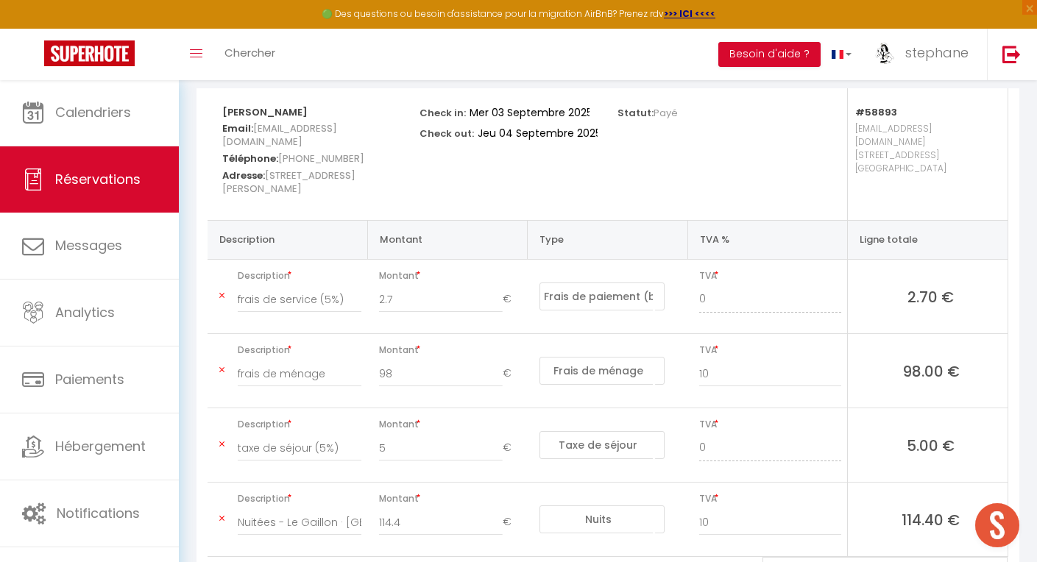
click at [724, 167] on div "Statut: Payé" at bounding box center [706, 154] width 197 height 132
click at [765, 148] on div "Statut: Payé" at bounding box center [706, 154] width 197 height 132
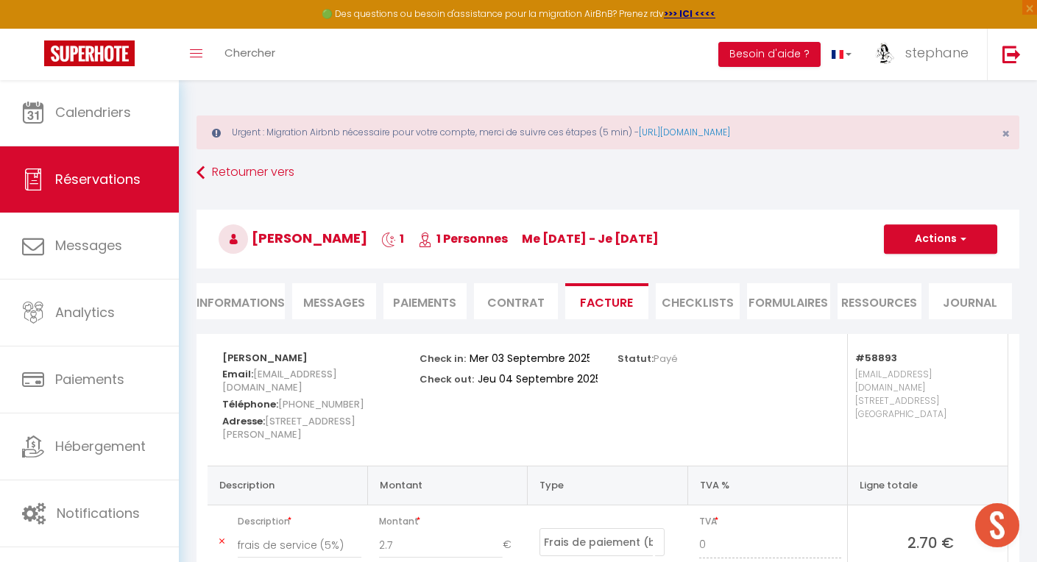
scroll to position [0, 0]
click at [935, 237] on button "Actions" at bounding box center [940, 238] width 113 height 29
click at [927, 288] on link "Aperçu et éditer" at bounding box center [930, 290] width 124 height 19
click at [949, 236] on button "Actions" at bounding box center [940, 238] width 113 height 29
click at [924, 306] on link "Envoyer la facture" at bounding box center [930, 309] width 124 height 19
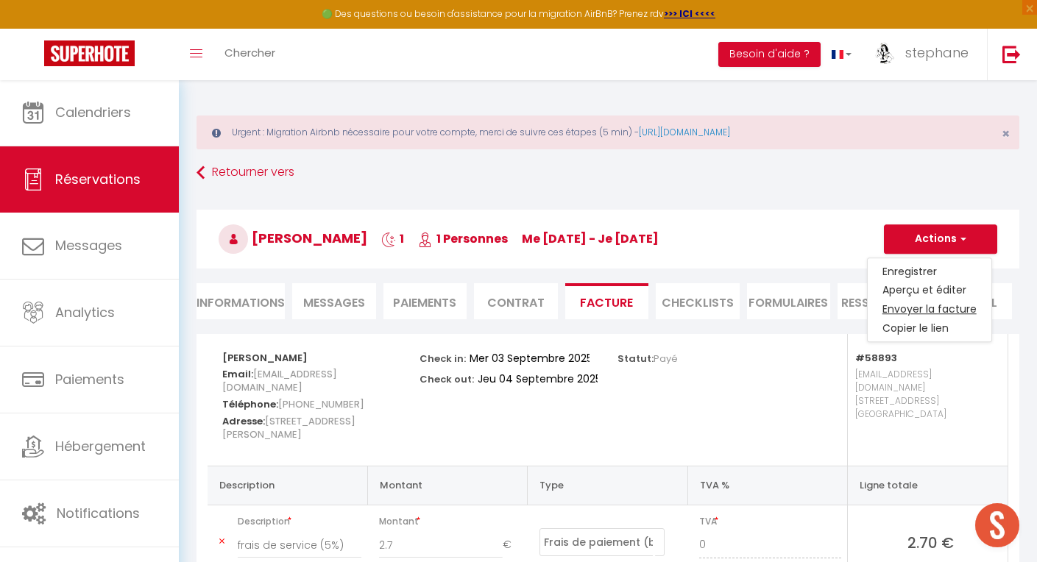
type input "mgourg.396109@guest.booking.com"
select select "fr"
type input "Votre facture 6072164 - Le Gaillon · Studio Confort, en face du campus 1 et du …"
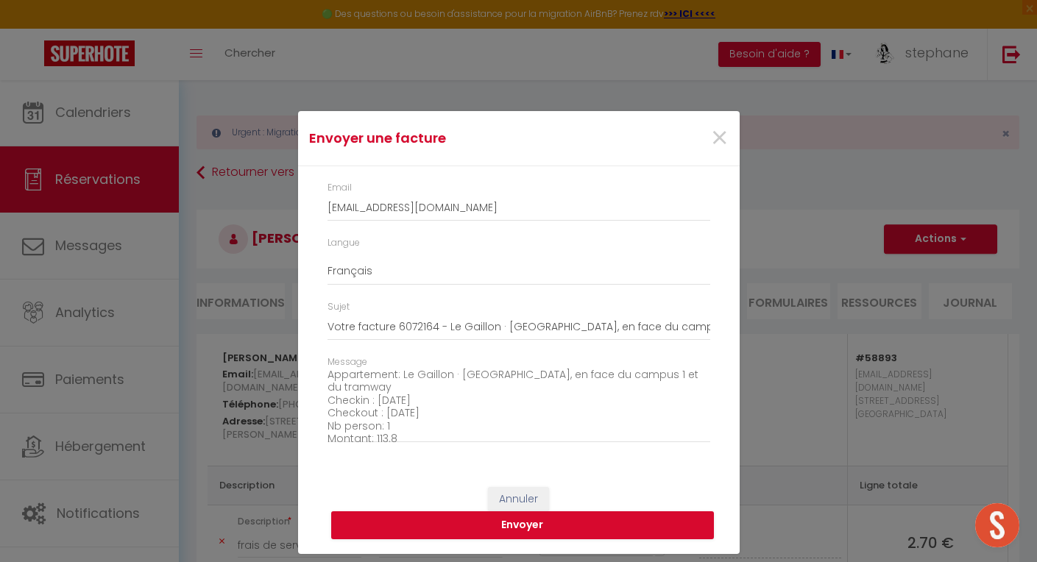
scroll to position [98, 0]
click at [394, 417] on textarea "Bonjour, Voici le lien pour télécharger votre facture : https://superhote.com/a…" at bounding box center [519, 406] width 383 height 74
click at [578, 420] on textarea "Bonjour, Voici le lien pour télécharger votre facture : https://superhote.com/a…" at bounding box center [519, 406] width 383 height 74
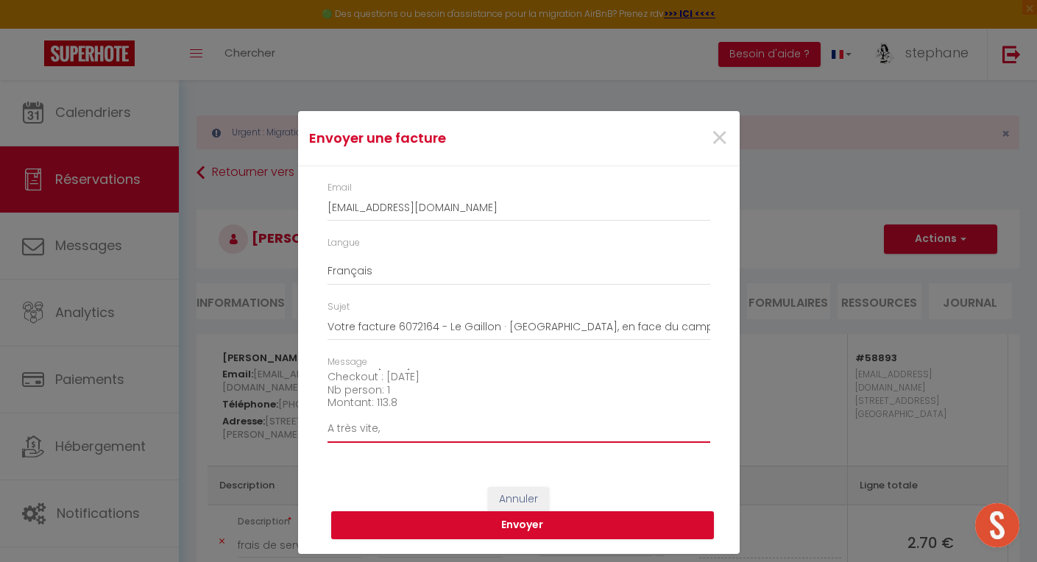
scroll to position [140, 0]
click at [429, 401] on textarea "Bonjour, Voici le lien pour télécharger votre facture : https://superhote.com/a…" at bounding box center [519, 406] width 383 height 74
type textarea "Bonjour, Voici le lien pour télécharger votre facture : https://superhote.com/a…"
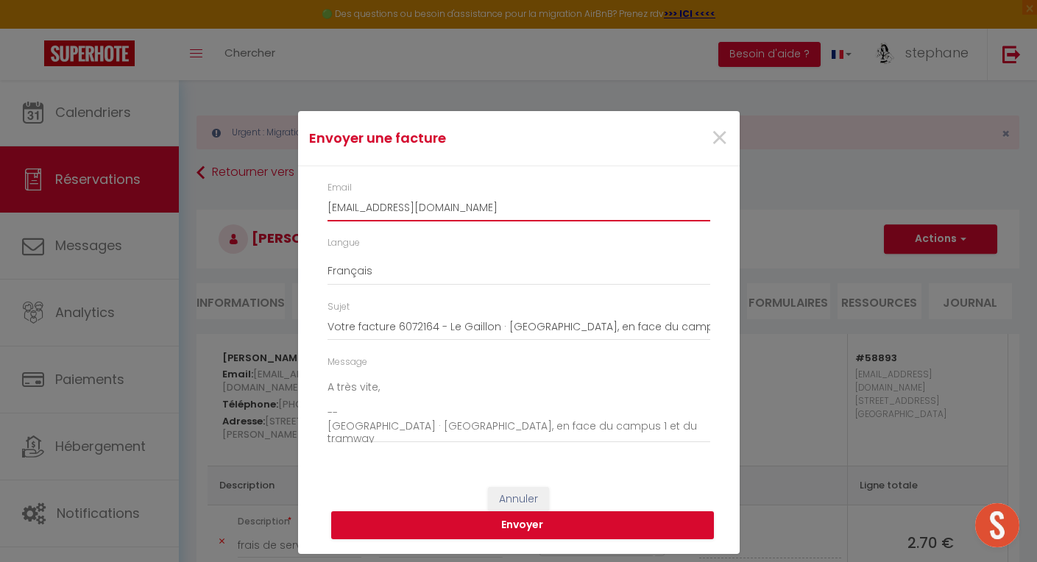
drag, startPoint x: 542, startPoint y: 199, endPoint x: 328, endPoint y: 204, distance: 214.2
click at [328, 204] on input "mgourg.396109@guest.booking.com" at bounding box center [519, 208] width 383 height 26
click at [509, 206] on input "mgourg.396109@guest.booking.com" at bounding box center [519, 208] width 383 height 26
click at [514, 208] on input "mgourg.396109@guest.booking.com" at bounding box center [519, 208] width 383 height 26
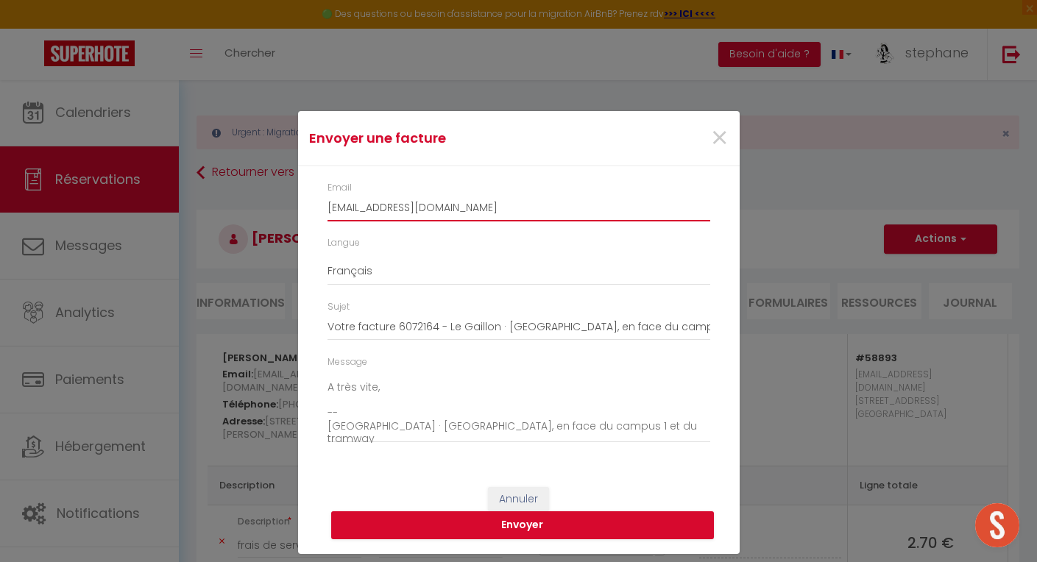
click at [514, 208] on input "mgourg.396109@guest.booking.com" at bounding box center [519, 208] width 383 height 26
drag, startPoint x: 514, startPoint y: 208, endPoint x: 335, endPoint y: 211, distance: 178.9
click at [335, 211] on input "mgourg.396109@guest.booking.com" at bounding box center [519, 208] width 383 height 26
drag, startPoint x: 389, startPoint y: 206, endPoint x: 414, endPoint y: 280, distance: 77.7
click at [389, 206] on input "lcdclocation #gmail.com" at bounding box center [519, 208] width 383 height 26
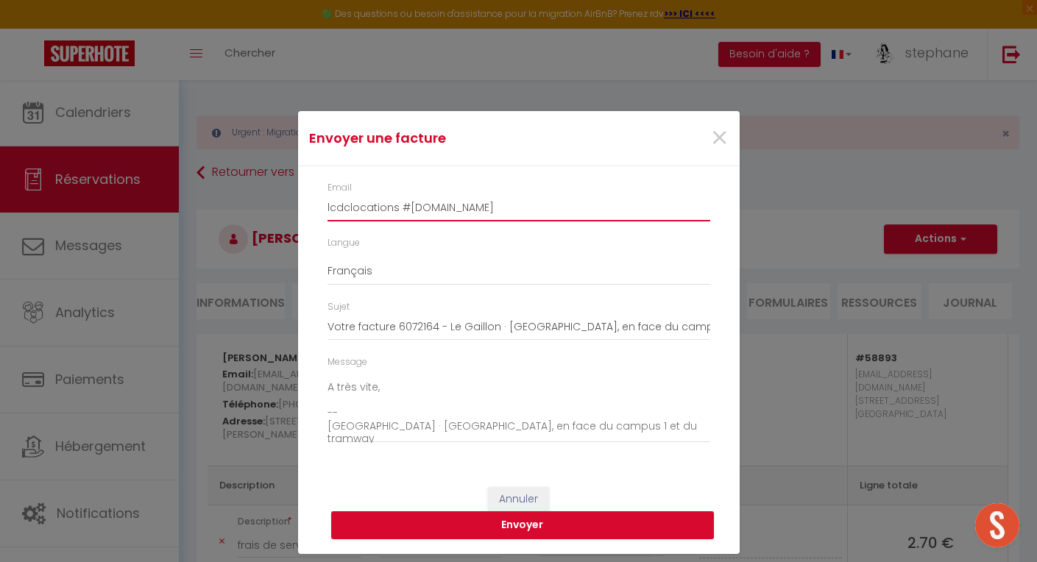
click at [408, 208] on input "lcdclocations #gmail.com" at bounding box center [519, 208] width 383 height 26
click at [554, 202] on input "lcdclocations@gmail.com" at bounding box center [519, 208] width 383 height 26
click at [522, 529] on button "Envoyer" at bounding box center [522, 525] width 383 height 28
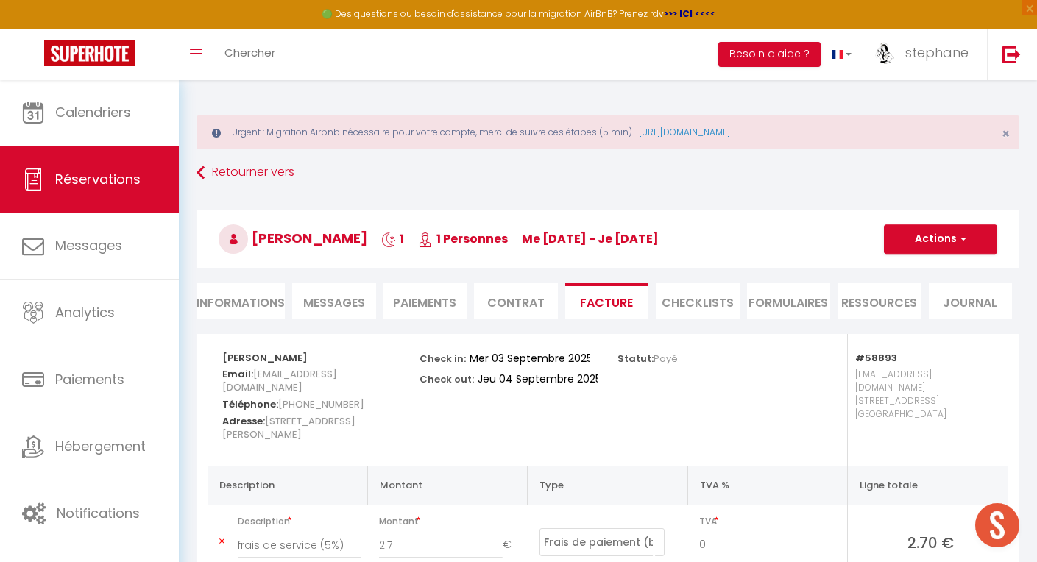
scroll to position [0, 0]
click at [930, 241] on button "Actions" at bounding box center [940, 238] width 113 height 29
click at [923, 308] on link "Envoyer la facture" at bounding box center [930, 309] width 124 height 19
type input "mgourg.396109@guest.booking.com"
type textarea "Bonjour, Voici le lien pour télécharger votre facture : https://superhote.com/a…"
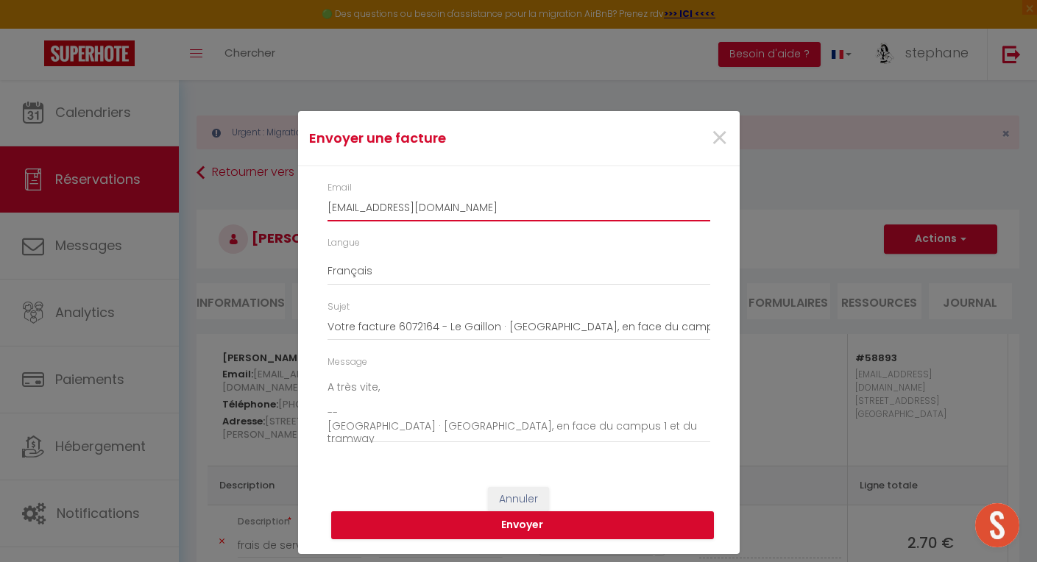
click at [525, 210] on input "mgourg.396109@guest.booking.com" at bounding box center [519, 208] width 383 height 26
drag, startPoint x: 525, startPoint y: 210, endPoint x: 255, endPoint y: 213, distance: 270.9
click at [255, 213] on div "Envoyer une facture × Email mgourg.396109@guest.booking.com Langue Anglais Fran…" at bounding box center [518, 281] width 1037 height 562
click at [453, 210] on input "mgourg.396109@guest.booking.com" at bounding box center [519, 208] width 383 height 26
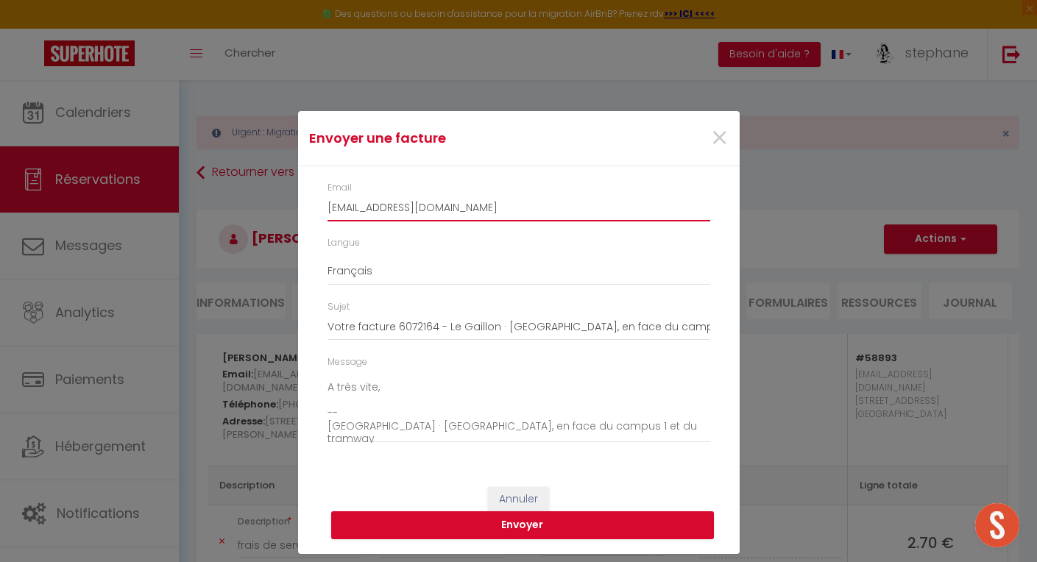
click at [453, 210] on input "mgourg.396109@guest.booking.com" at bounding box center [519, 208] width 383 height 26
type input "m"
type input "gourgand@msn.com"
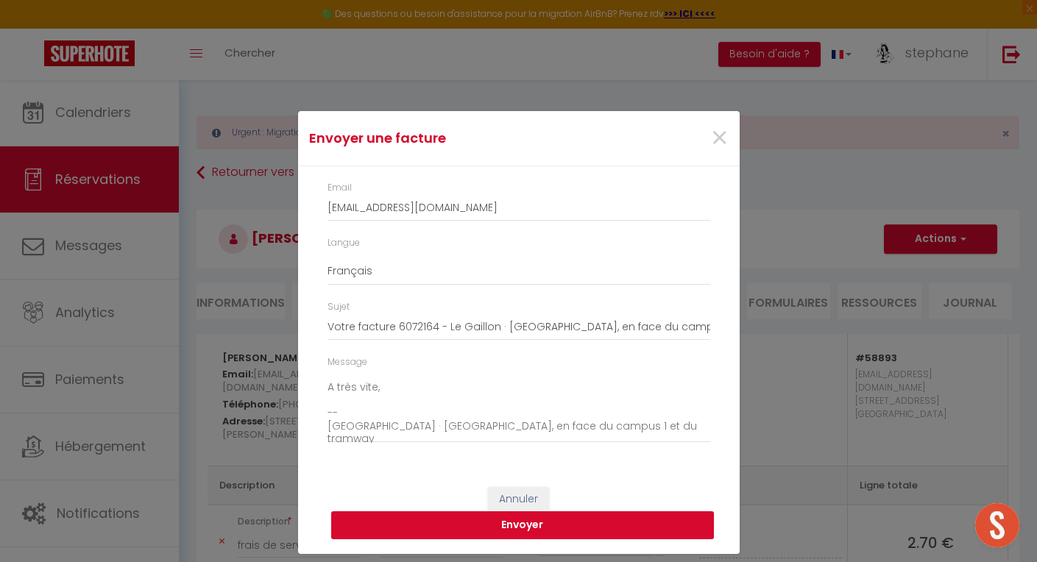
click at [516, 523] on button "Envoyer" at bounding box center [522, 525] width 383 height 28
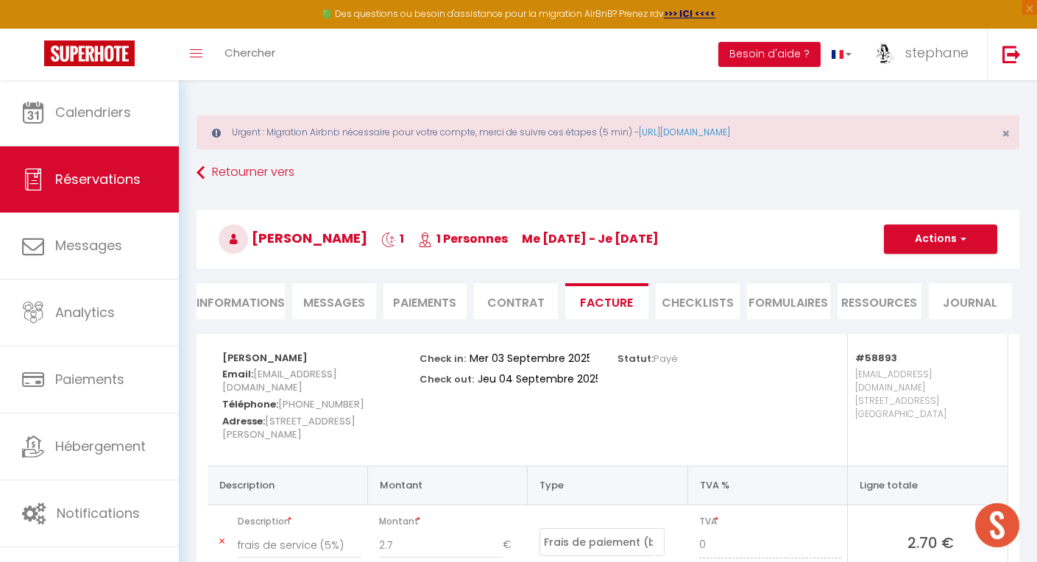
scroll to position [-20, 0]
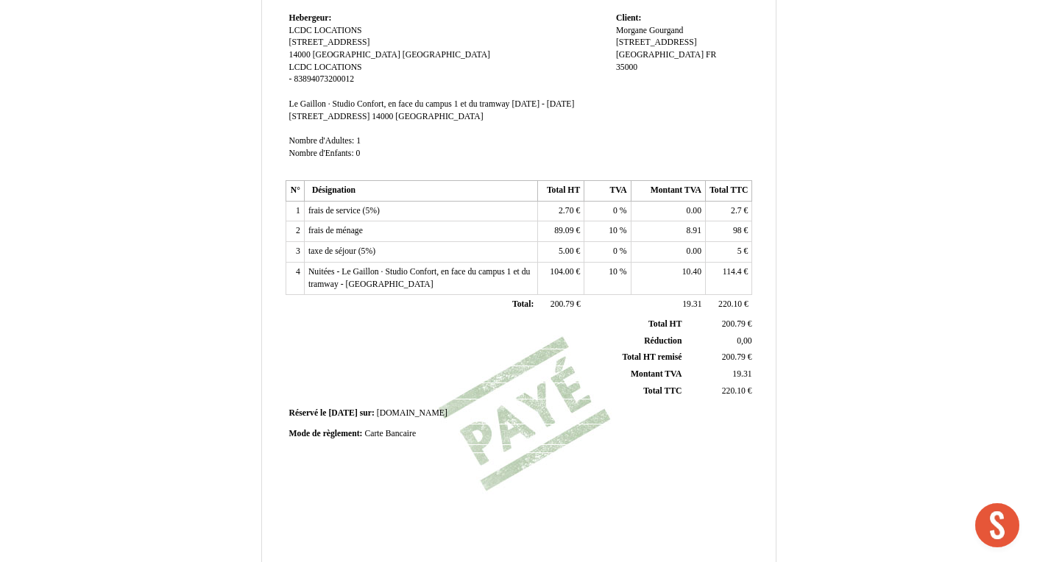
scroll to position [191, 0]
